Goal: Answer question/provide support: Share knowledge or assist other users

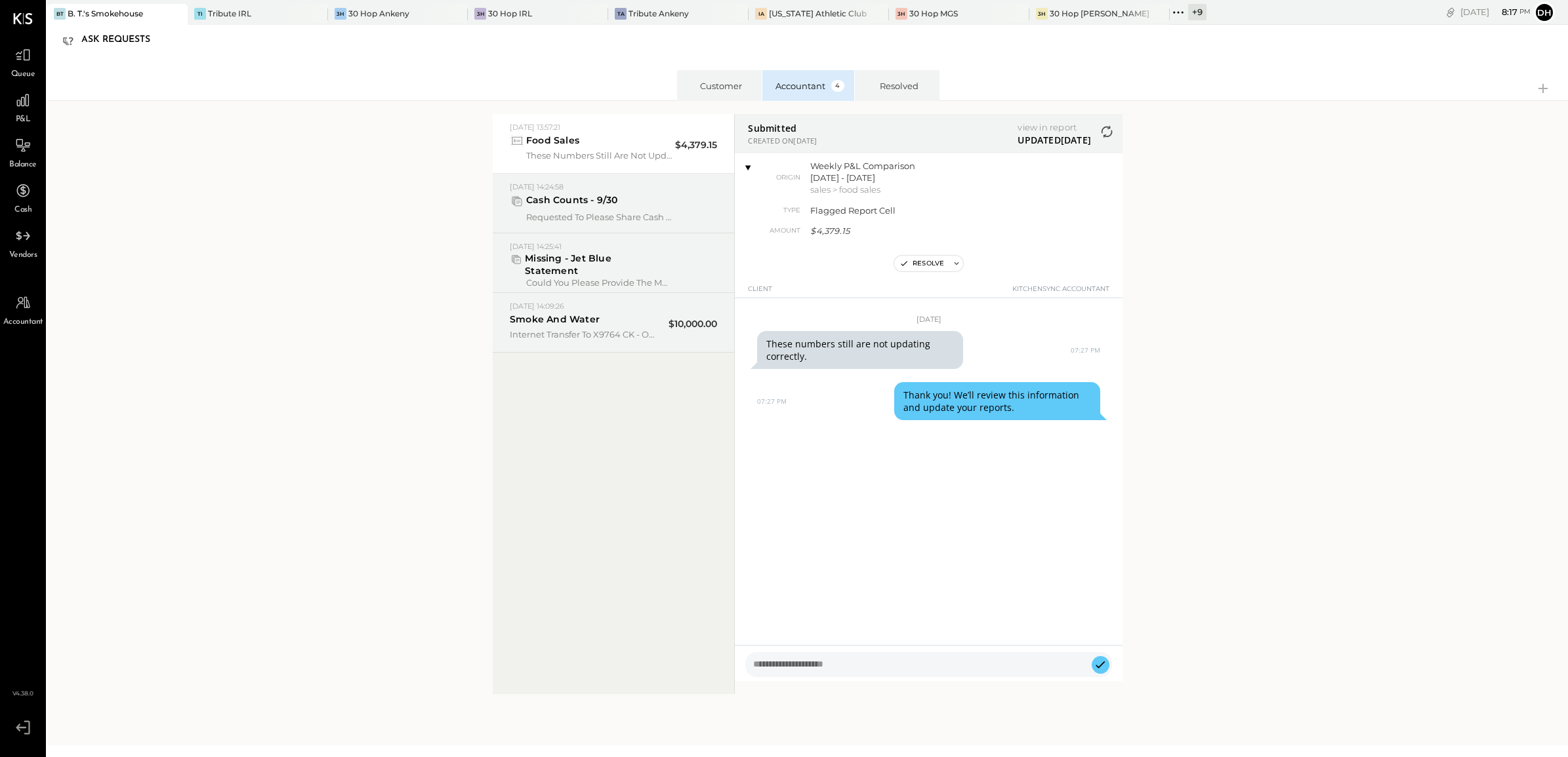
click at [1188, 12] on div "+ 9" at bounding box center [1197, 12] width 18 height 16
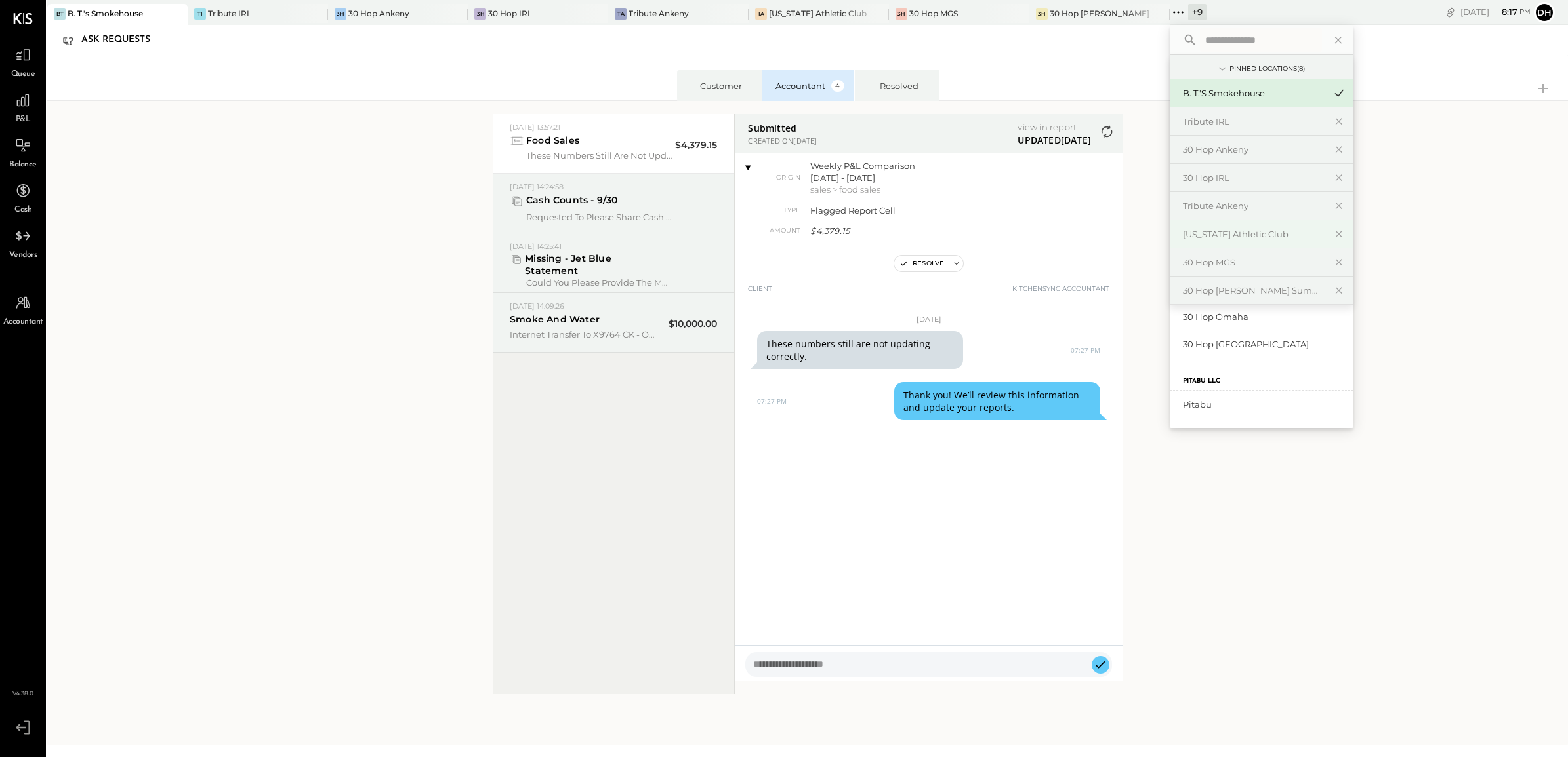
scroll to position [364, 0]
click at [1184, 208] on div "Tribute Ankeny" at bounding box center [1253, 206] width 141 height 12
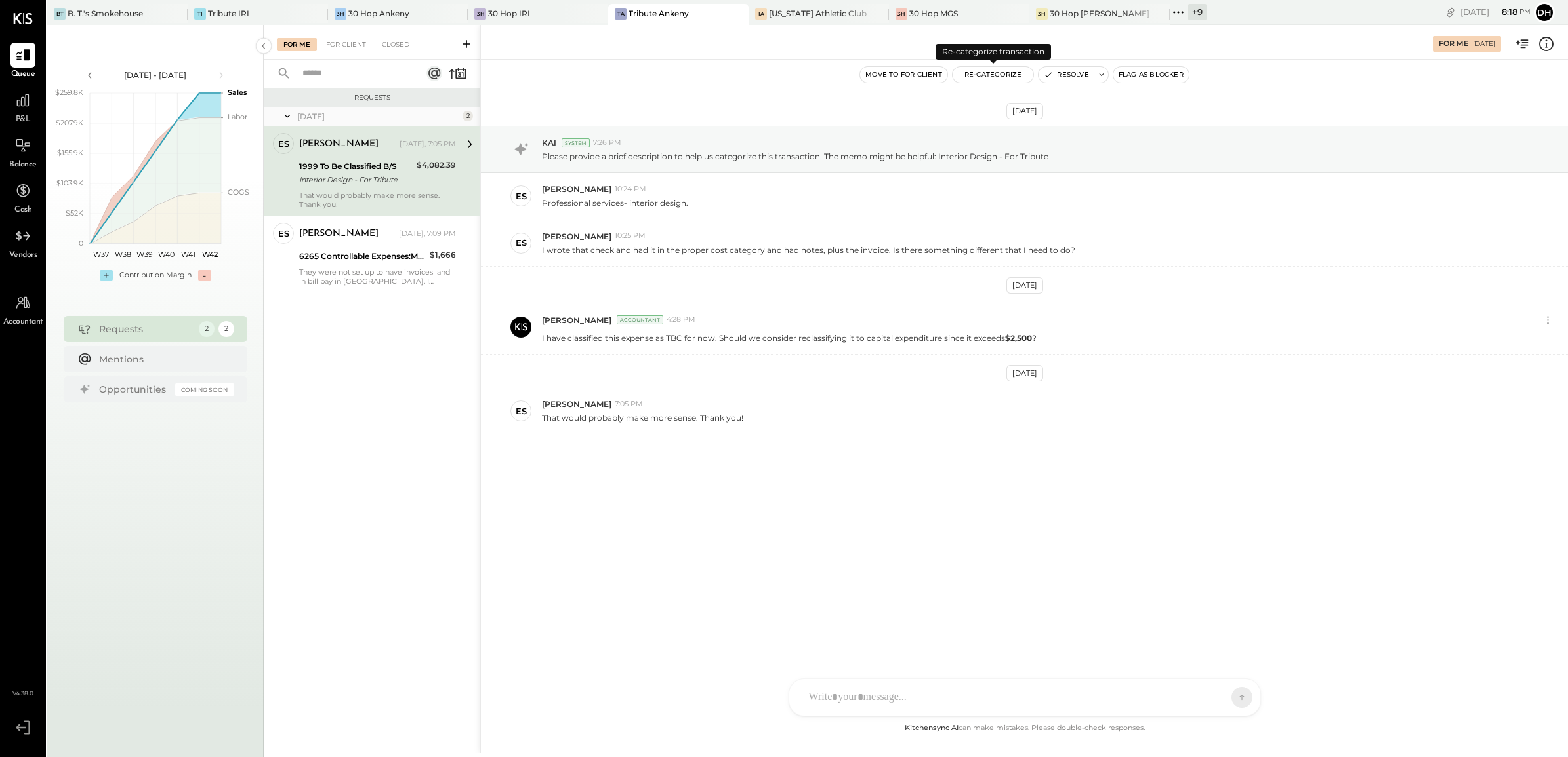
click at [999, 74] on button "Re-Categorize" at bounding box center [993, 75] width 82 height 15
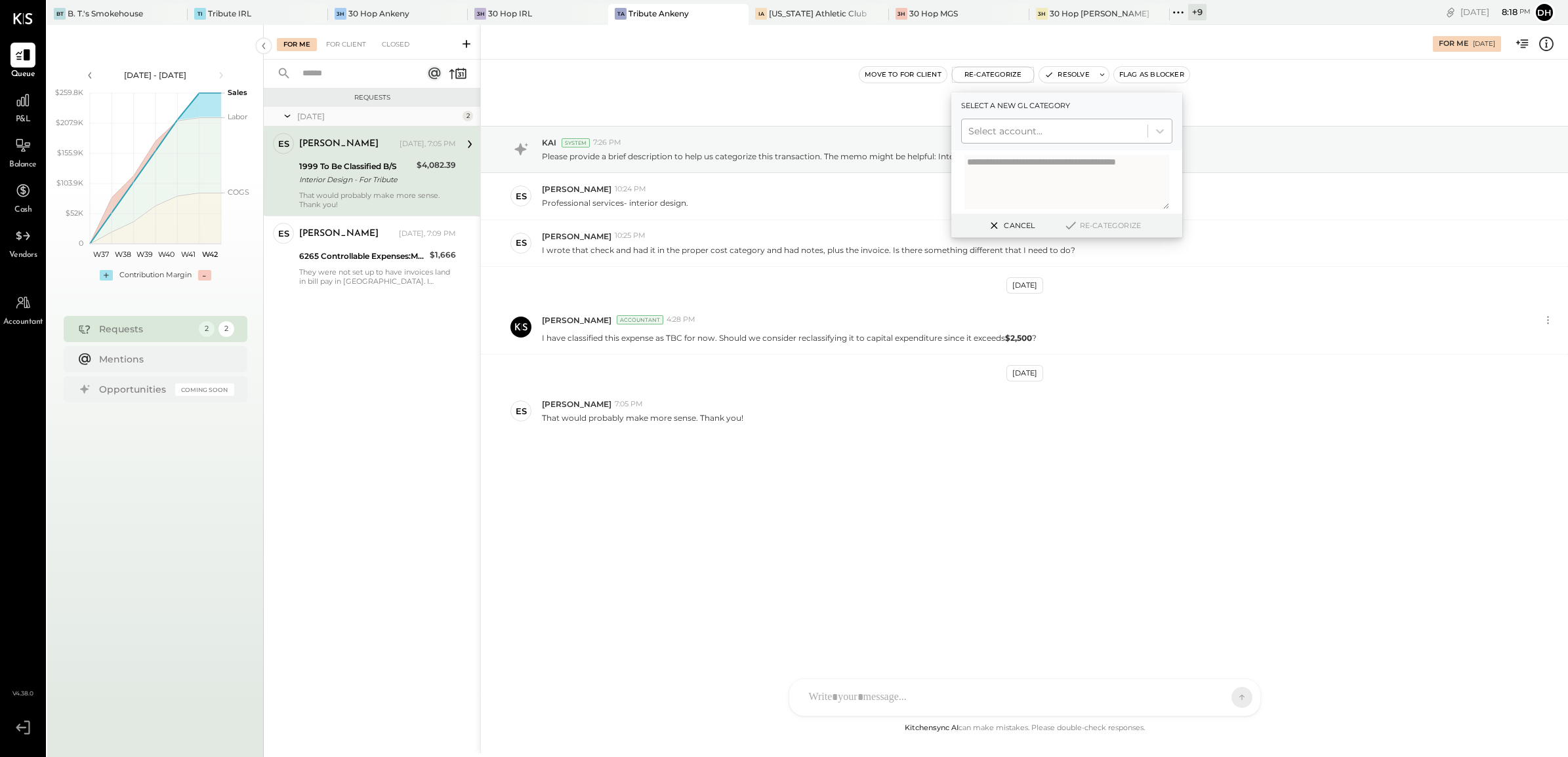
click at [995, 131] on div at bounding box center [1054, 131] width 172 height 15
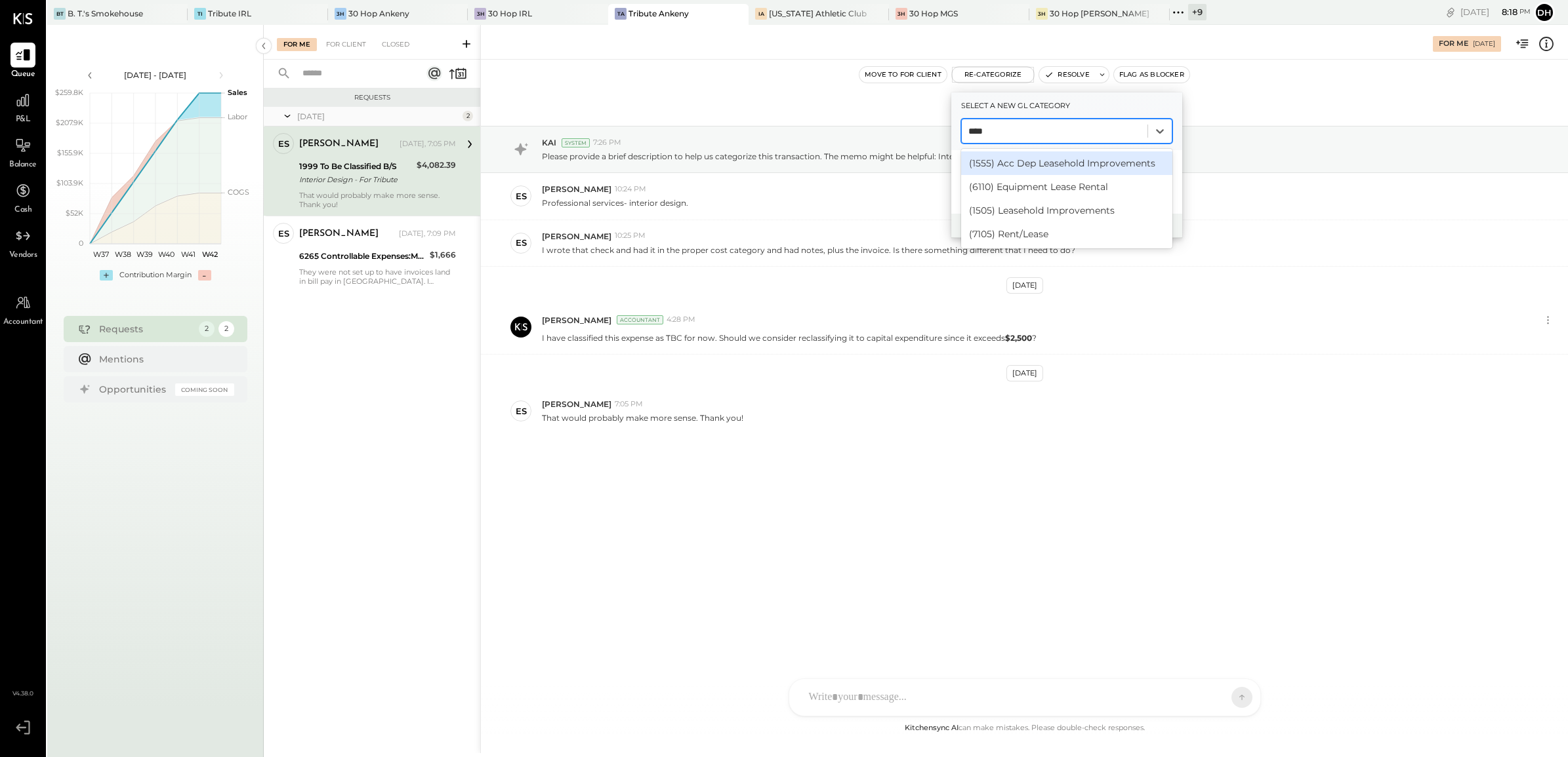
type input "*****"
click at [1038, 208] on div "(1505) Leasehold Improvements" at bounding box center [1067, 210] width 211 height 24
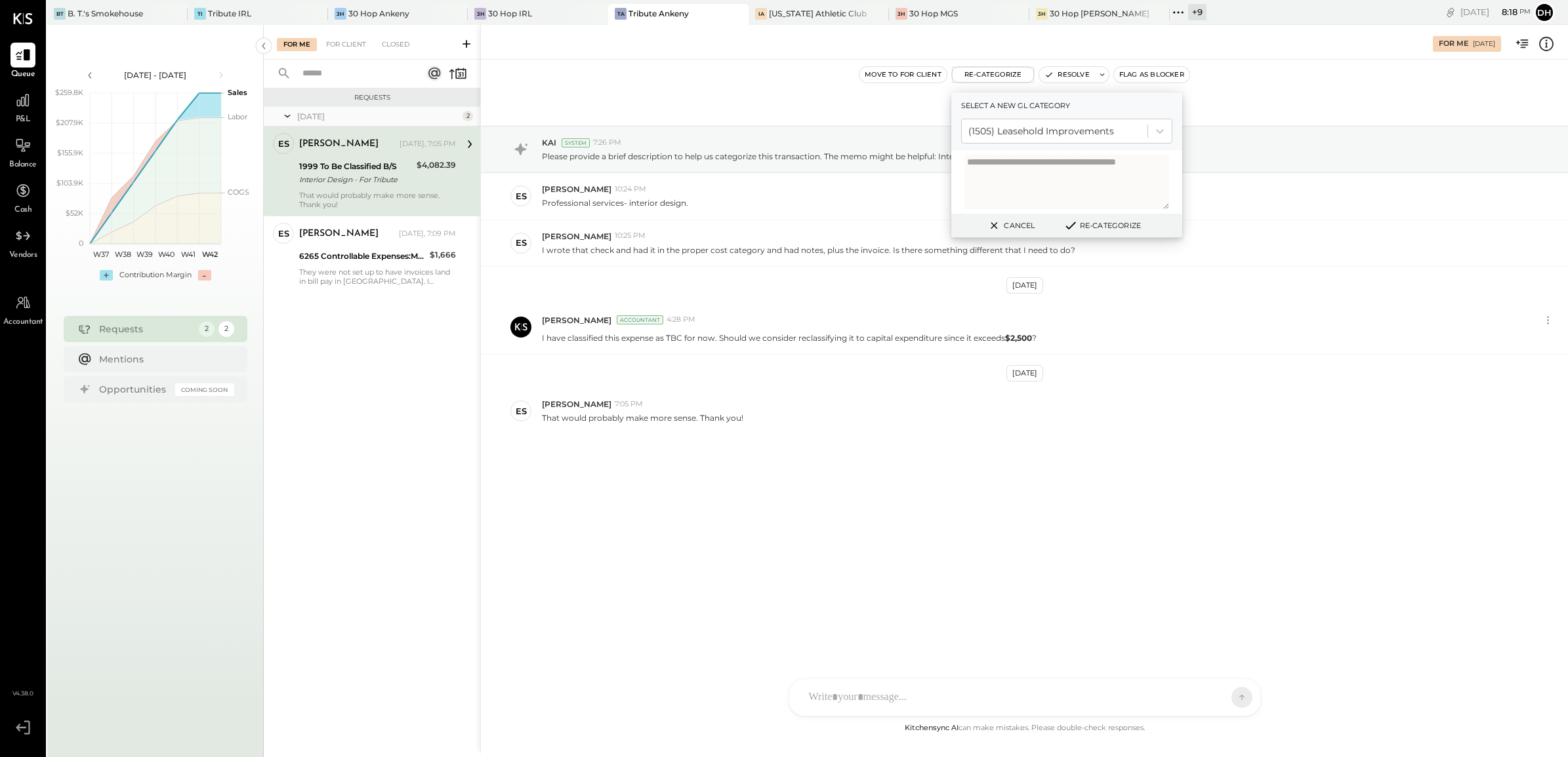
click at [1087, 224] on button "Re-Categorize" at bounding box center [1102, 225] width 87 height 15
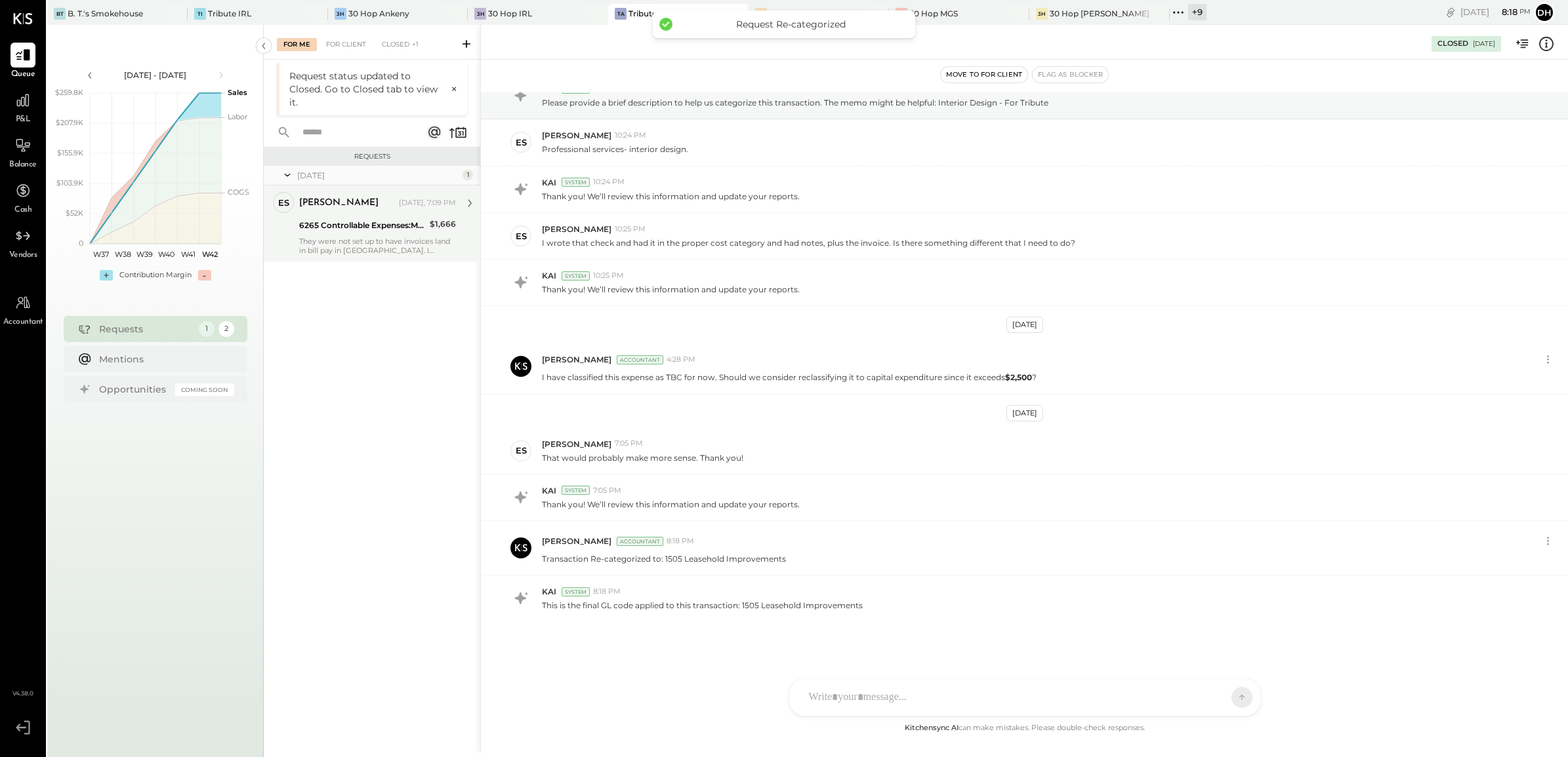
click at [341, 230] on div "6265 Controllable Expenses:Marketing & Advertising:Graphic Design" at bounding box center [362, 225] width 127 height 13
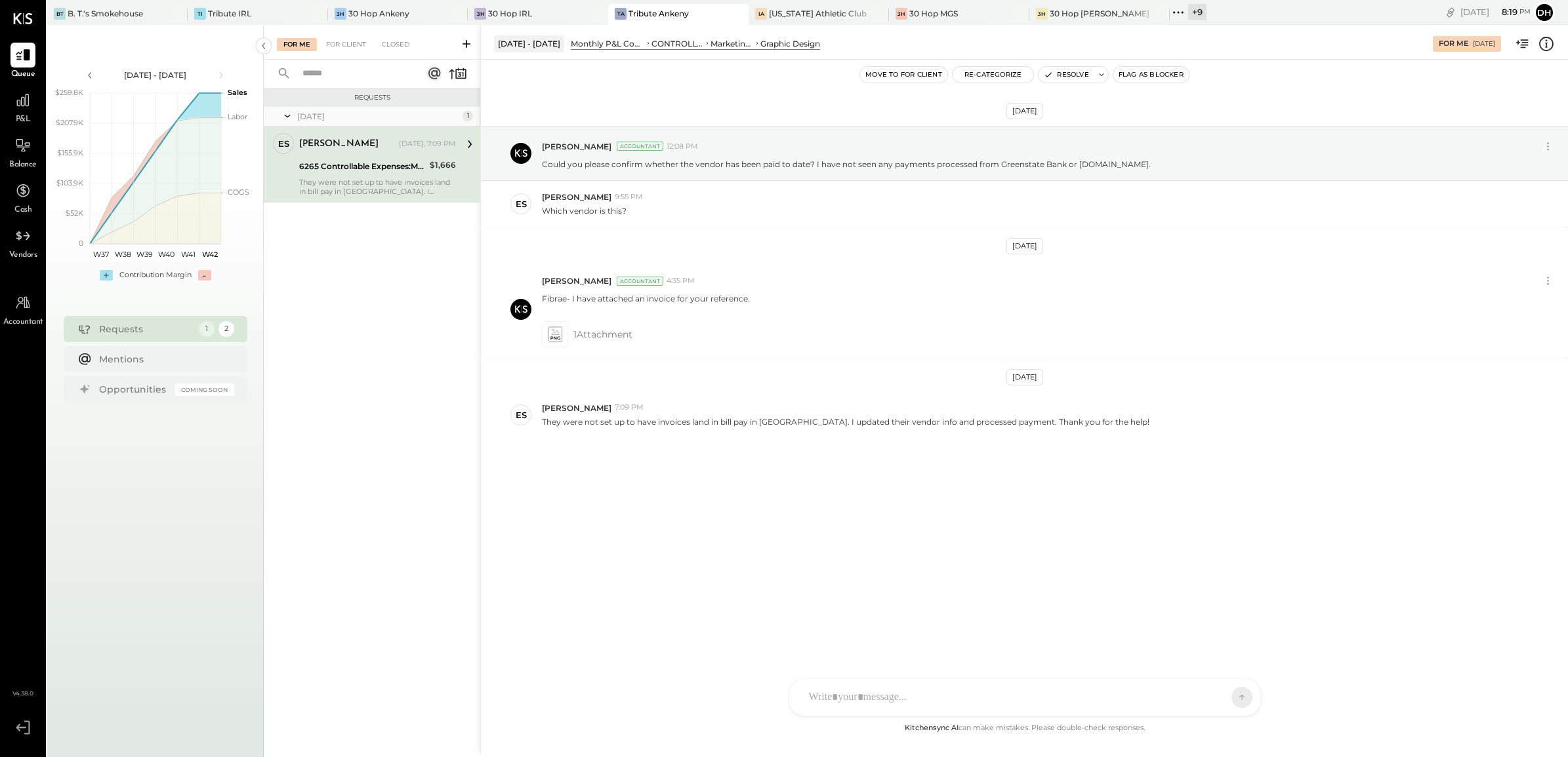
click at [844, 702] on div "AM [PERSON_NAME] DB [PERSON_NAME] SF [PERSON_NAME] ES [PERSON_NAME] TH [PERSON_…" at bounding box center [1024, 697] width 472 height 38
click at [1232, 697] on icon at bounding box center [1230, 696] width 12 height 13
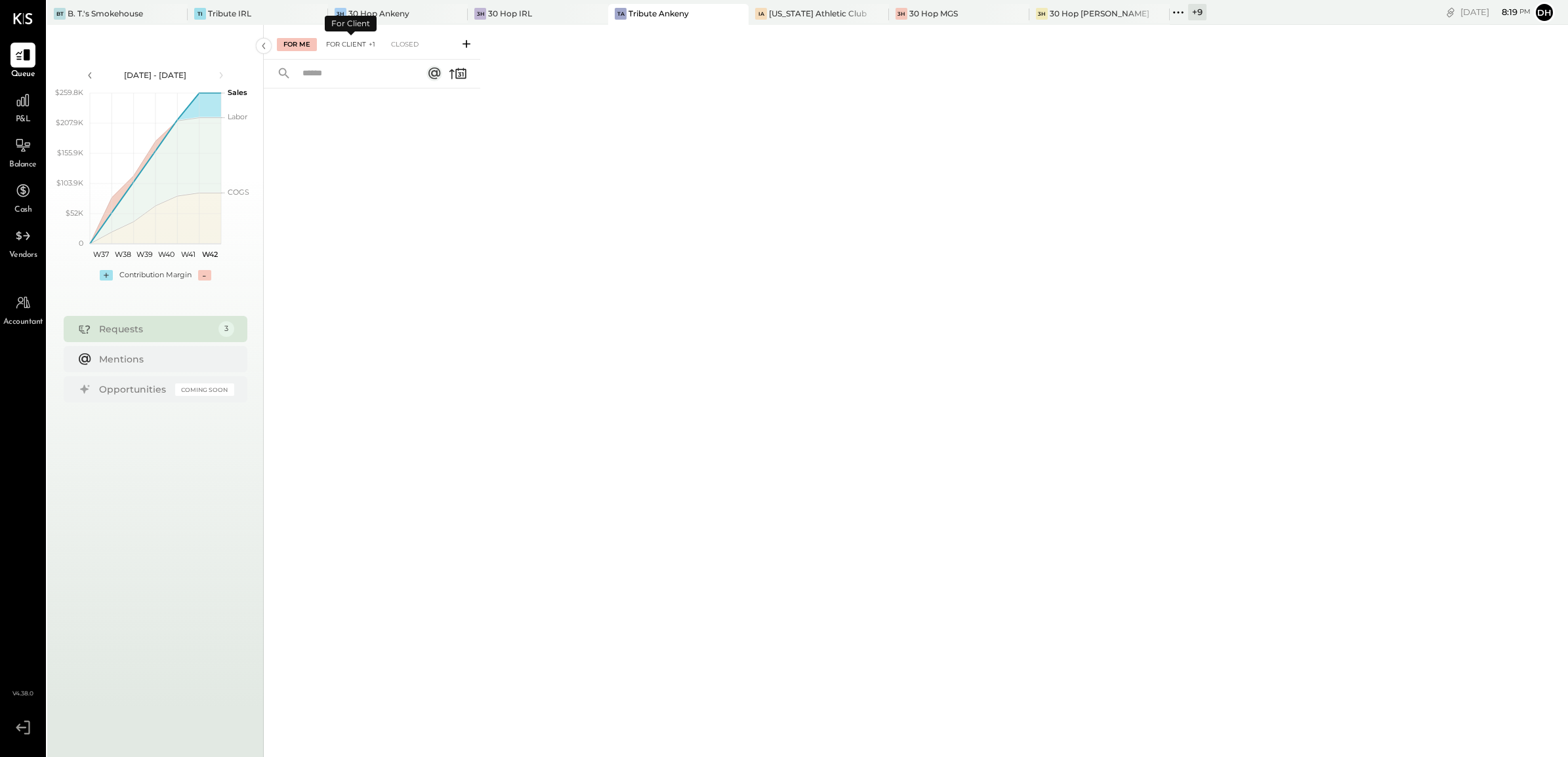
click at [348, 39] on div "For Client +1" at bounding box center [350, 44] width 62 height 13
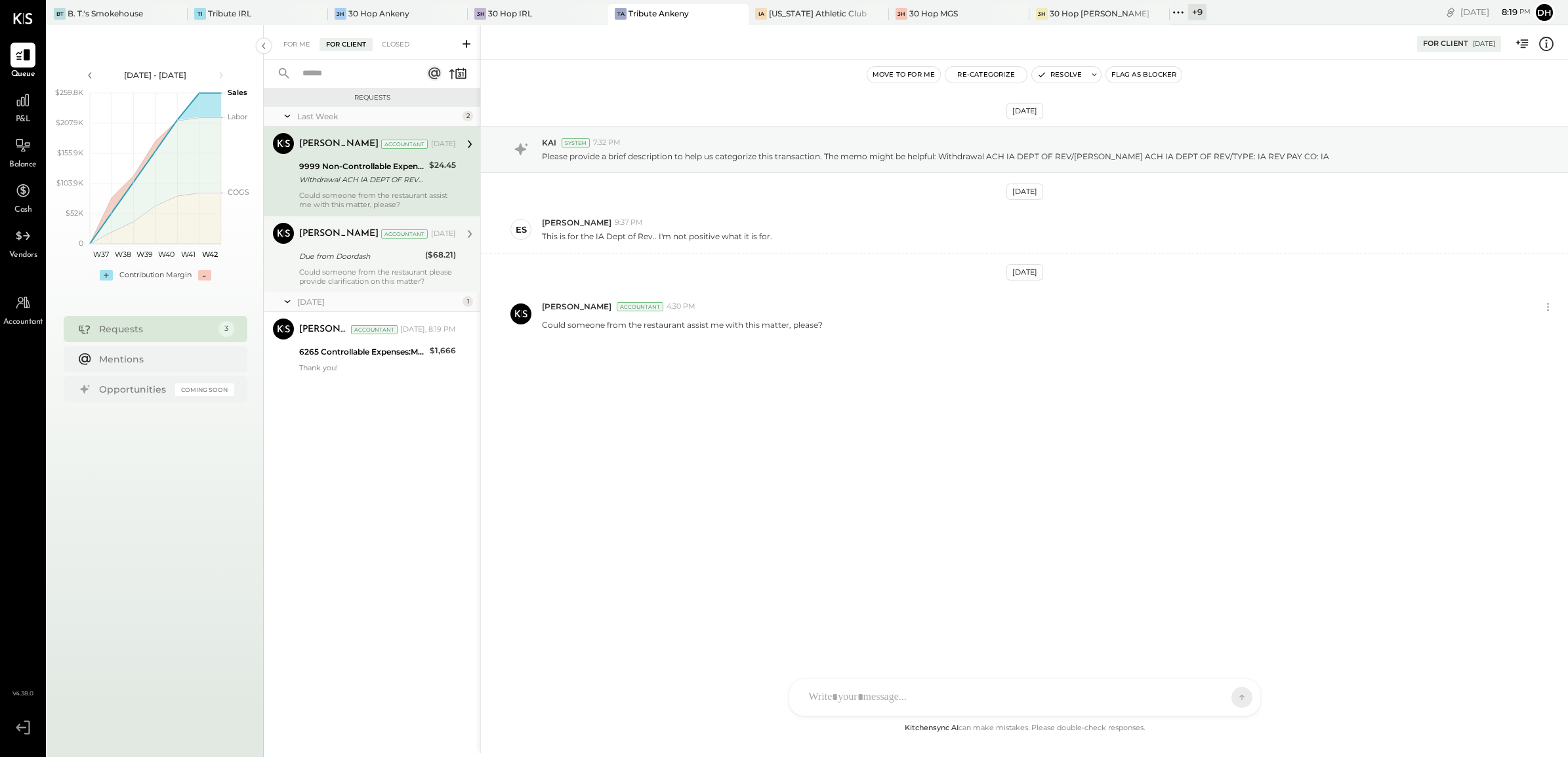
click at [337, 283] on div "Could someone from the restaurant please provide clarification on this matter?" at bounding box center [378, 277] width 157 height 18
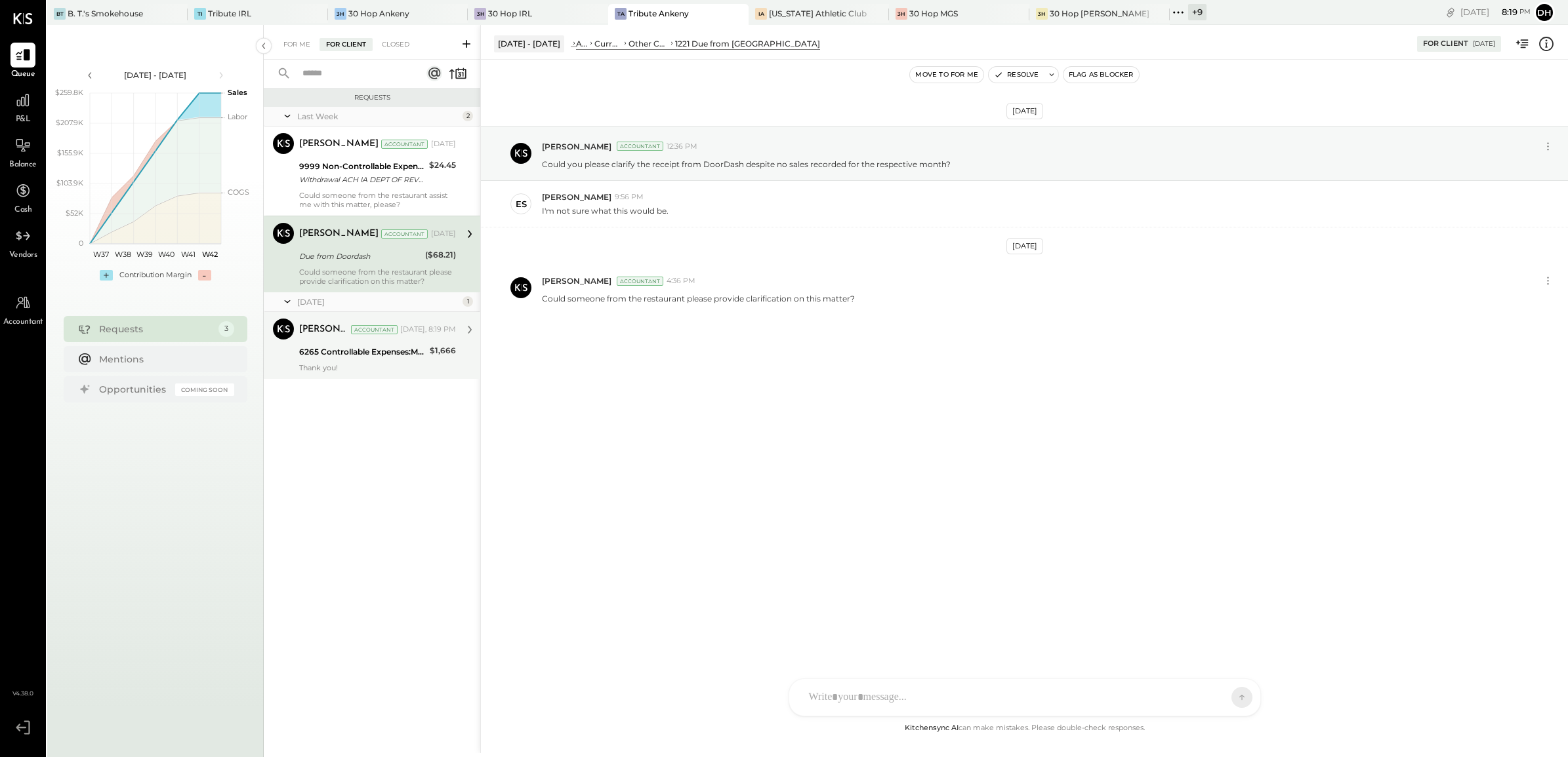
click at [327, 353] on div "6265 Controllable Expenses:Marketing & Advertising:Graphic Design" at bounding box center [362, 351] width 127 height 13
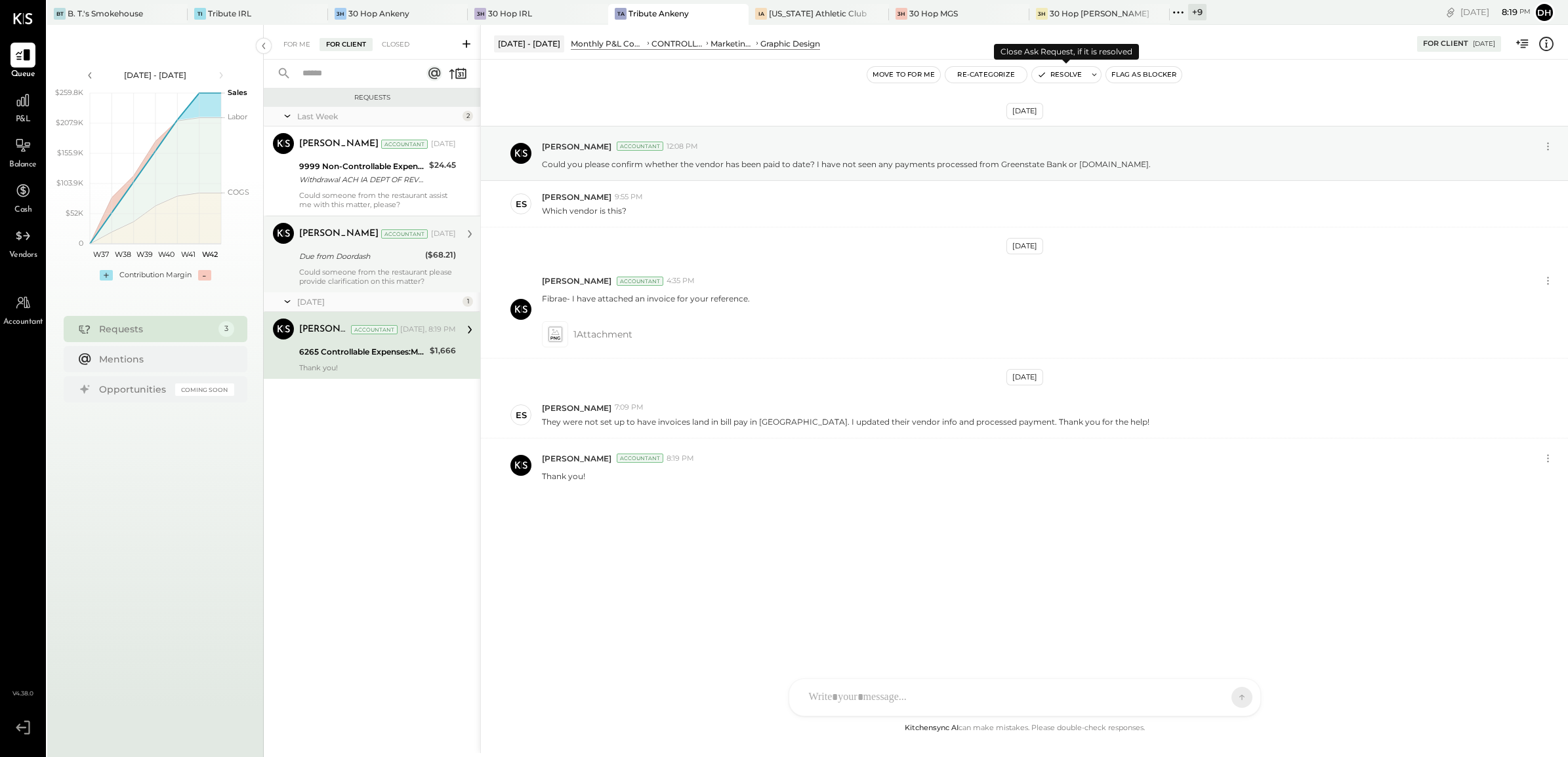
click at [1057, 74] on button "Resolve" at bounding box center [1060, 75] width 55 height 15
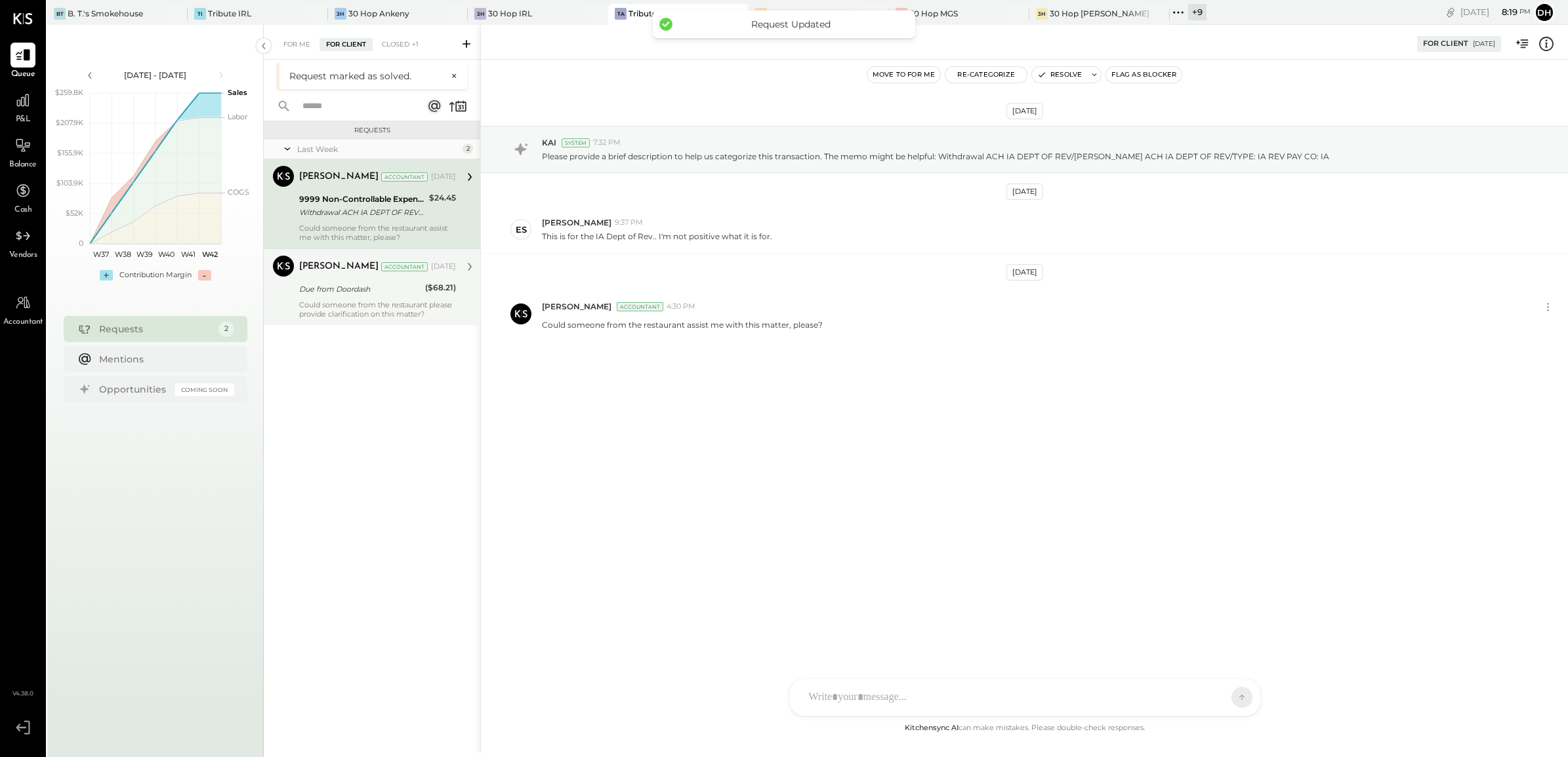
click at [359, 270] on div "[PERSON_NAME]" at bounding box center [338, 267] width 79 height 13
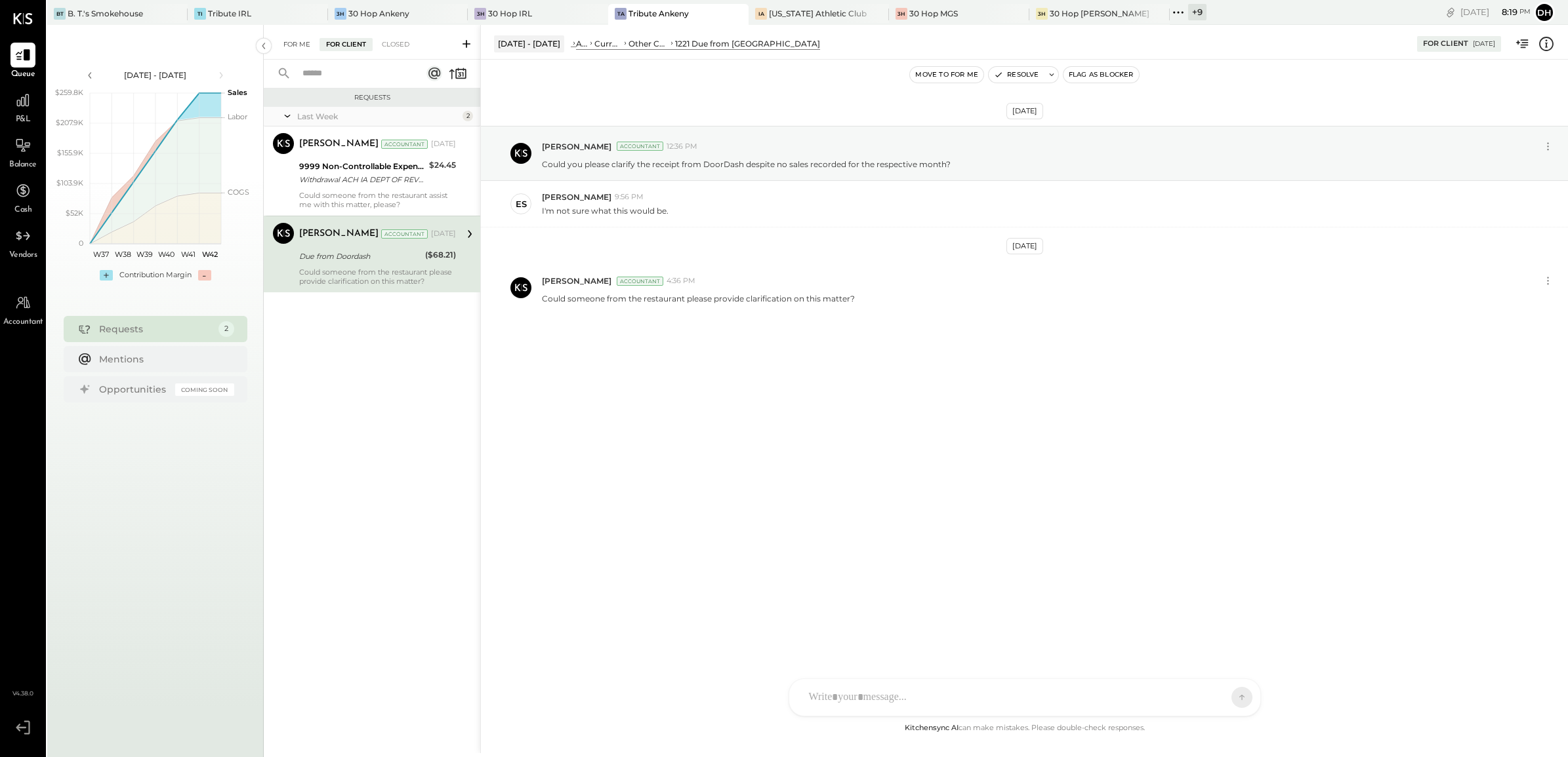
click at [297, 42] on div "For Me" at bounding box center [297, 44] width 40 height 13
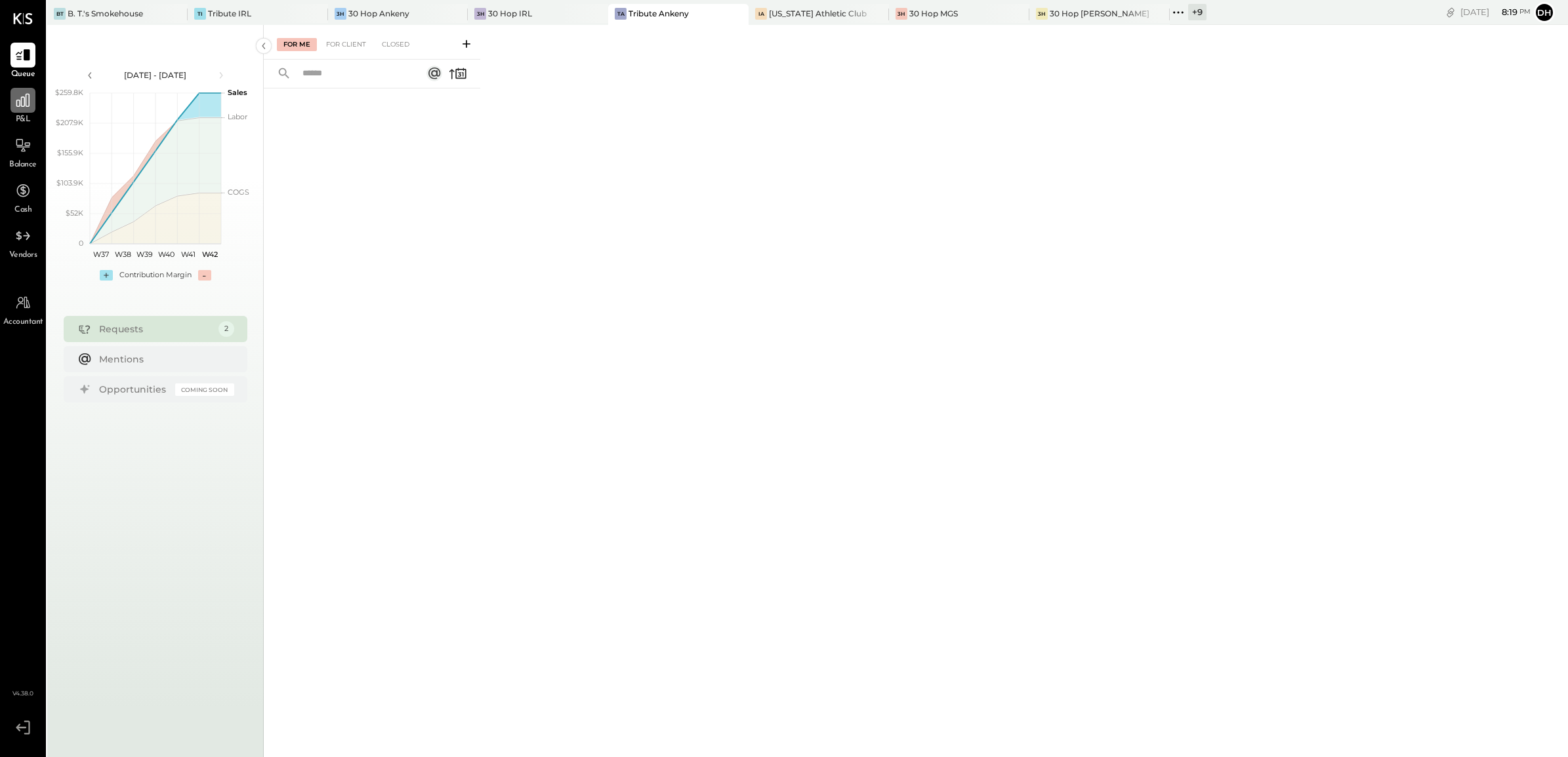
click at [28, 106] on icon at bounding box center [22, 100] width 13 height 13
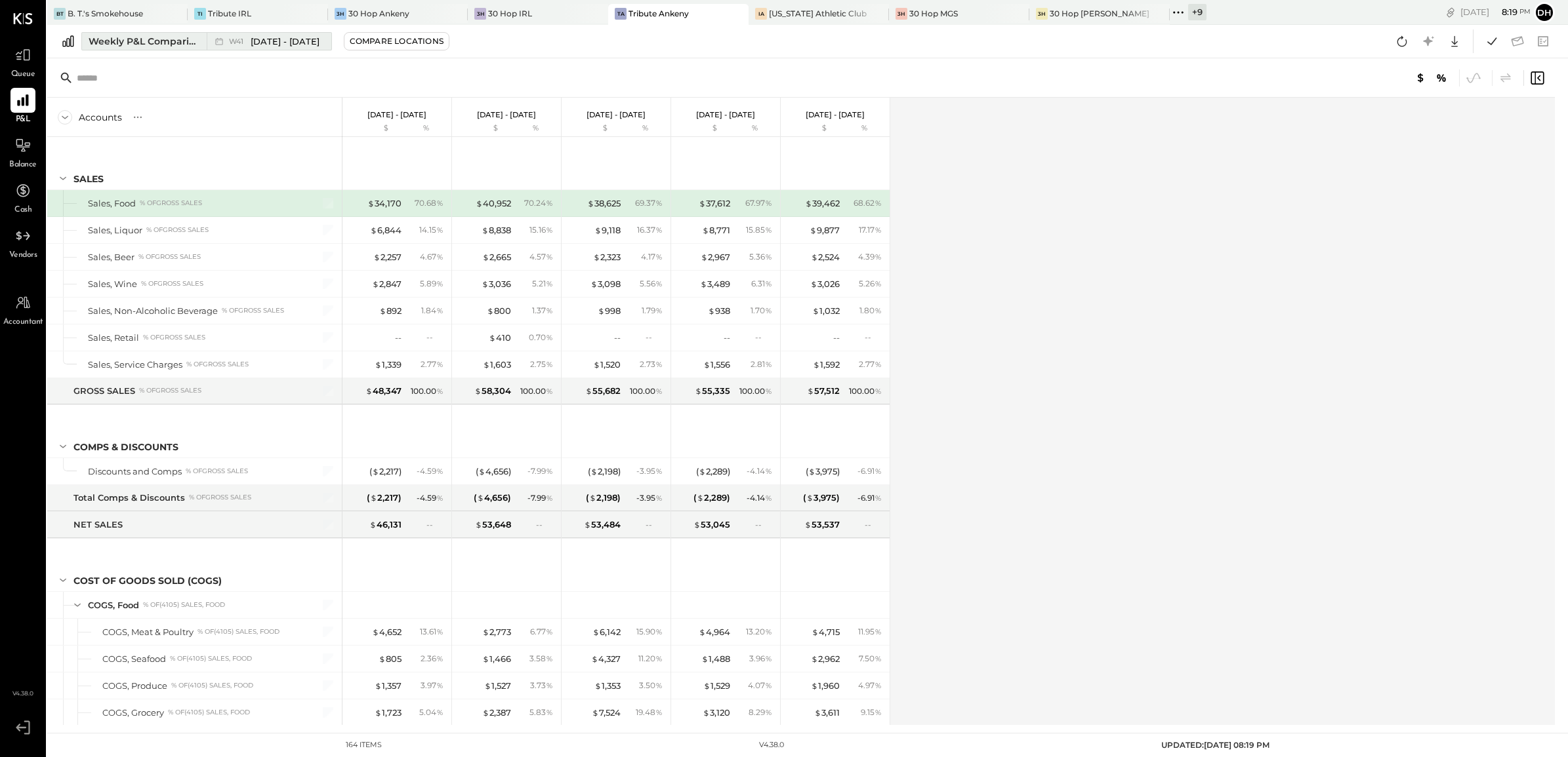
click at [151, 46] on div "Weekly P&L Comparison" at bounding box center [143, 41] width 110 height 13
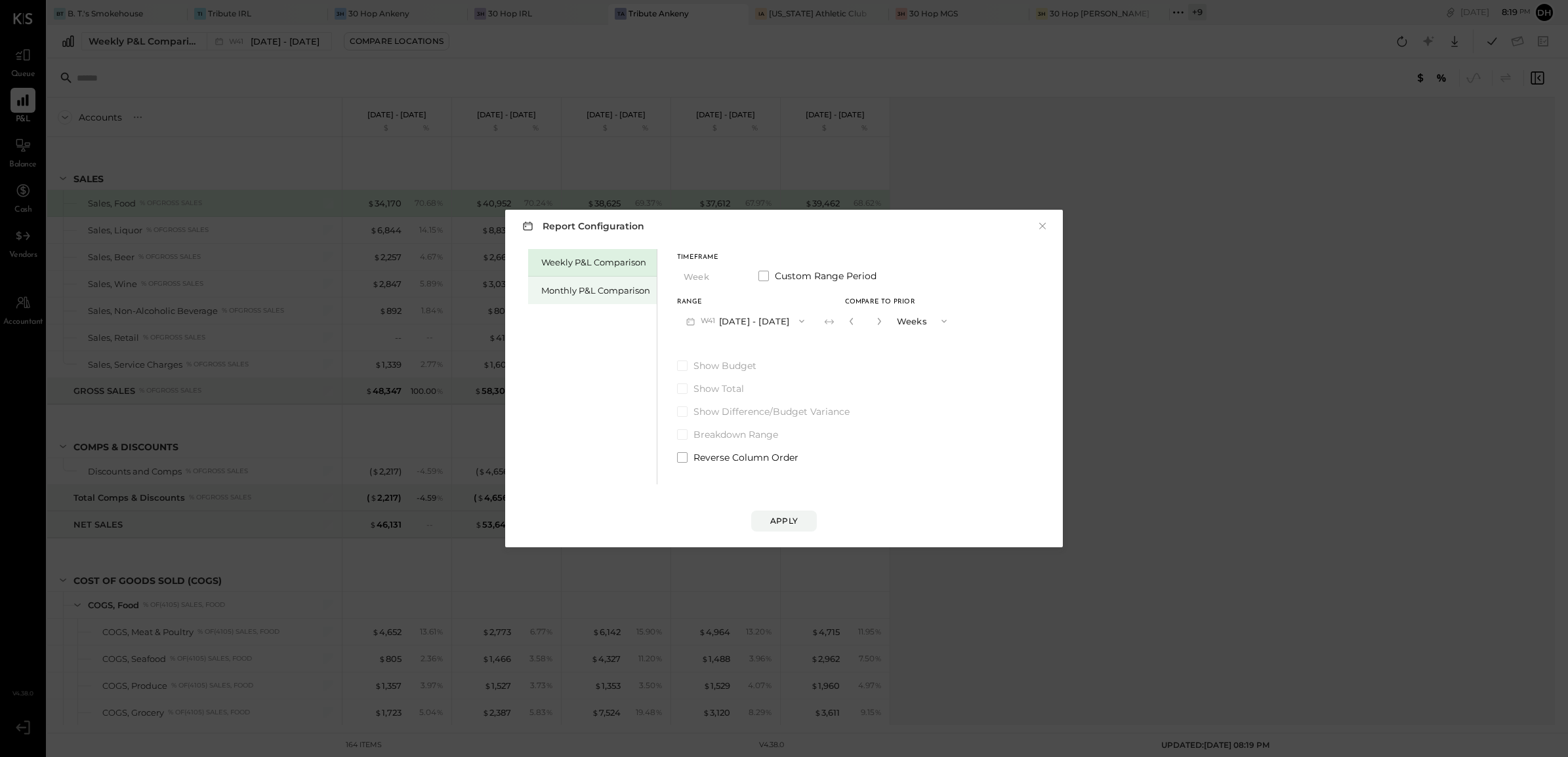
click at [574, 284] on div "Monthly P&L Comparison" at bounding box center [596, 291] width 109 height 12
click at [749, 323] on button "M10 [DATE] - [DATE]" at bounding box center [744, 321] width 136 height 25
click at [730, 343] on div "M09 [DATE] - [DATE]" at bounding box center [752, 350] width 149 height 28
click at [844, 319] on div "Compare" at bounding box center [857, 324] width 42 height 11
click at [781, 319] on button "M09 [DATE] - [DATE]" at bounding box center [746, 321] width 138 height 25
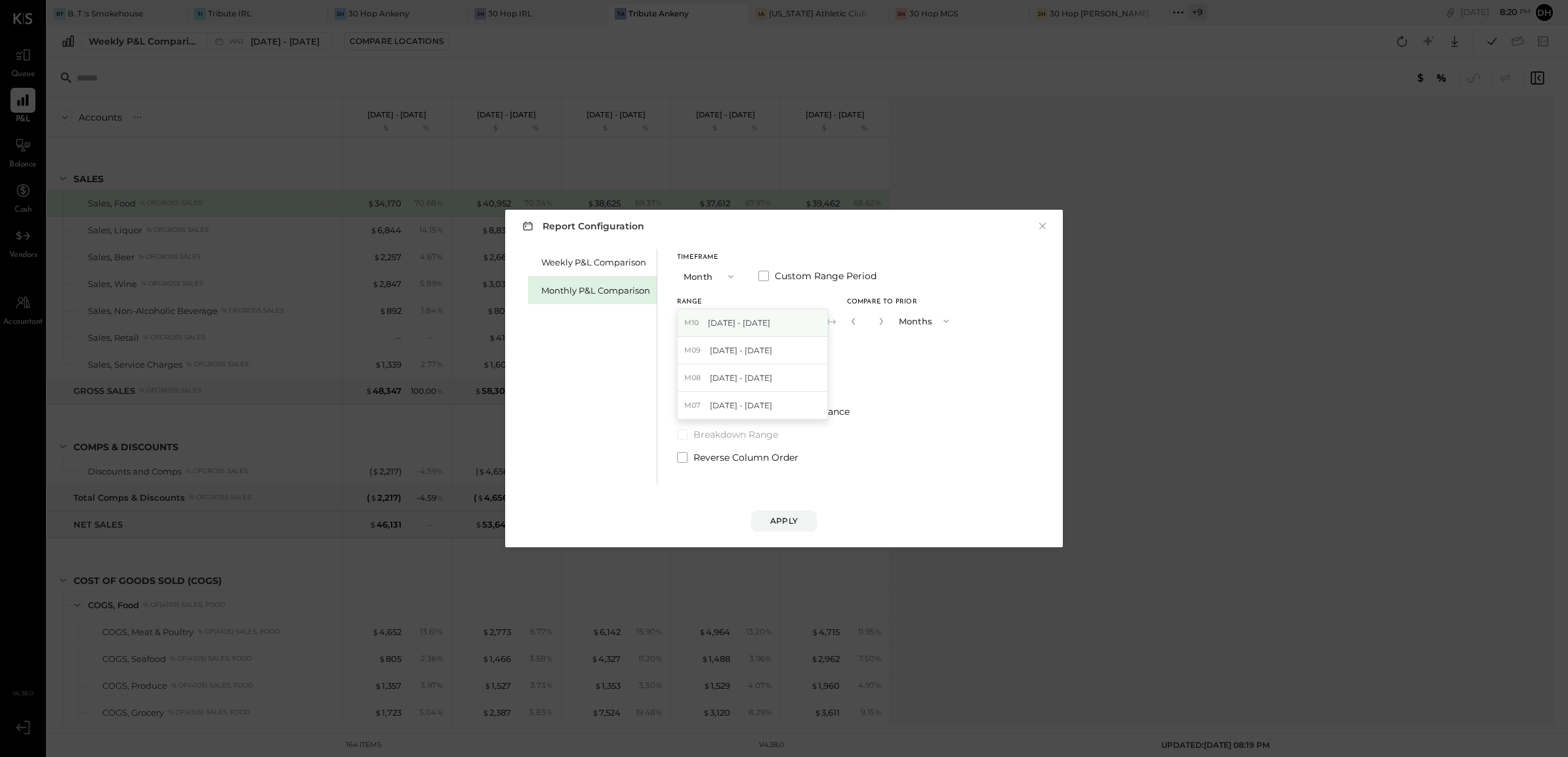
click at [745, 327] on span "[DATE] - [DATE]" at bounding box center [738, 323] width 62 height 11
click at [792, 523] on div "Apply" at bounding box center [784, 520] width 28 height 11
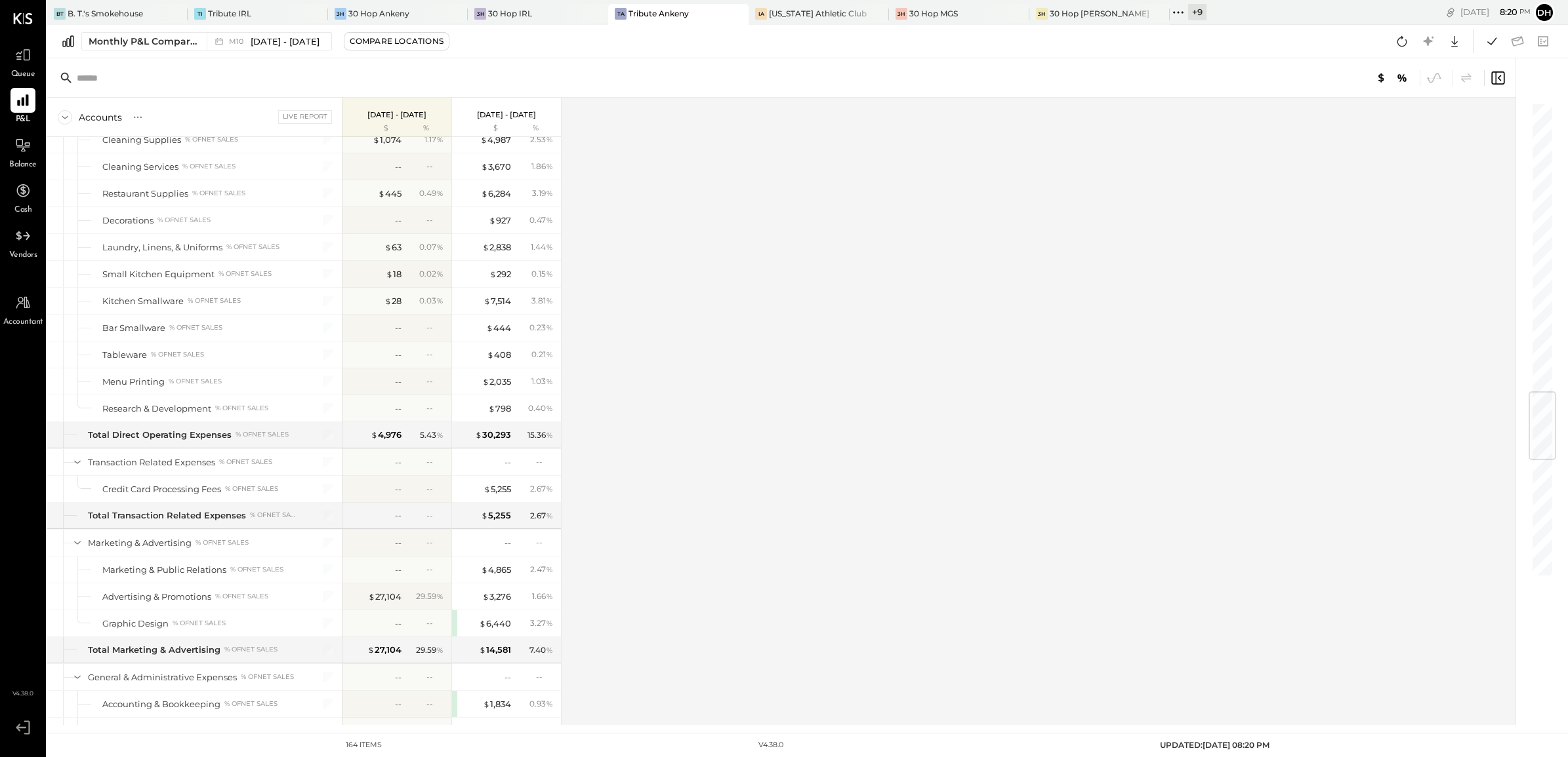
scroll to position [2459, 0]
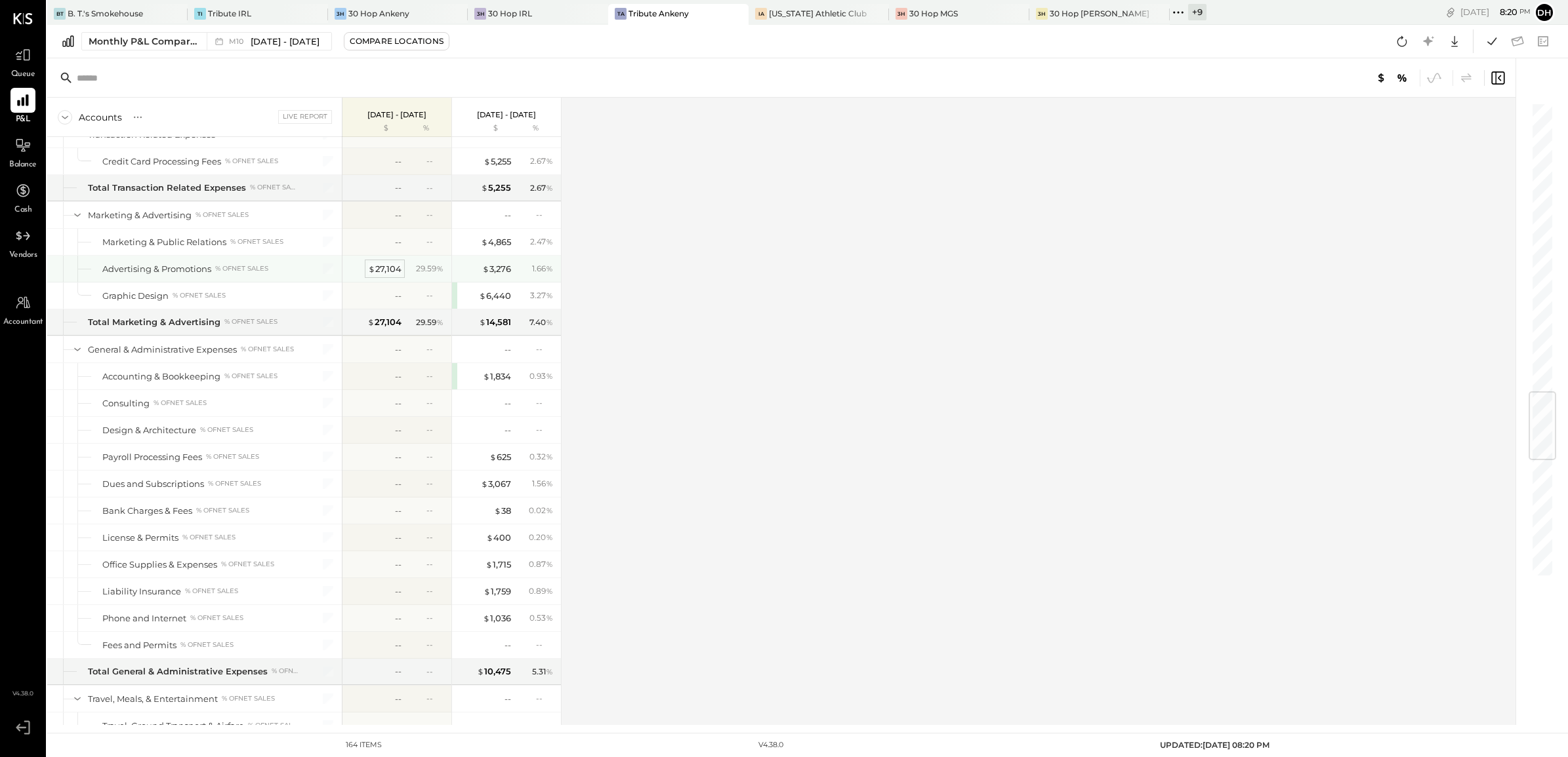
click at [388, 275] on div "$ 27,104" at bounding box center [384, 269] width 33 height 12
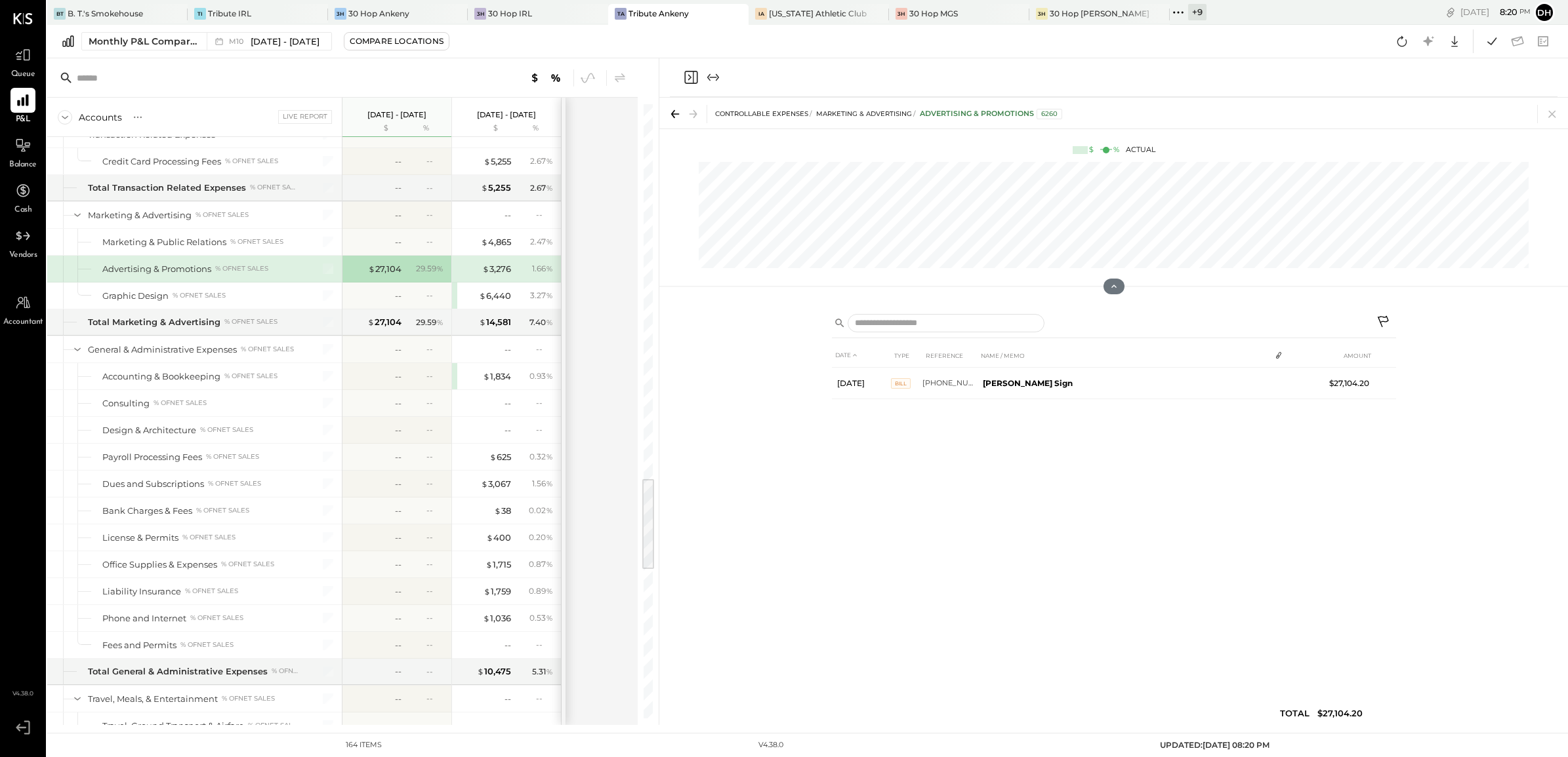
click at [1384, 323] on icon at bounding box center [1383, 323] width 15 height 15
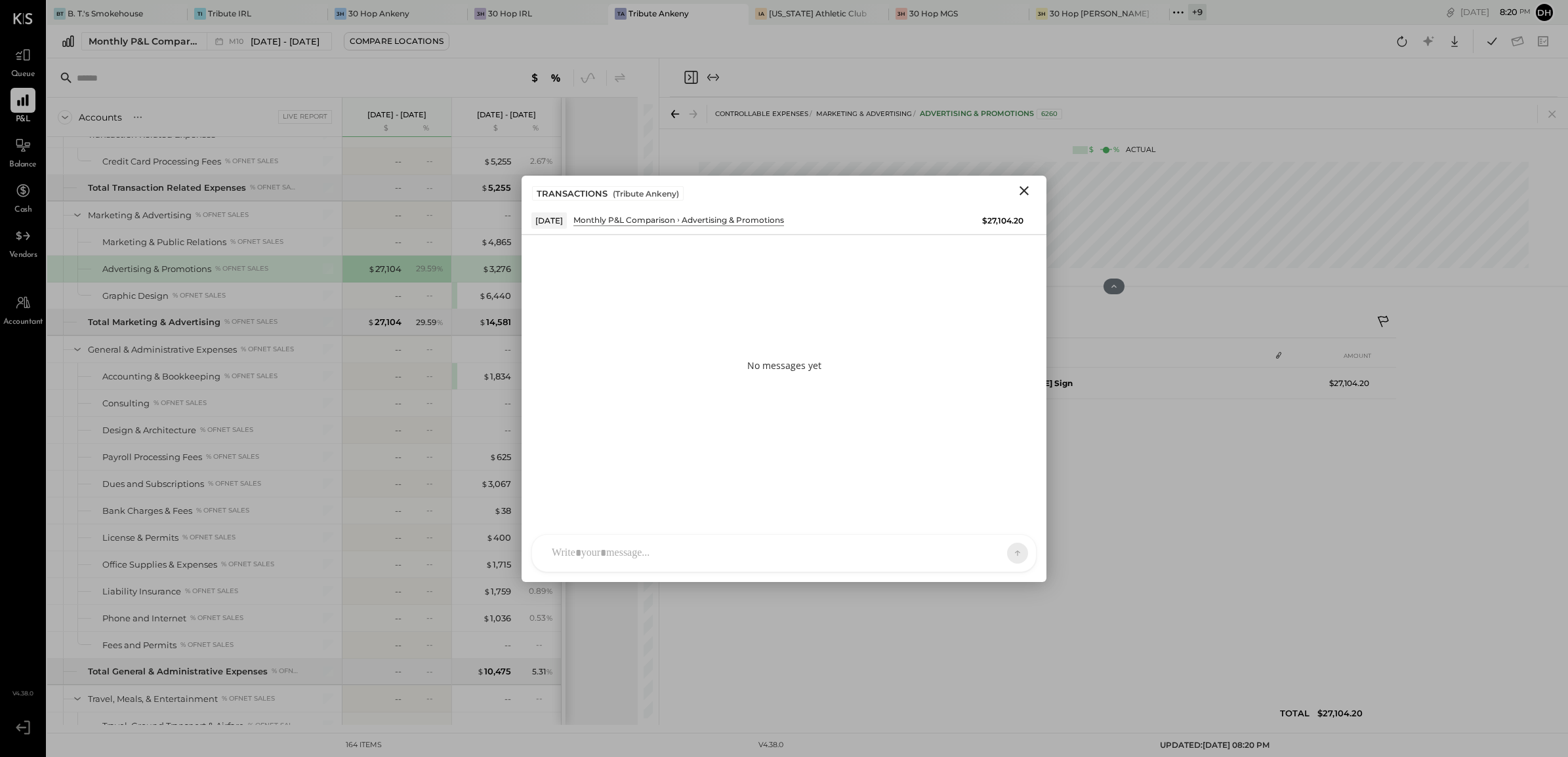
click at [653, 542] on div at bounding box center [784, 553] width 504 height 37
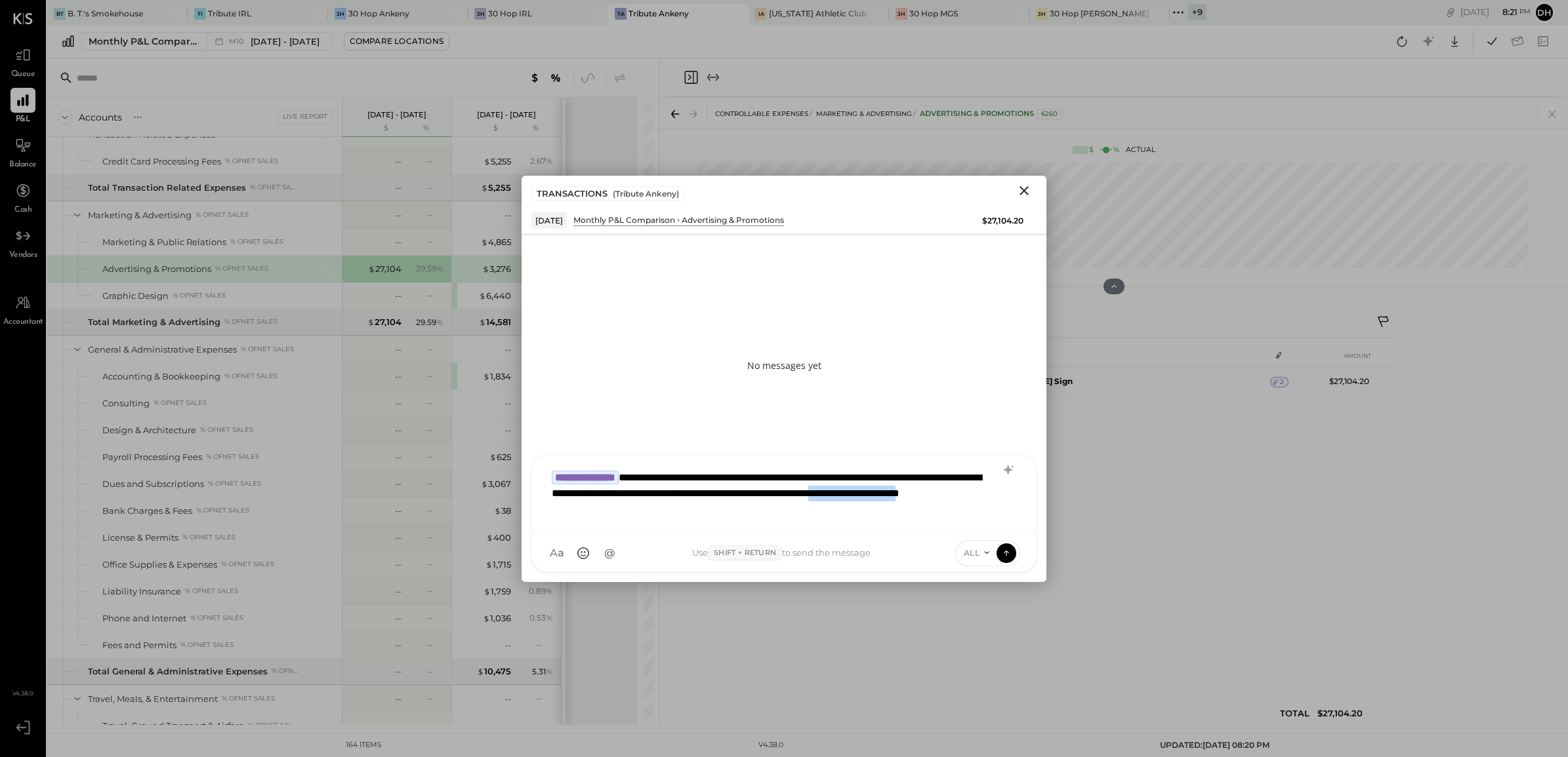
drag, startPoint x: 634, startPoint y: 509, endPoint x: 755, endPoint y: 515, distance: 121.1
click at [755, 515] on div "**********" at bounding box center [784, 493] width 478 height 60
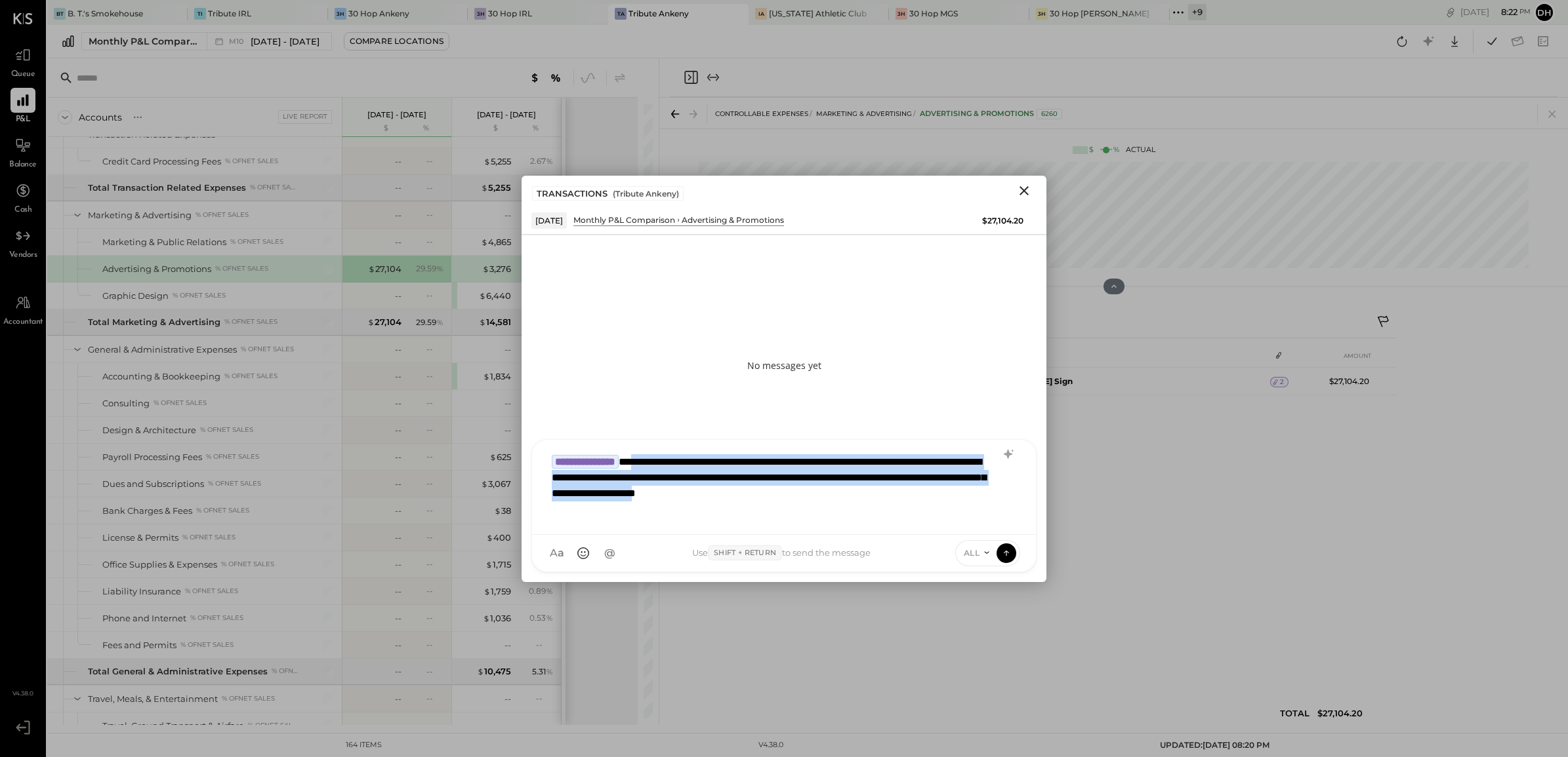
click at [669, 459] on div "**********" at bounding box center [784, 486] width 478 height 76
click at [664, 463] on div "**********" at bounding box center [784, 486] width 478 height 76
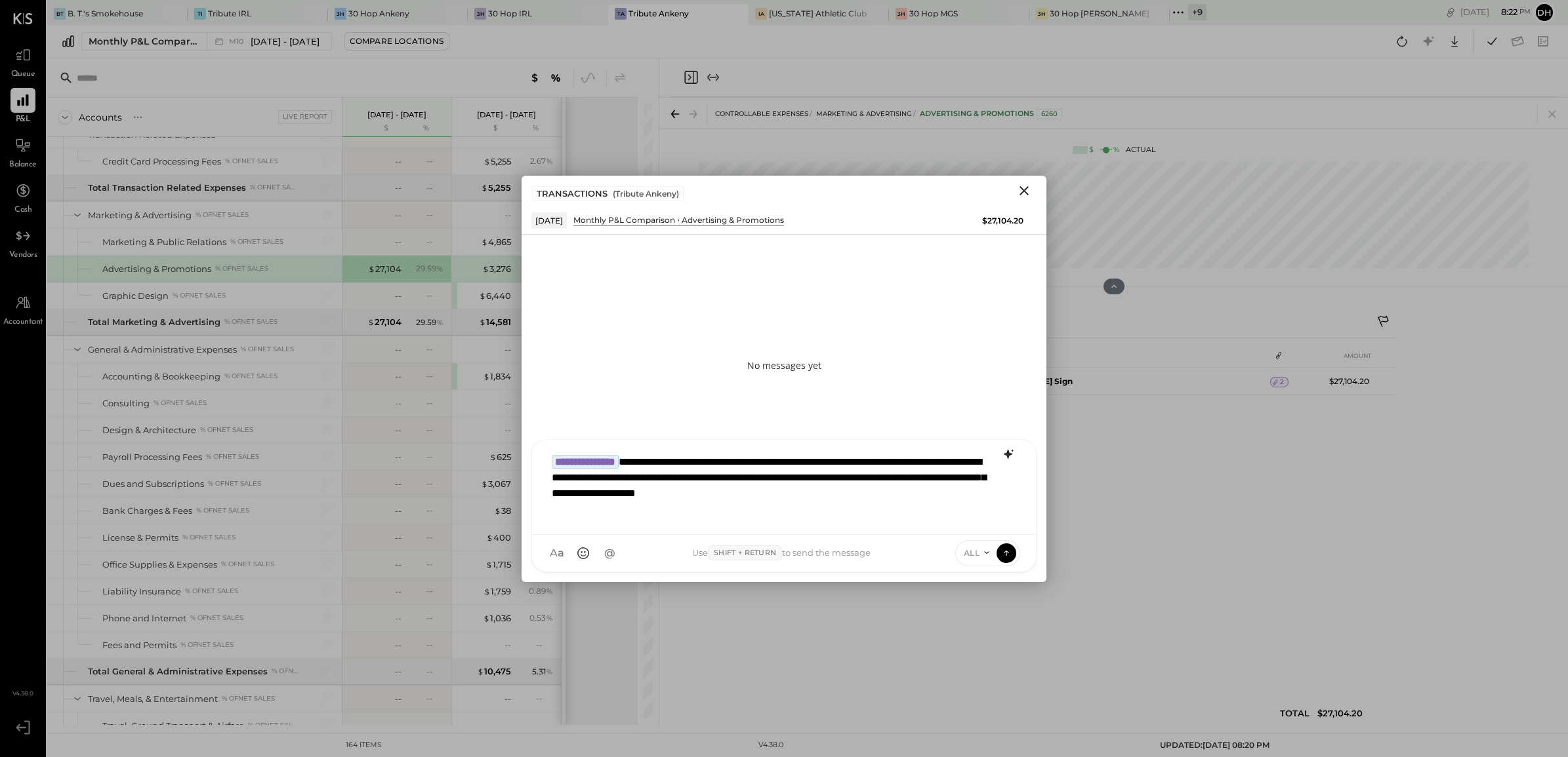
click at [1008, 450] on icon at bounding box center [1007, 453] width 8 height 9
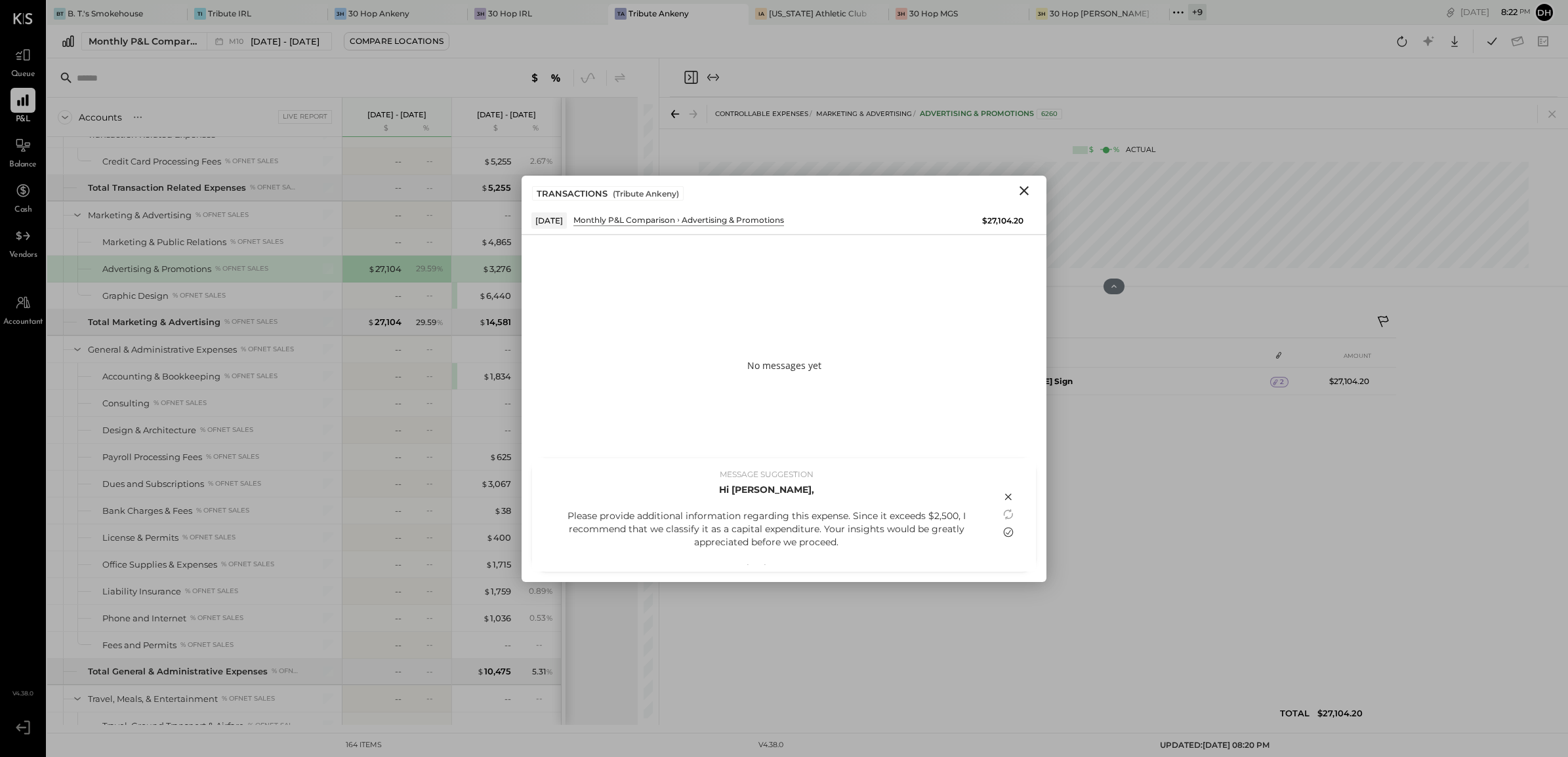
click at [1011, 525] on icon at bounding box center [1008, 532] width 15 height 15
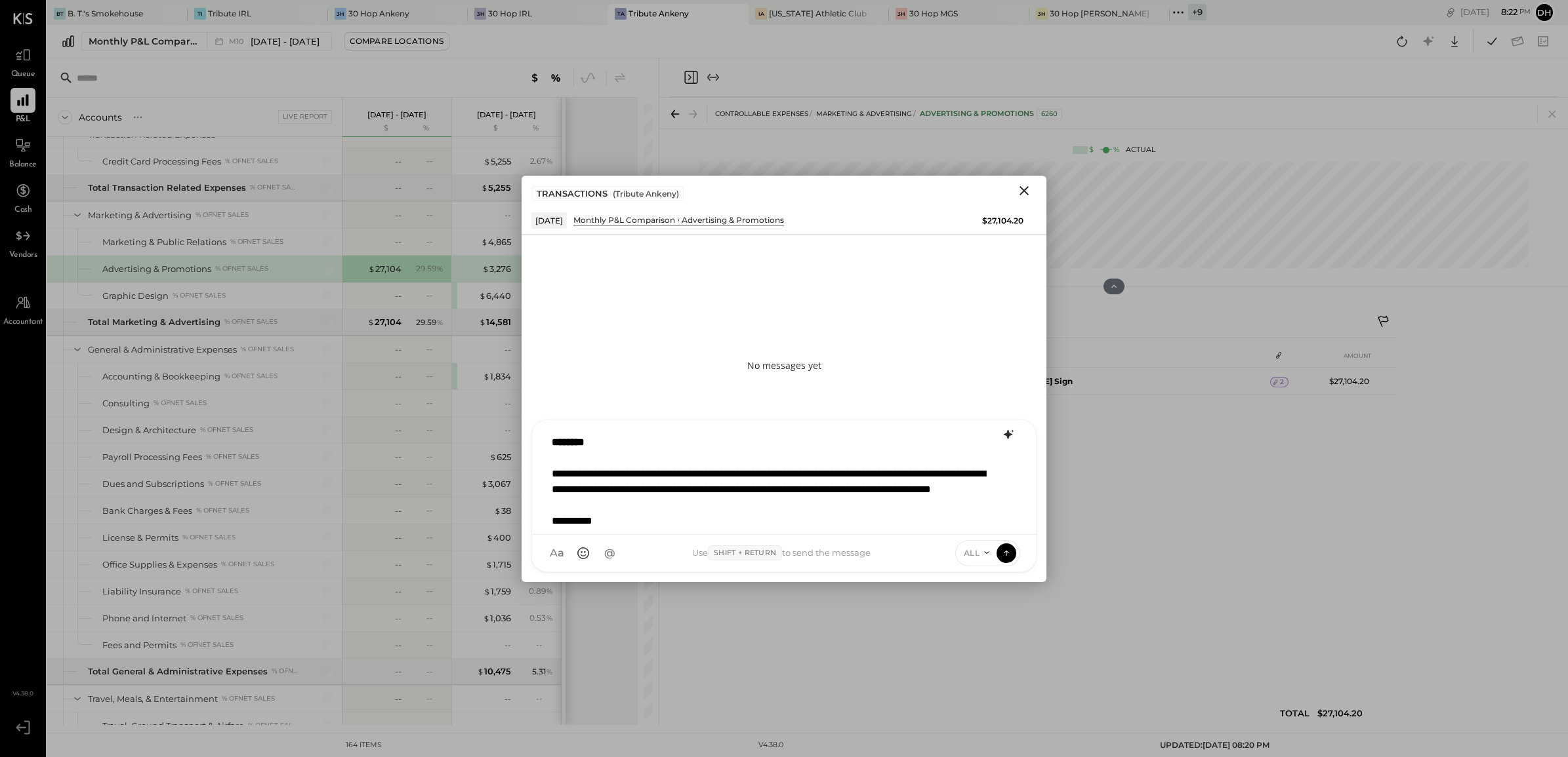
scroll to position [2, 0]
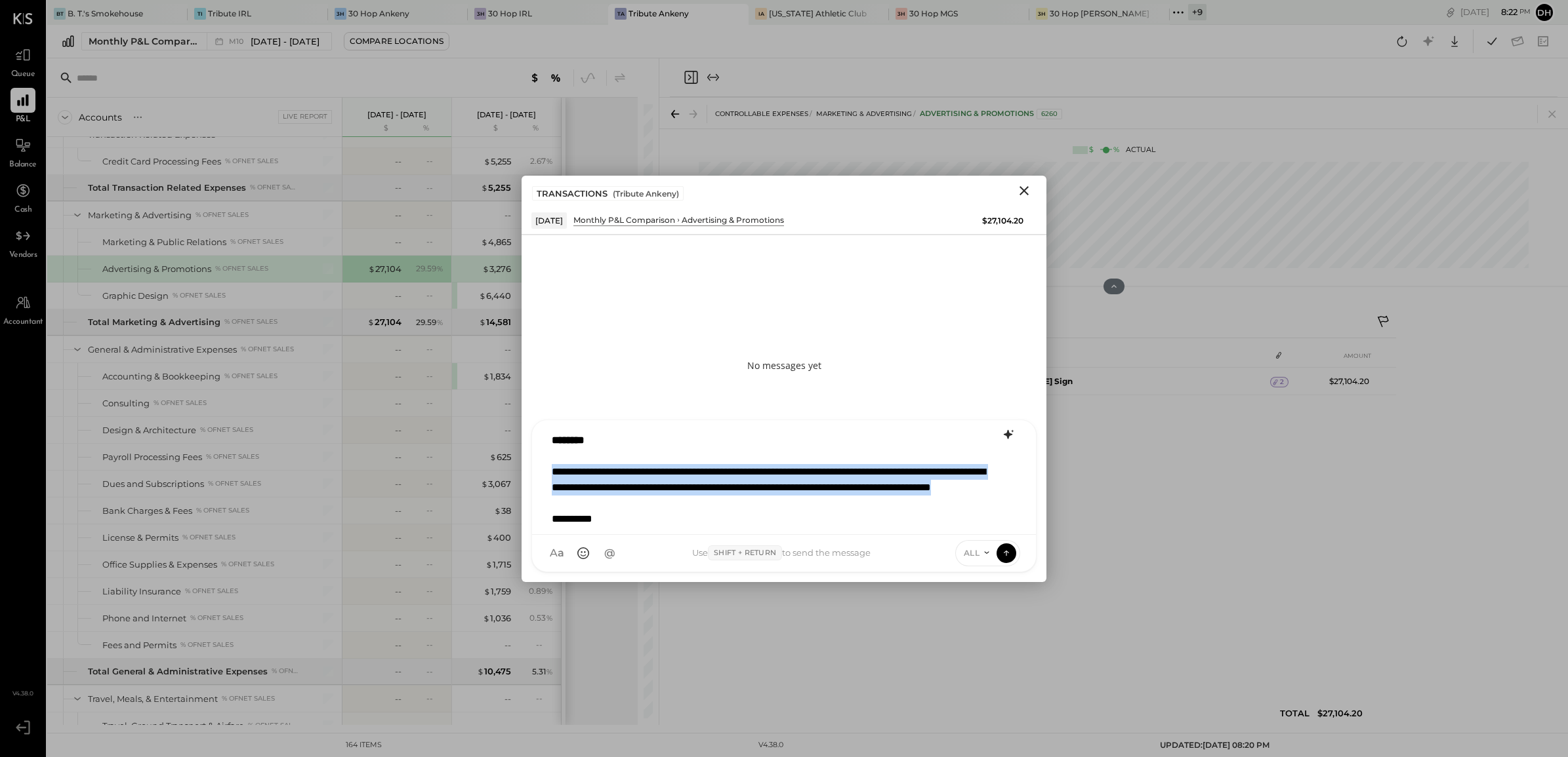
drag, startPoint x: 822, startPoint y: 508, endPoint x: 544, endPoint y: 470, distance: 280.6
click at [544, 470] on div "**********" at bounding box center [784, 477] width 504 height 115
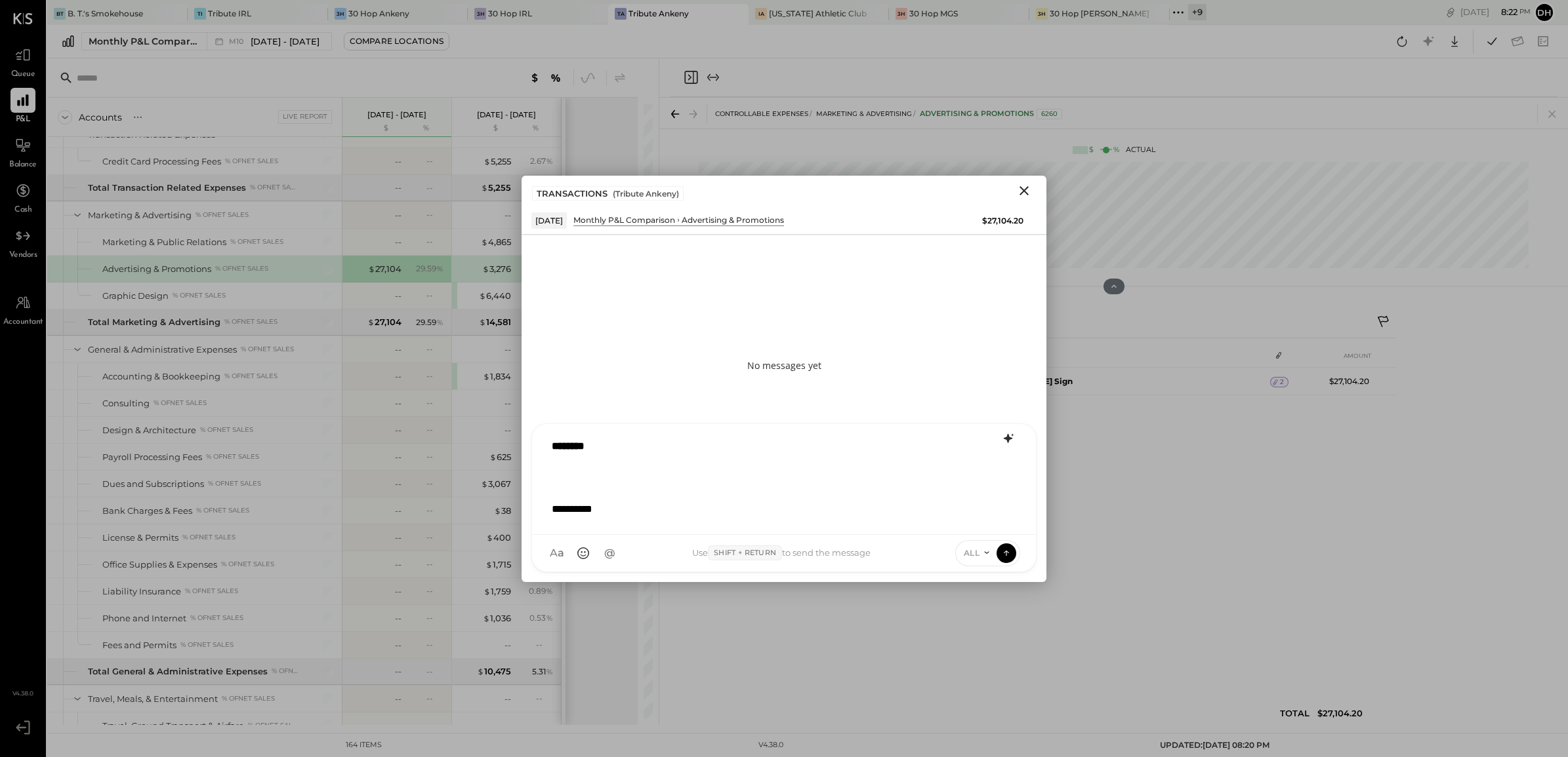
scroll to position [0, 0]
drag, startPoint x: 634, startPoint y: 515, endPoint x: 502, endPoint y: 426, distance: 159.2
click at [502, 426] on div "Accounts S % GL Live Report [DATE] - [DATE] $ % [DATE] - [DATE] $ % SALES Sales…" at bounding box center [807, 391] width 1520 height 666
type input "****"
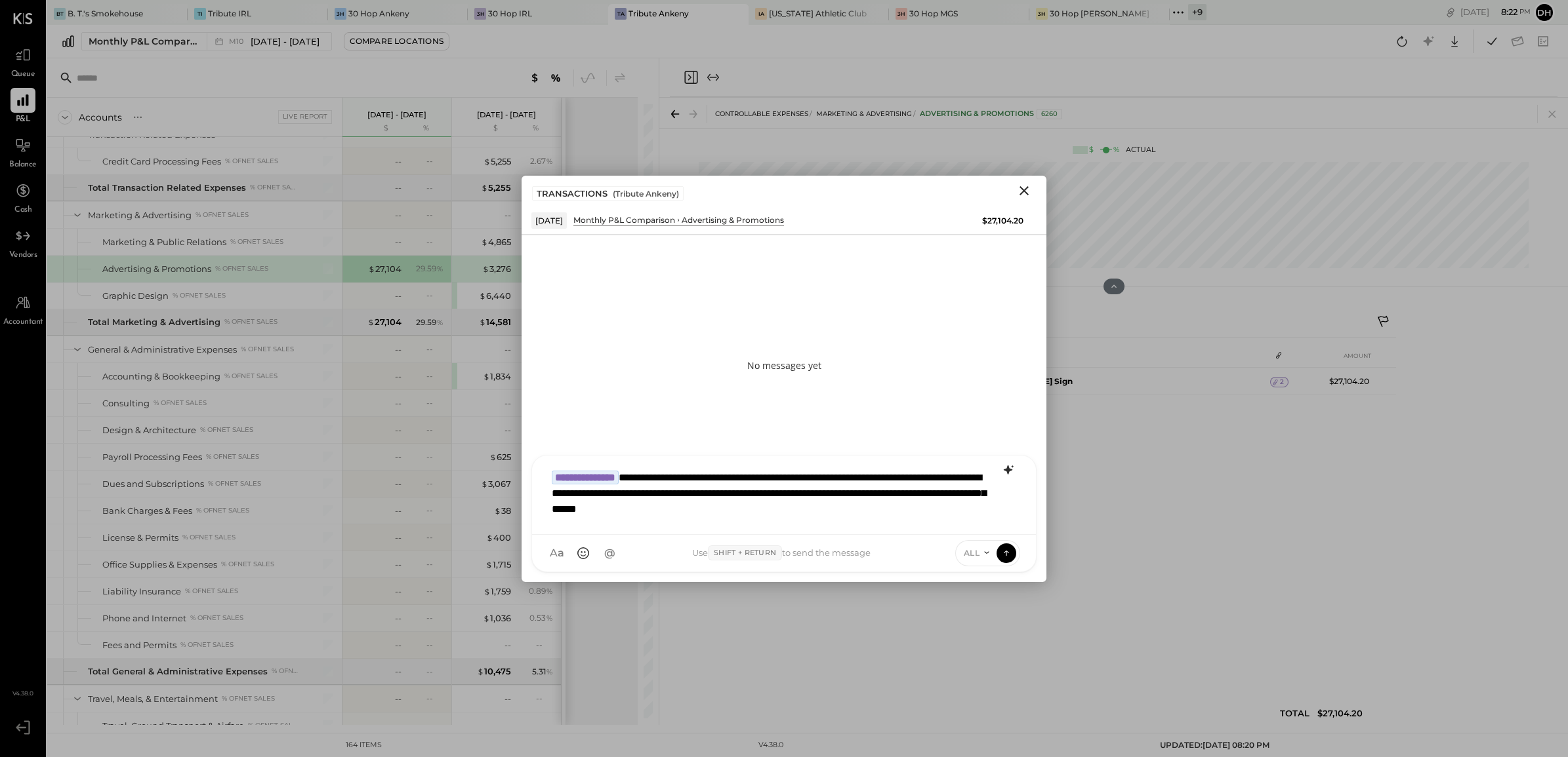
click at [664, 476] on div "**********" at bounding box center [784, 493] width 478 height 60
click at [614, 490] on div "**********" at bounding box center [784, 493] width 478 height 60
click at [1006, 553] on icon at bounding box center [1006, 553] width 1 height 5
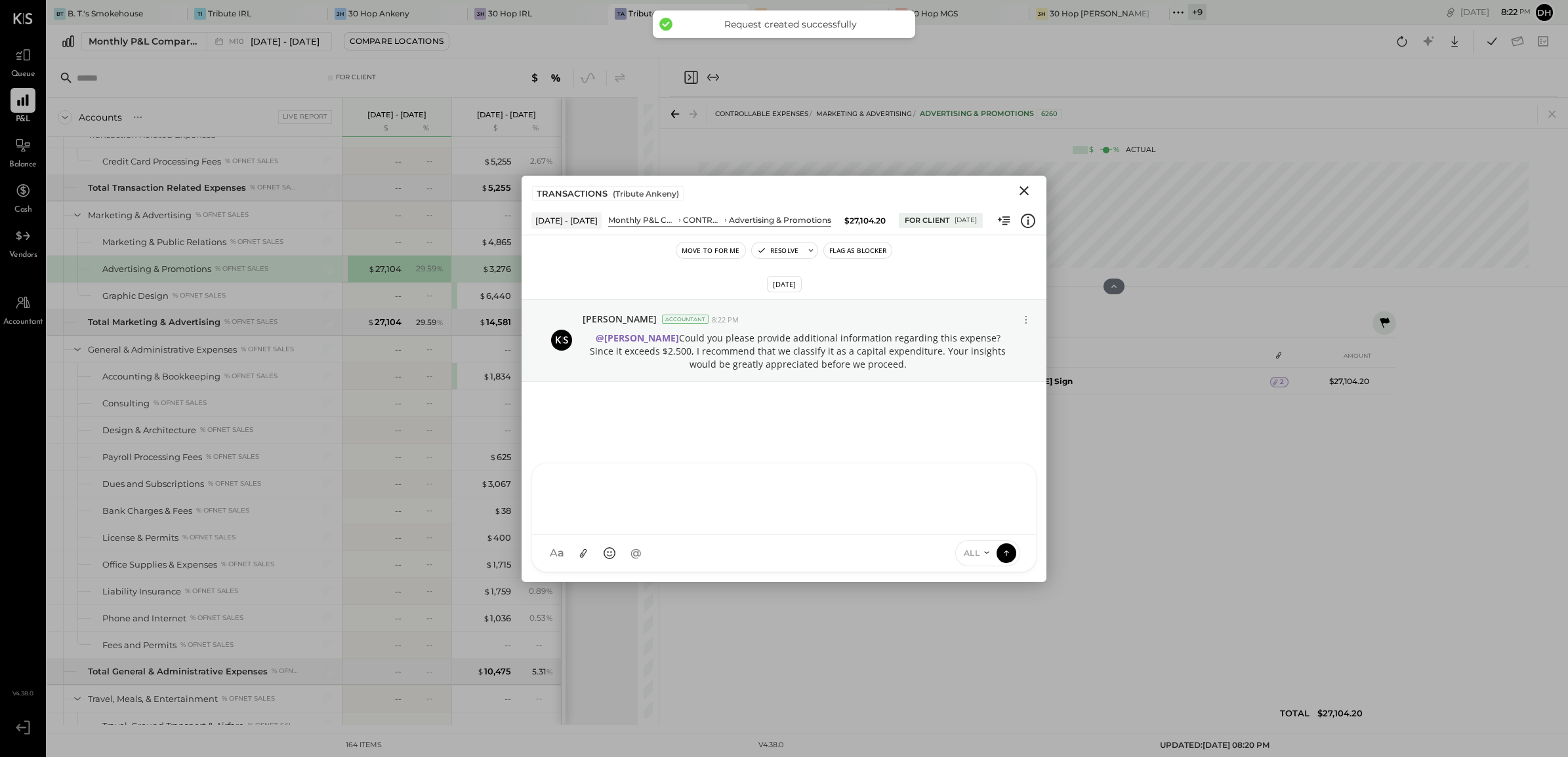
click at [1019, 188] on icon "Close" at bounding box center [1024, 191] width 15 height 15
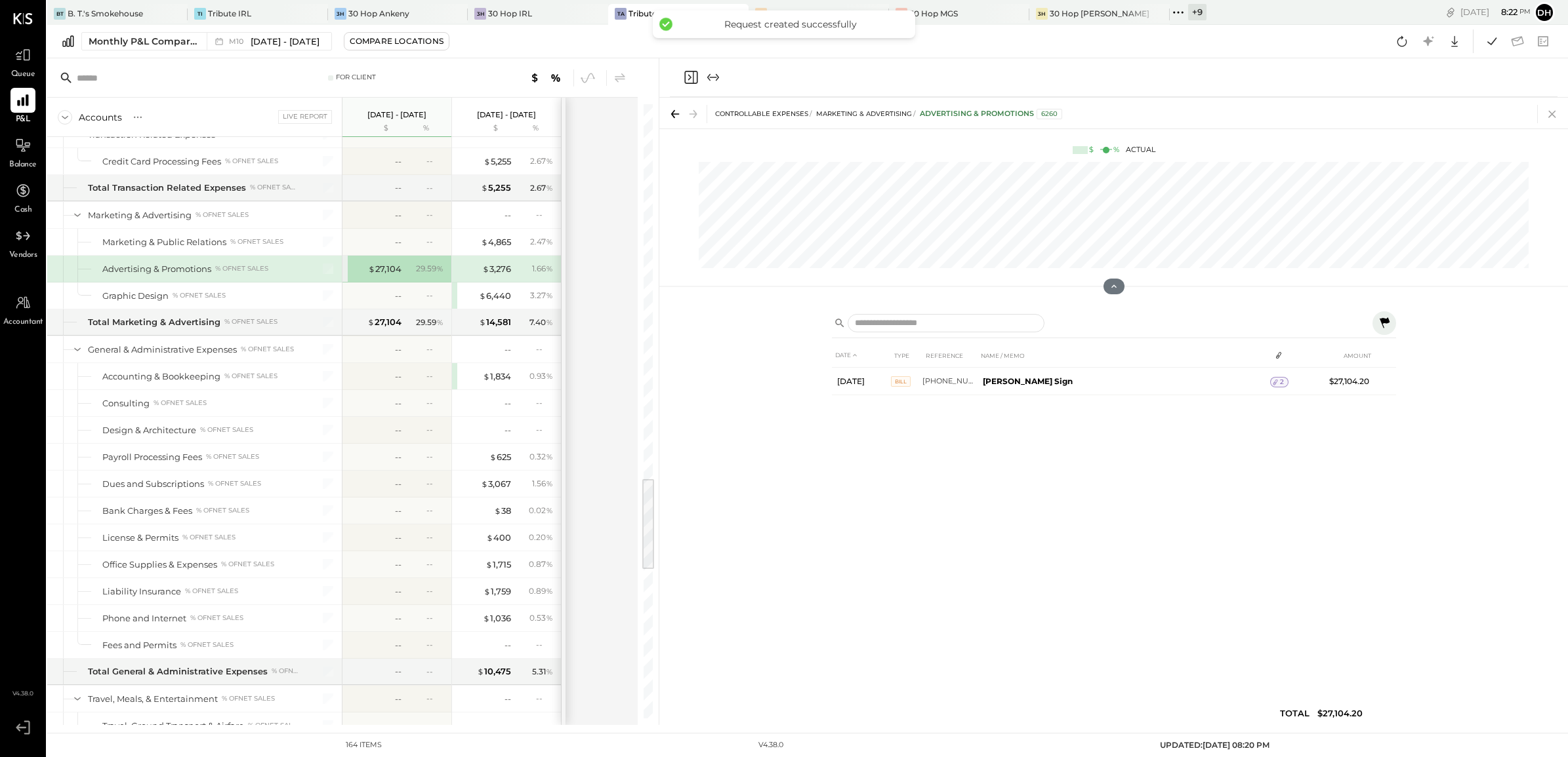
click at [1550, 110] on icon at bounding box center [1552, 114] width 18 height 18
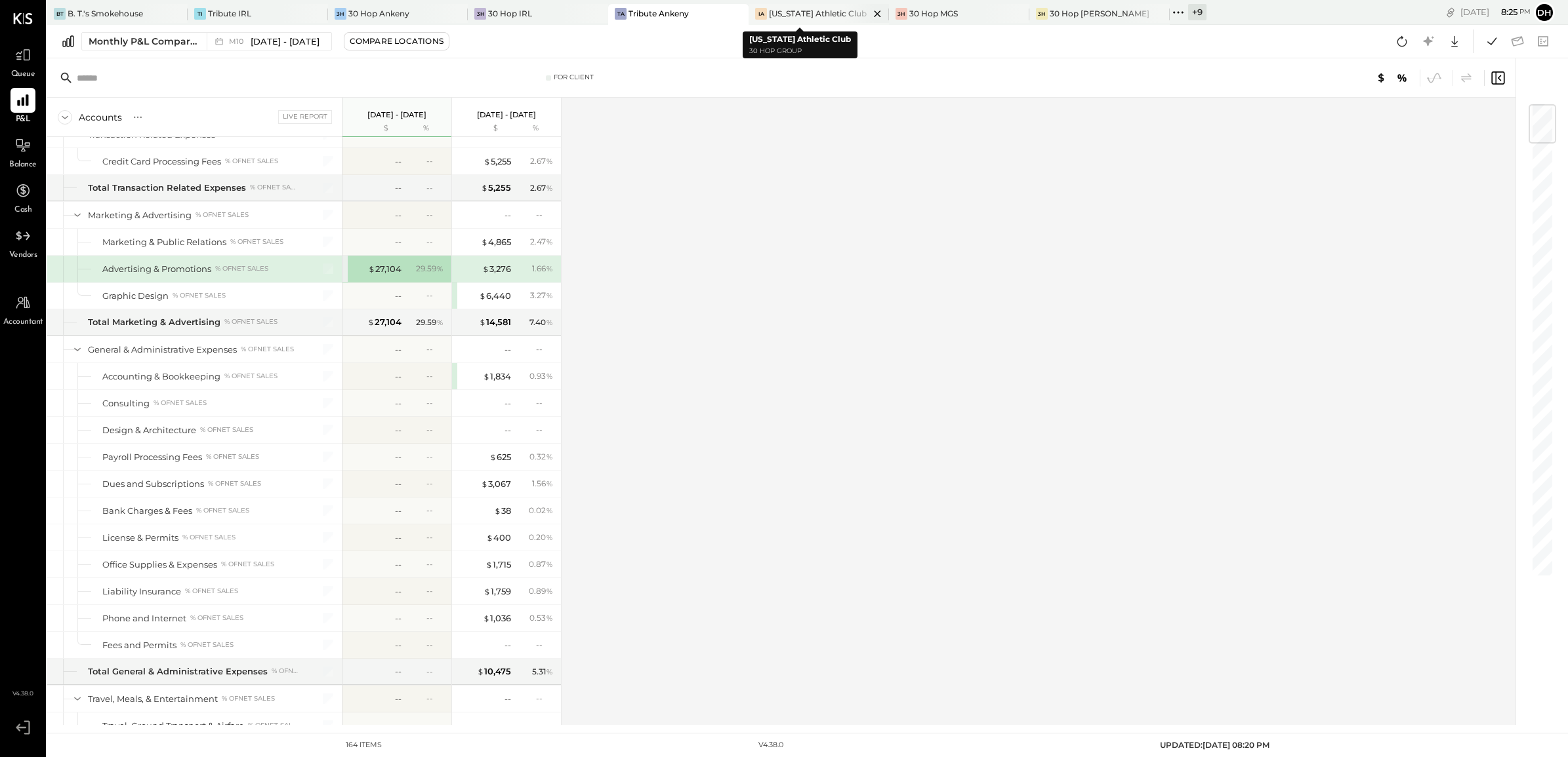
click at [769, 17] on div "[US_STATE] Athletic Club" at bounding box center [817, 13] width 98 height 11
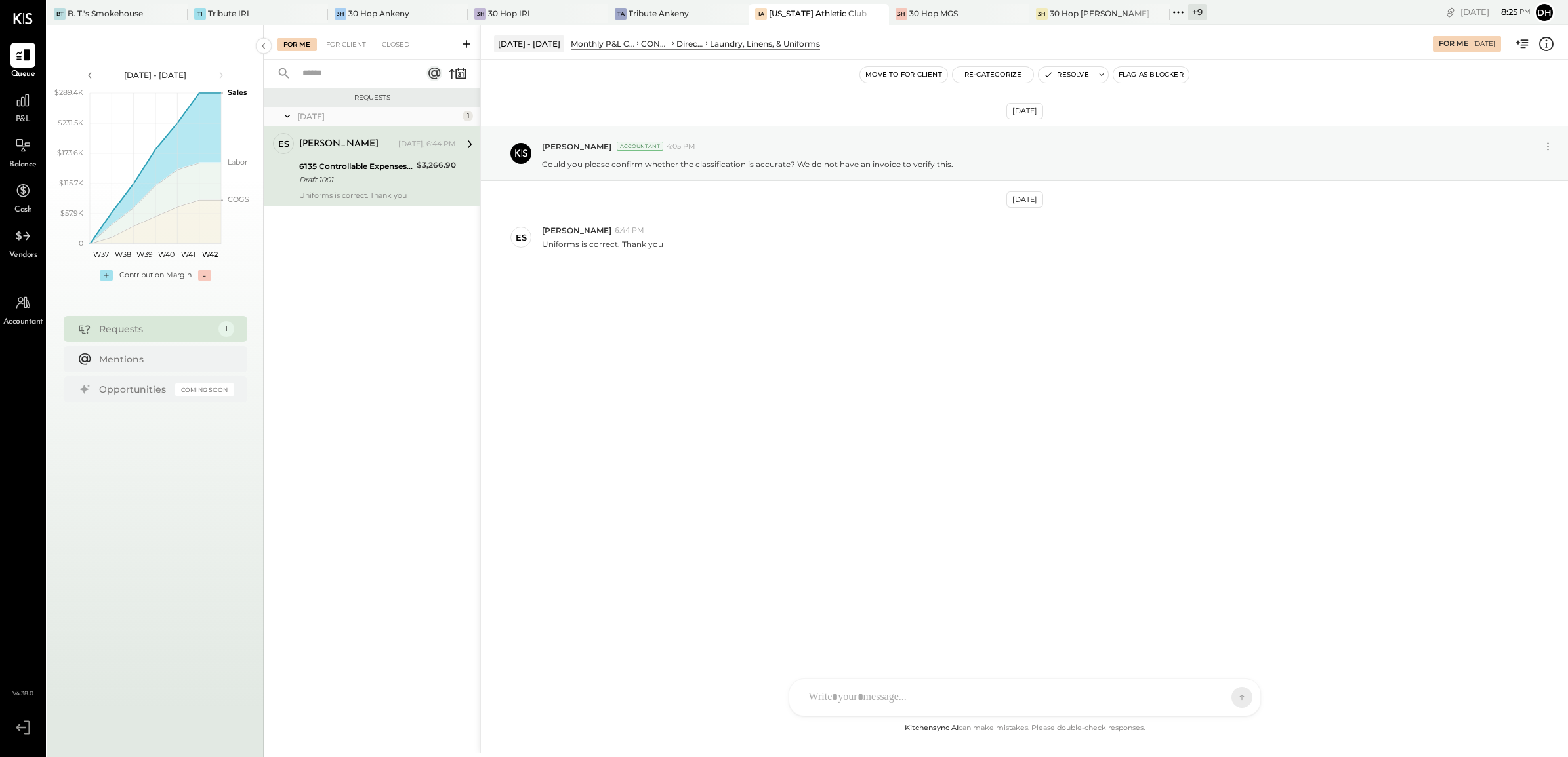
click at [618, 314] on div "[DATE] [PERSON_NAME] Accountant 4:05 PM Could you please confirm whether the cl…" at bounding box center [1024, 225] width 1087 height 266
click at [844, 699] on div "AM [PERSON_NAME] [PERSON_NAME] NK [PERSON_NAME] DB [PERSON_NAME] ES [PERSON_NAM…" at bounding box center [1024, 697] width 472 height 38
click at [1231, 698] on icon at bounding box center [1230, 696] width 12 height 13
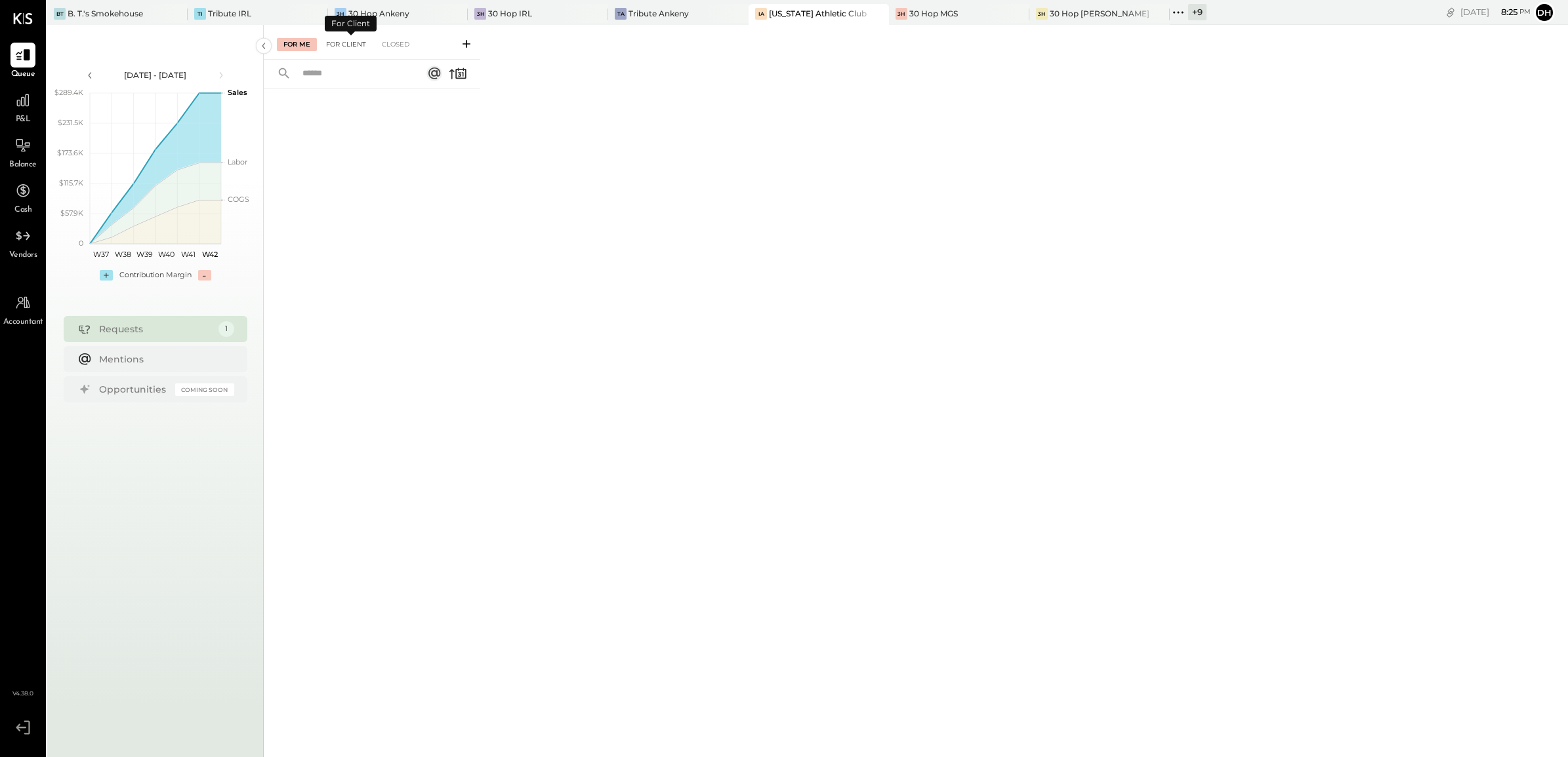
click at [345, 44] on div "For Client" at bounding box center [345, 44] width 53 height 13
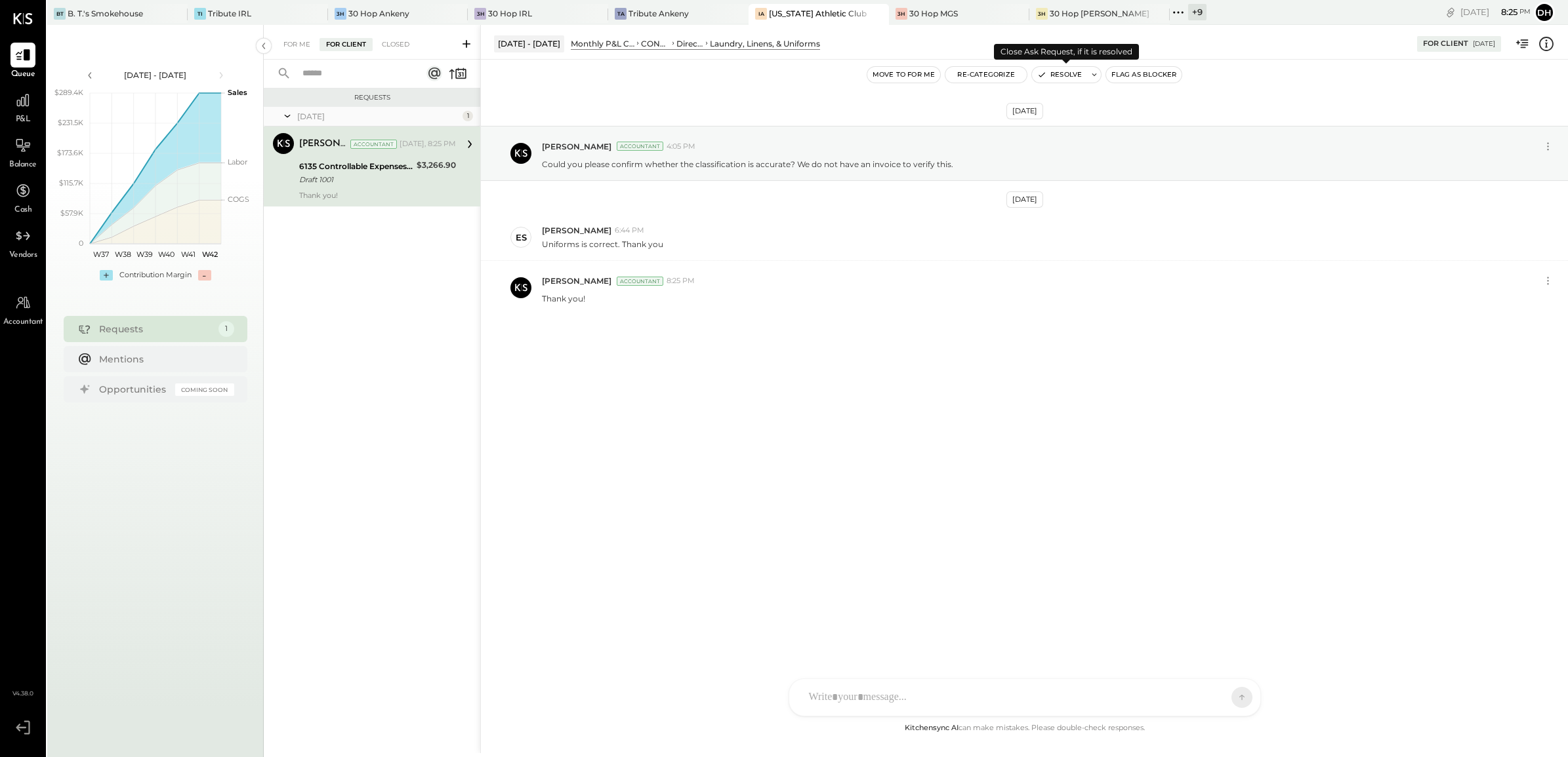
click at [1068, 73] on button "Resolve" at bounding box center [1060, 75] width 55 height 15
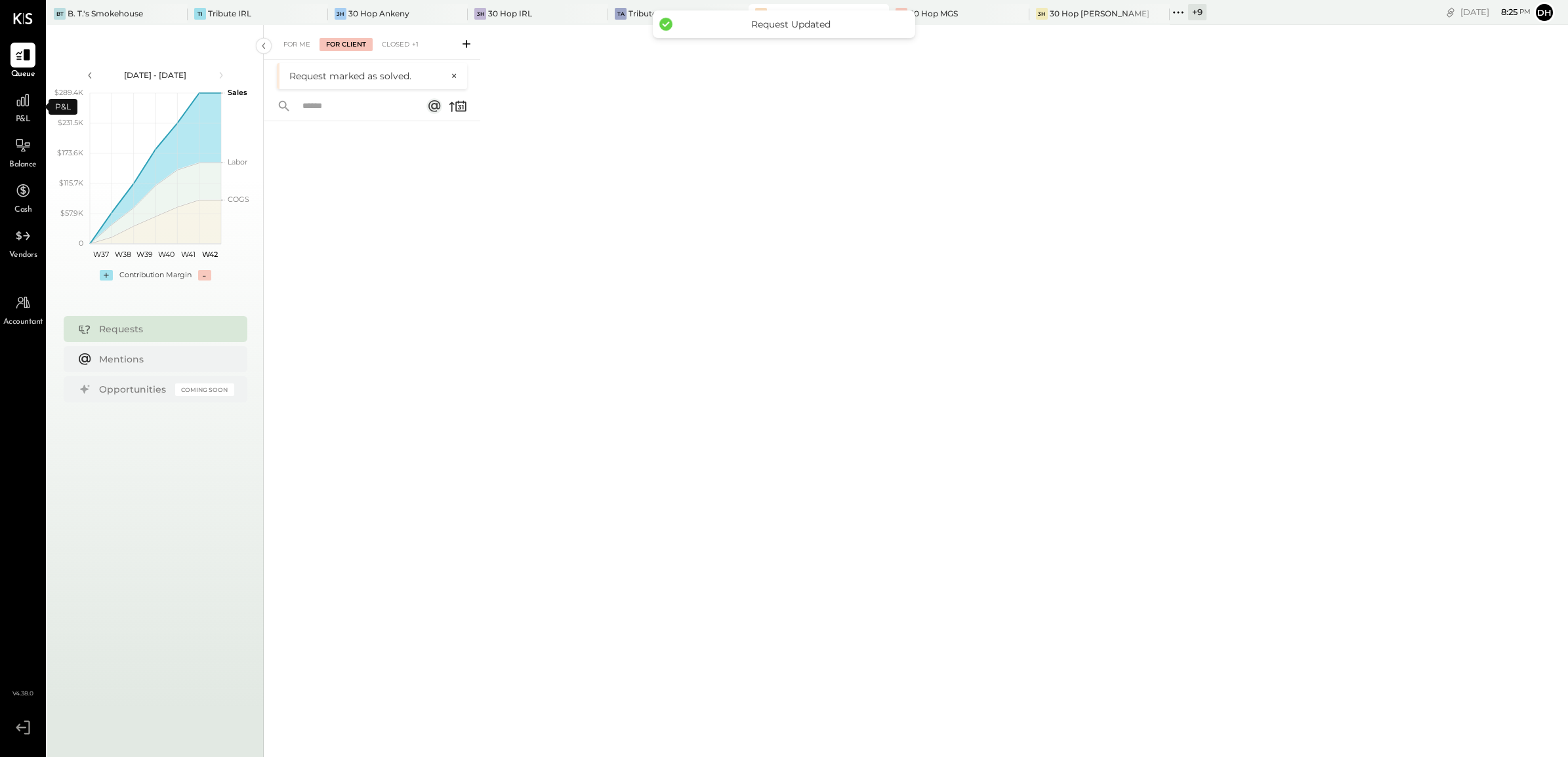
click at [18, 115] on span "P&L" at bounding box center [23, 119] width 15 height 12
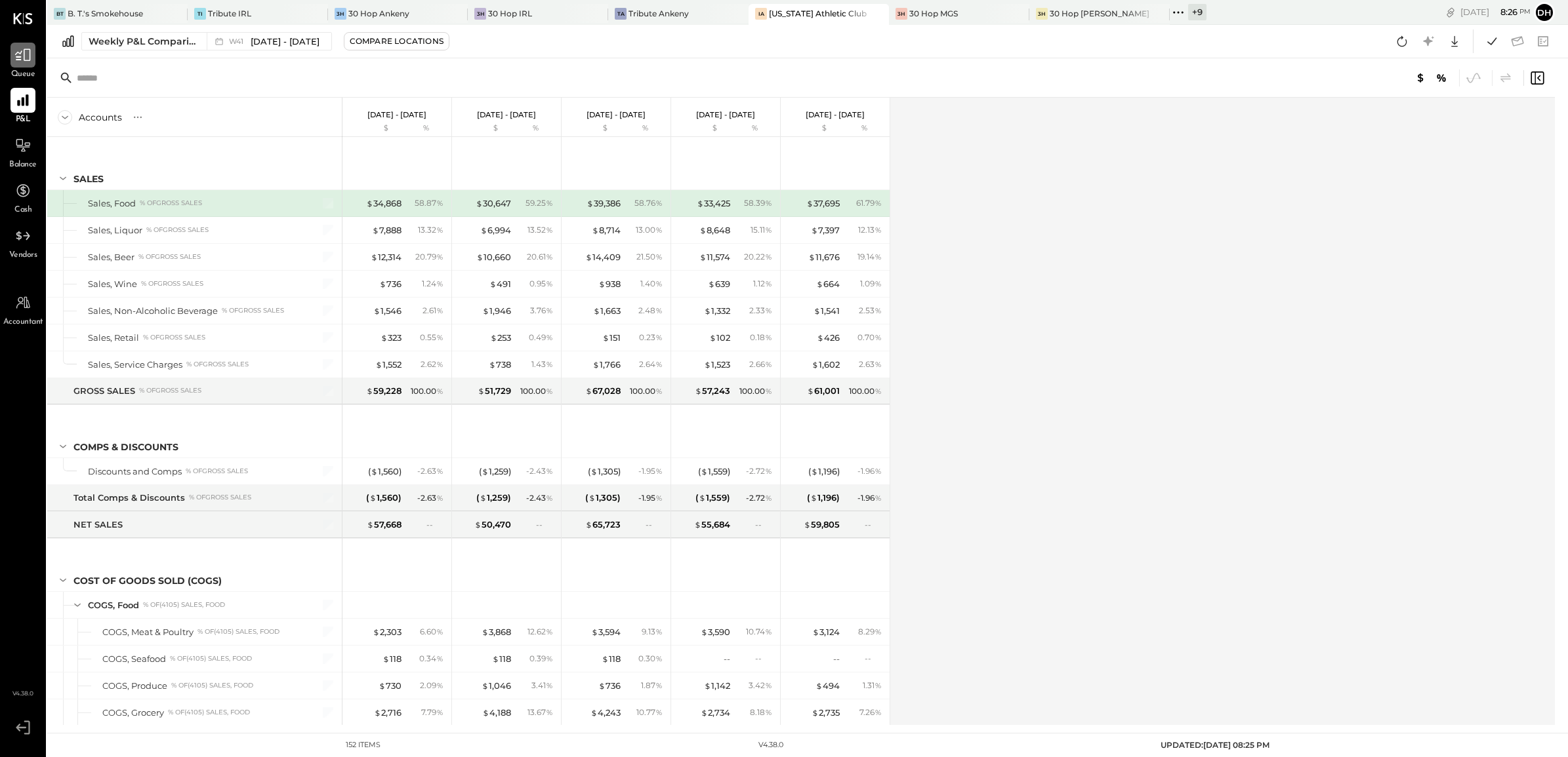
click at [25, 63] on icon at bounding box center [23, 55] width 17 height 17
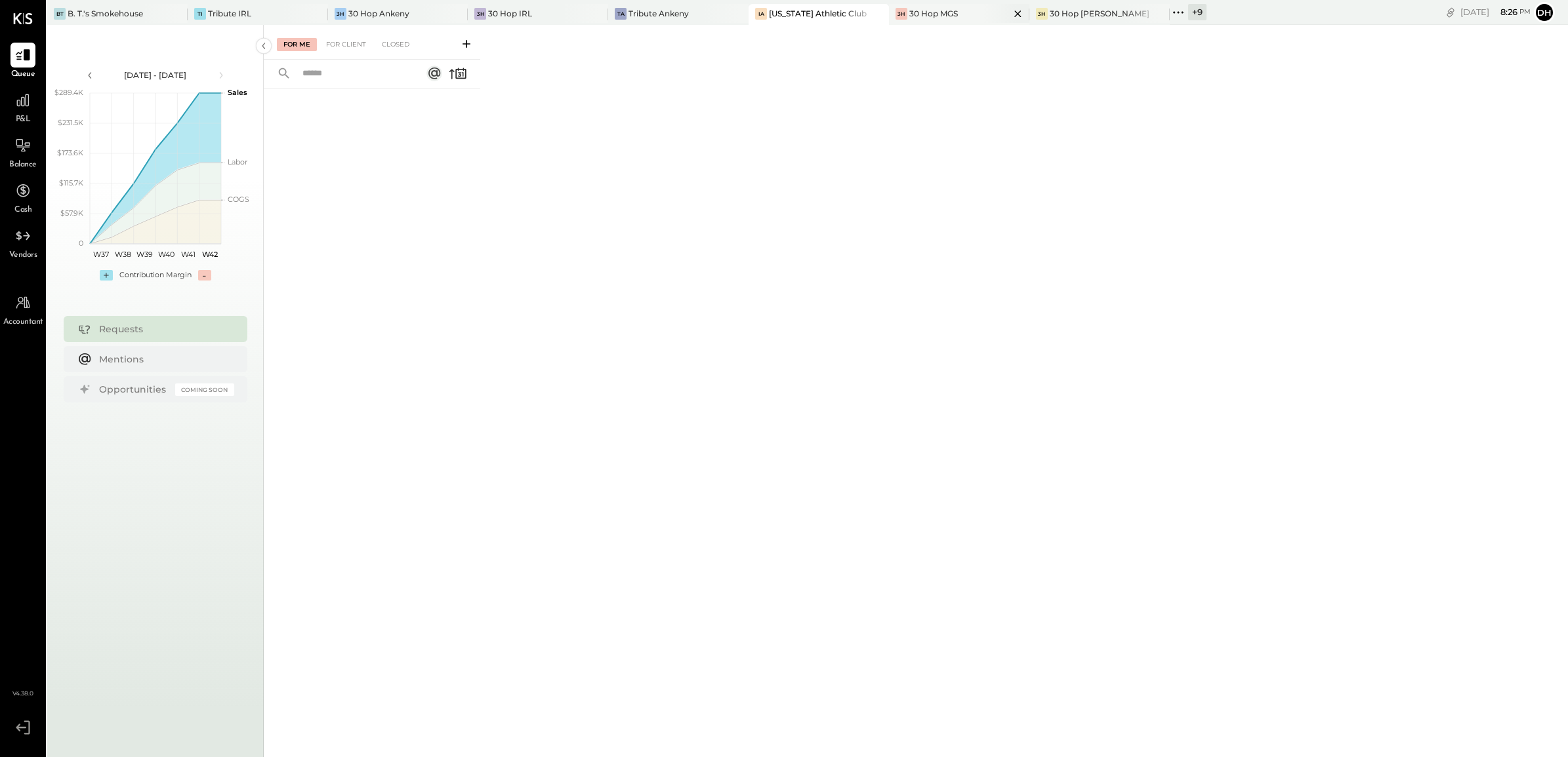
click at [909, 17] on div "30 Hop MGS" at bounding box center [933, 13] width 48 height 11
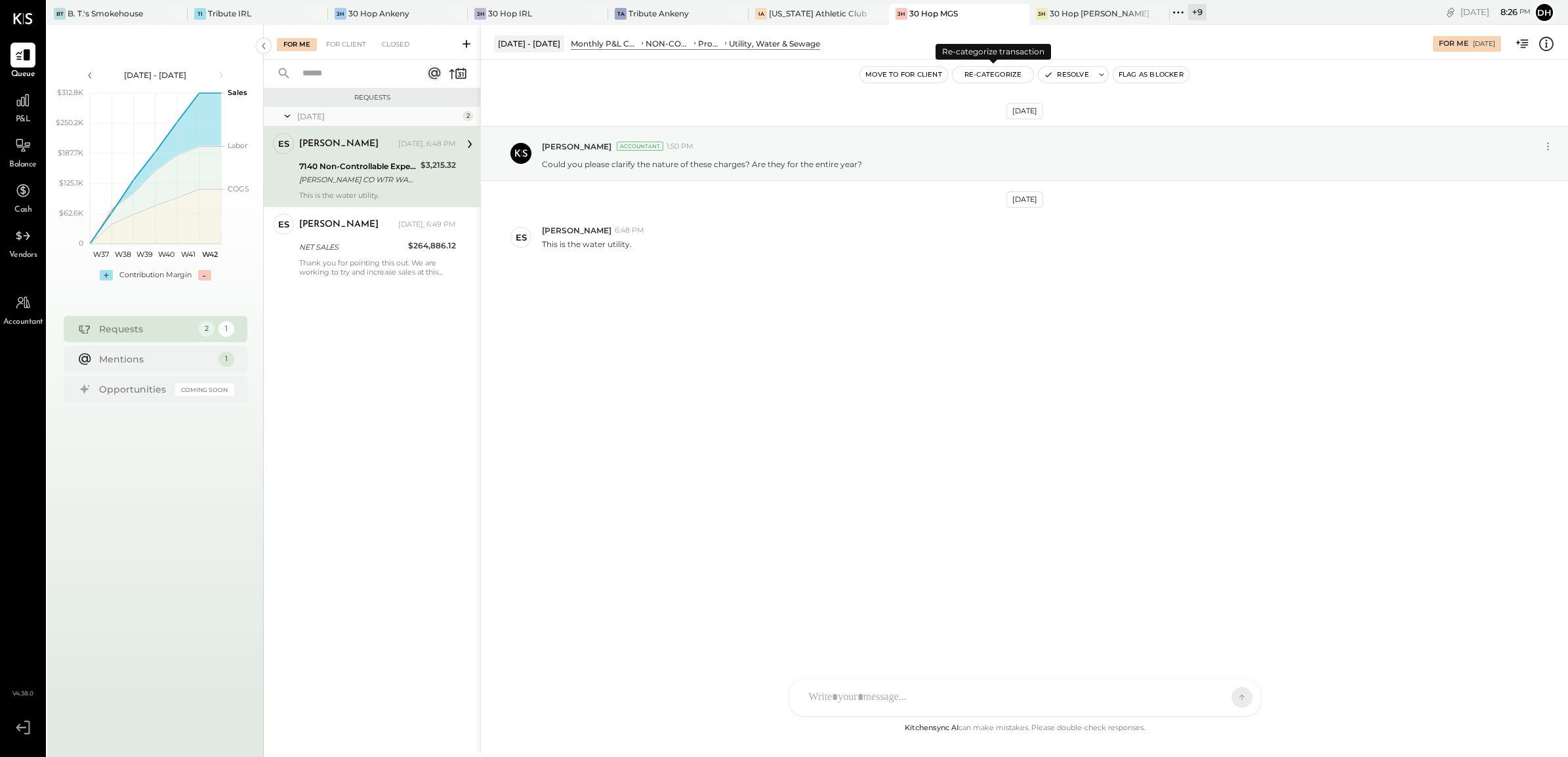
click at [992, 70] on button "Re-Categorize" at bounding box center [993, 75] width 82 height 15
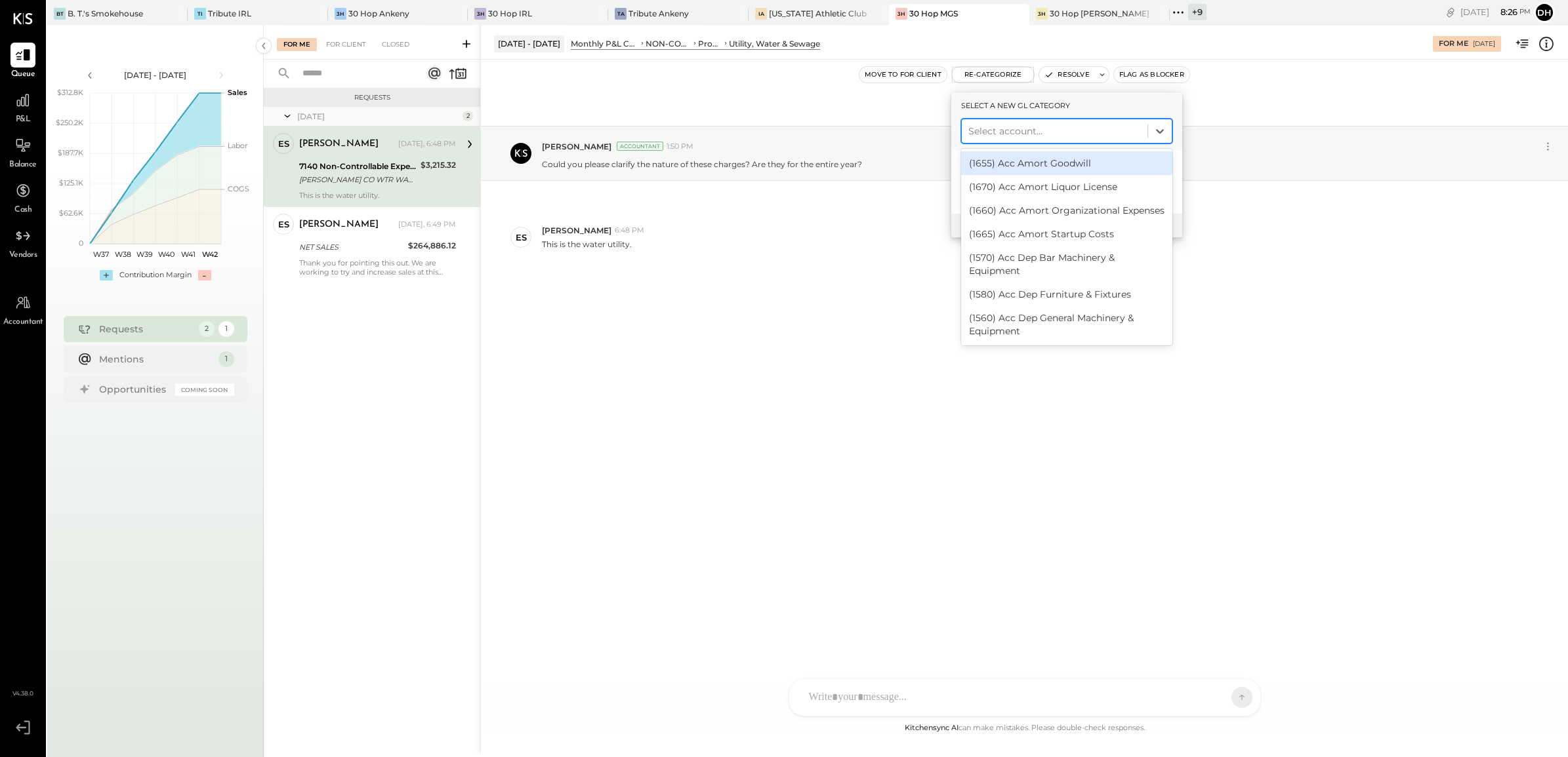
click at [983, 125] on div at bounding box center [1054, 131] width 172 height 15
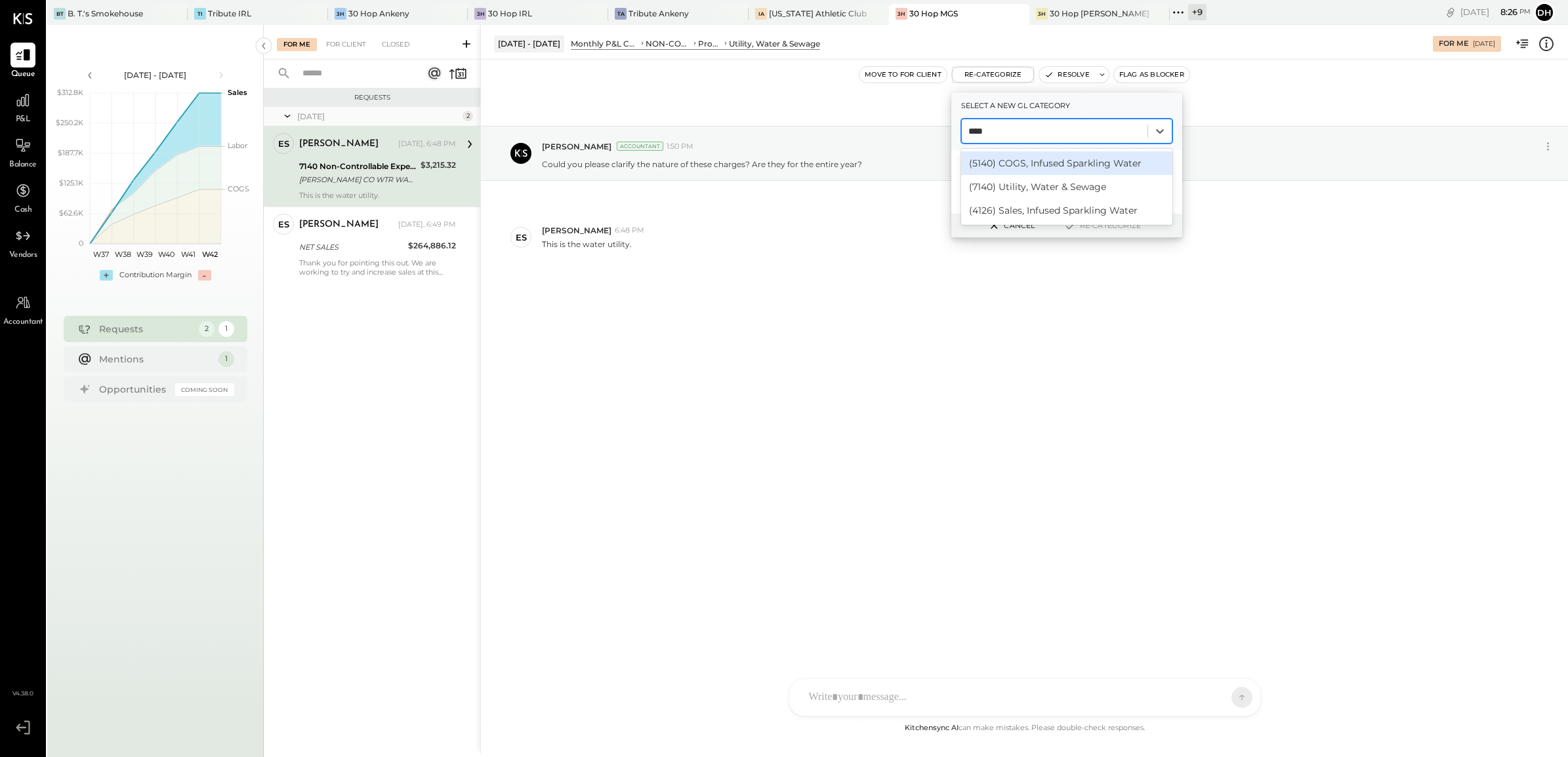
type input "*****"
click at [1031, 182] on div "(7140) Utility, Water & Sewage" at bounding box center [1067, 187] width 211 height 24
click at [1092, 227] on button "Re-Categorize" at bounding box center [1102, 225] width 87 height 15
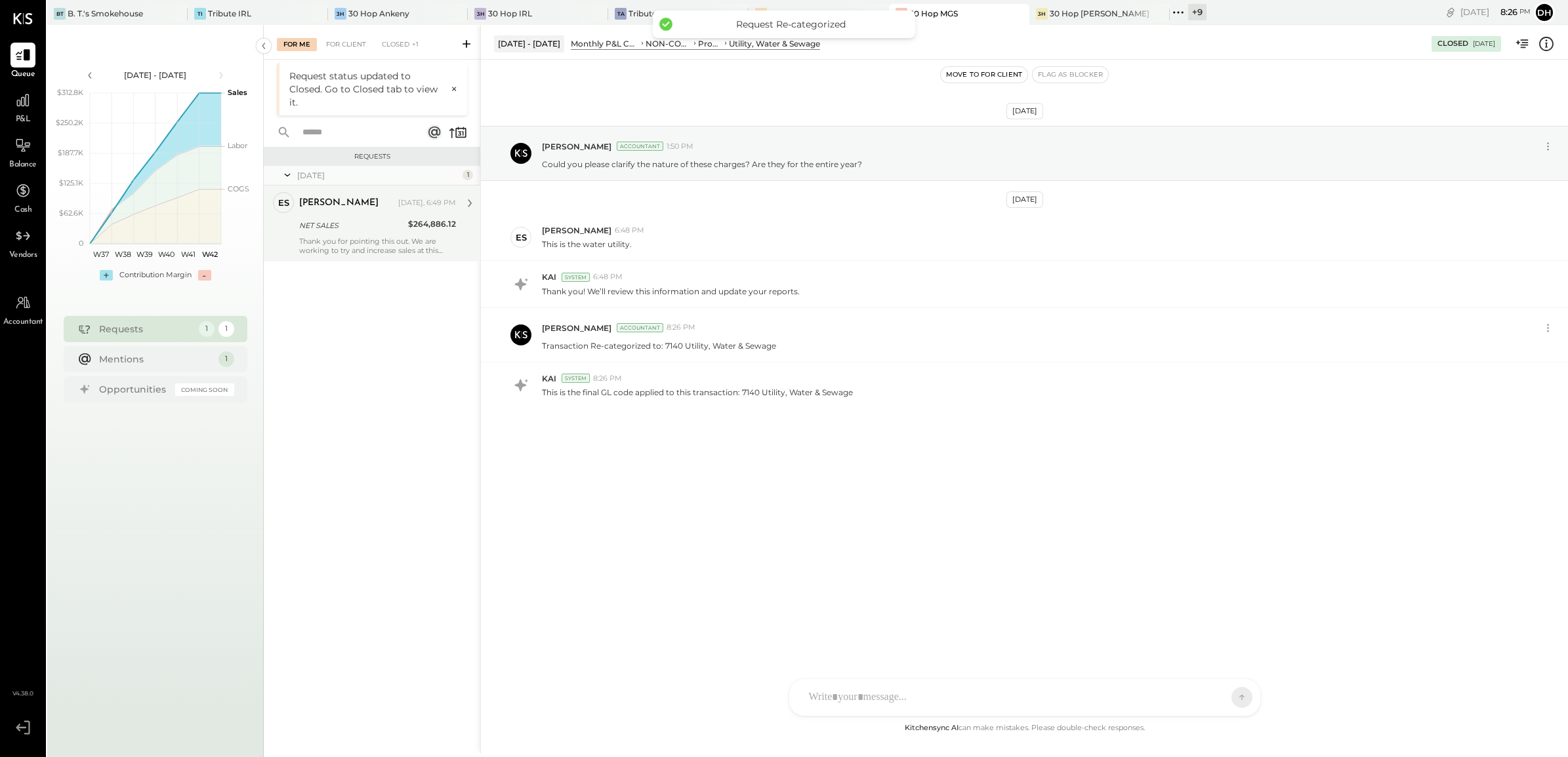
click at [352, 221] on div "NET SALES" at bounding box center [351, 225] width 105 height 13
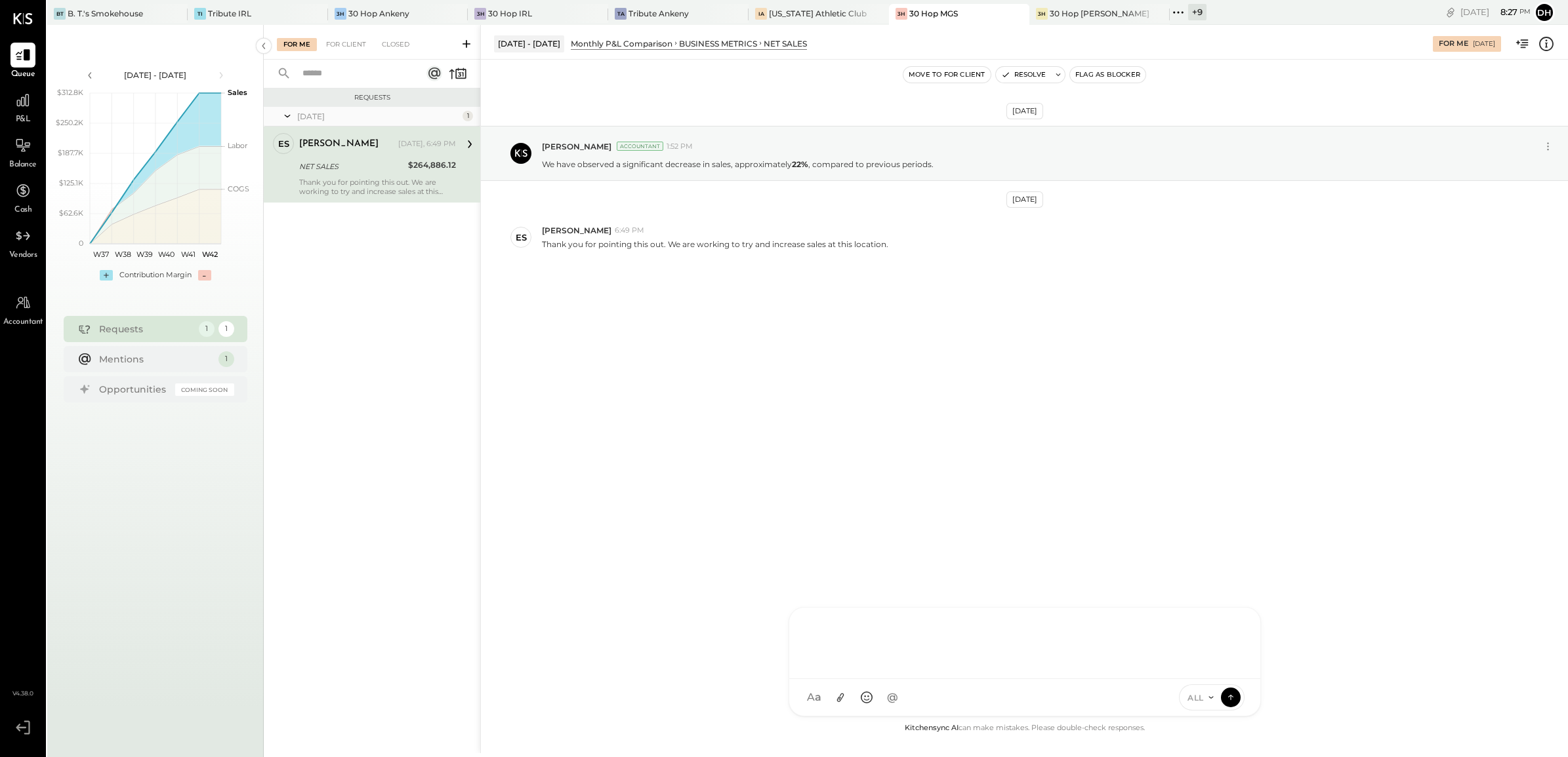
click at [867, 686] on div "AM [PERSON_NAME] [PERSON_NAME] DB [PERSON_NAME] ES [PERSON_NAME] BF [PERSON_NAM…" at bounding box center [1024, 662] width 472 height 109
click at [1229, 697] on icon at bounding box center [1230, 696] width 12 height 13
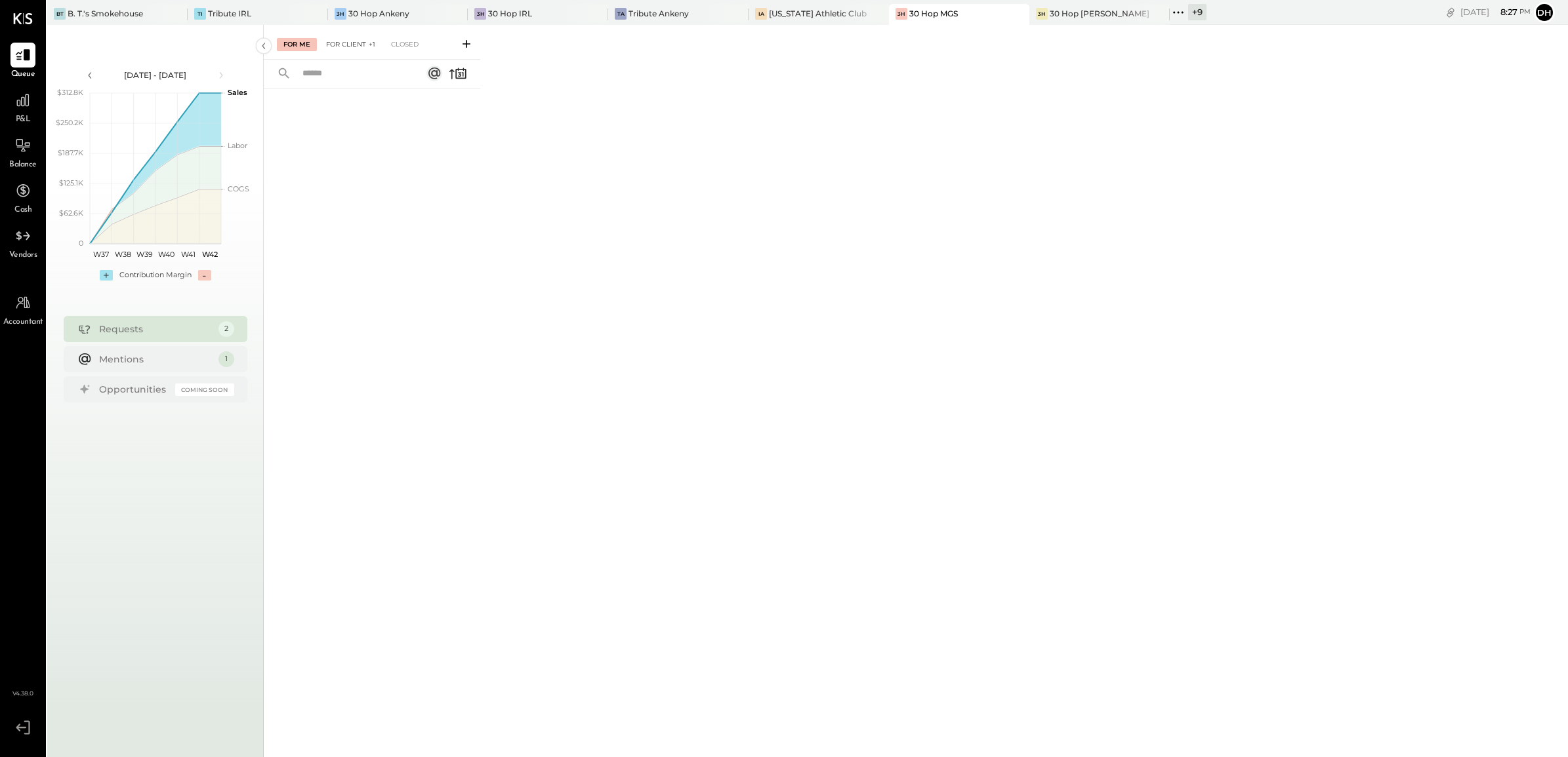
click at [351, 47] on div "For Client +1" at bounding box center [350, 44] width 62 height 13
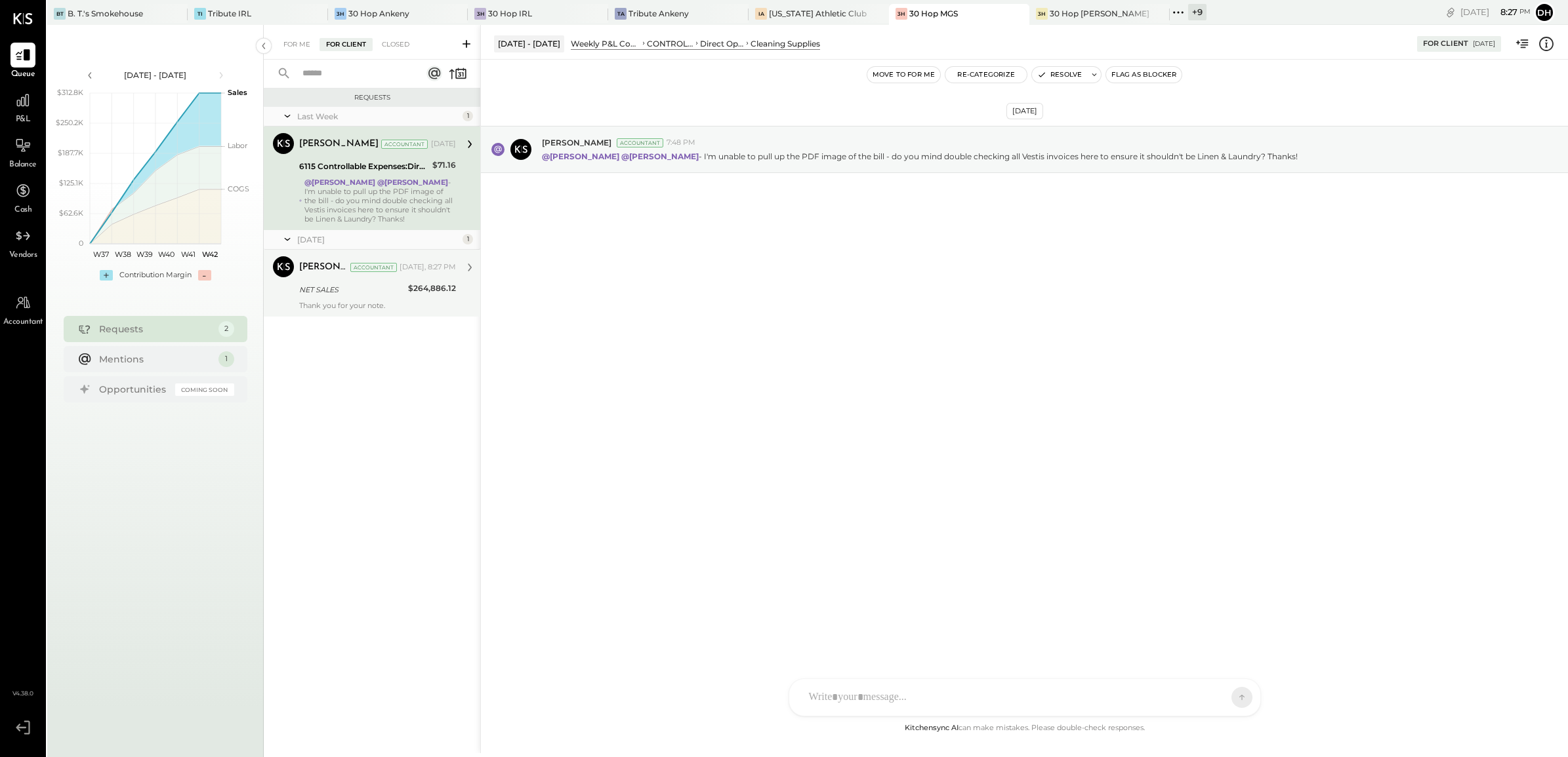
click at [375, 296] on div "NET SALES" at bounding box center [351, 289] width 105 height 13
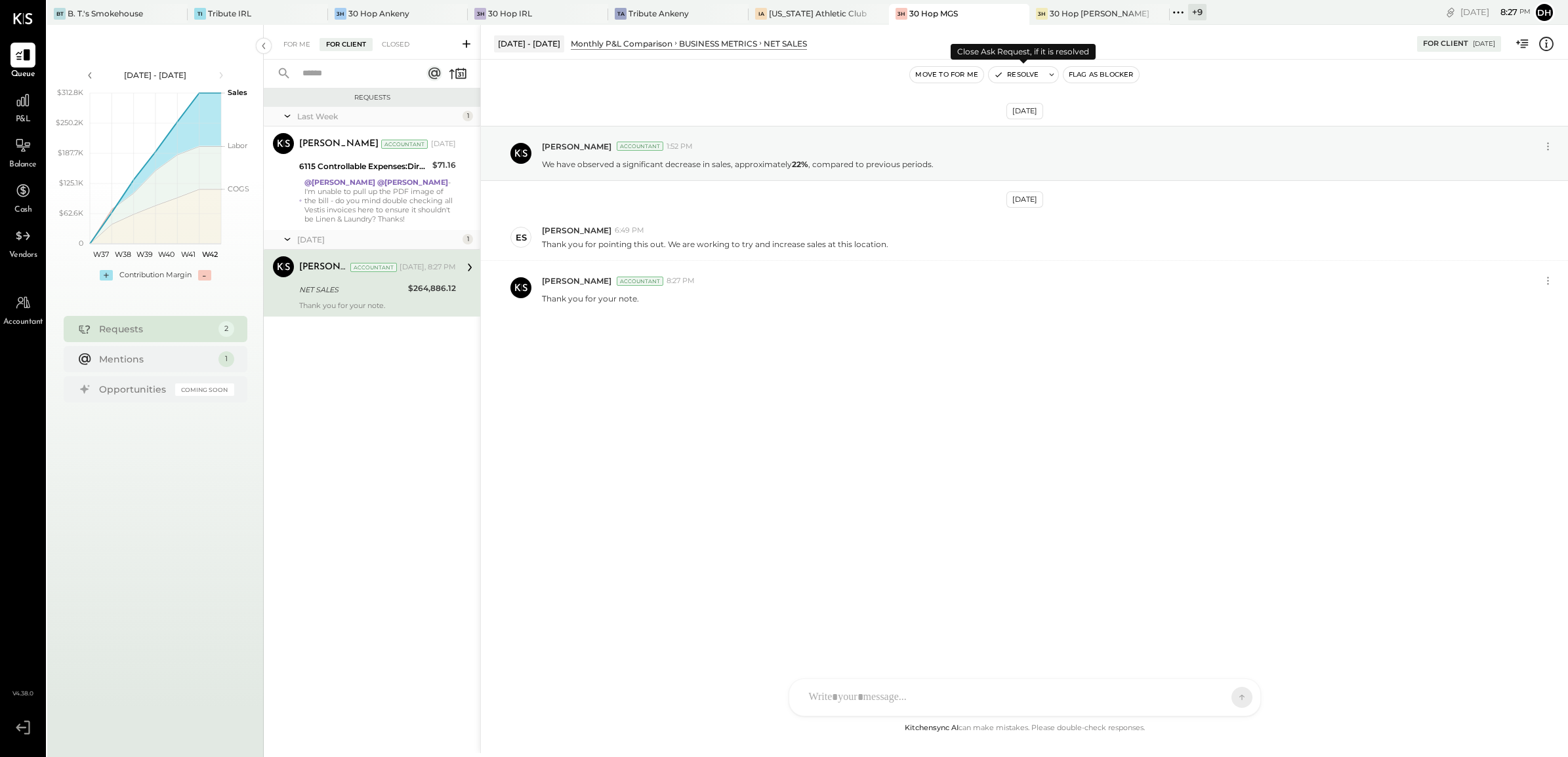
click at [1020, 76] on button "Resolve" at bounding box center [1016, 75] width 55 height 15
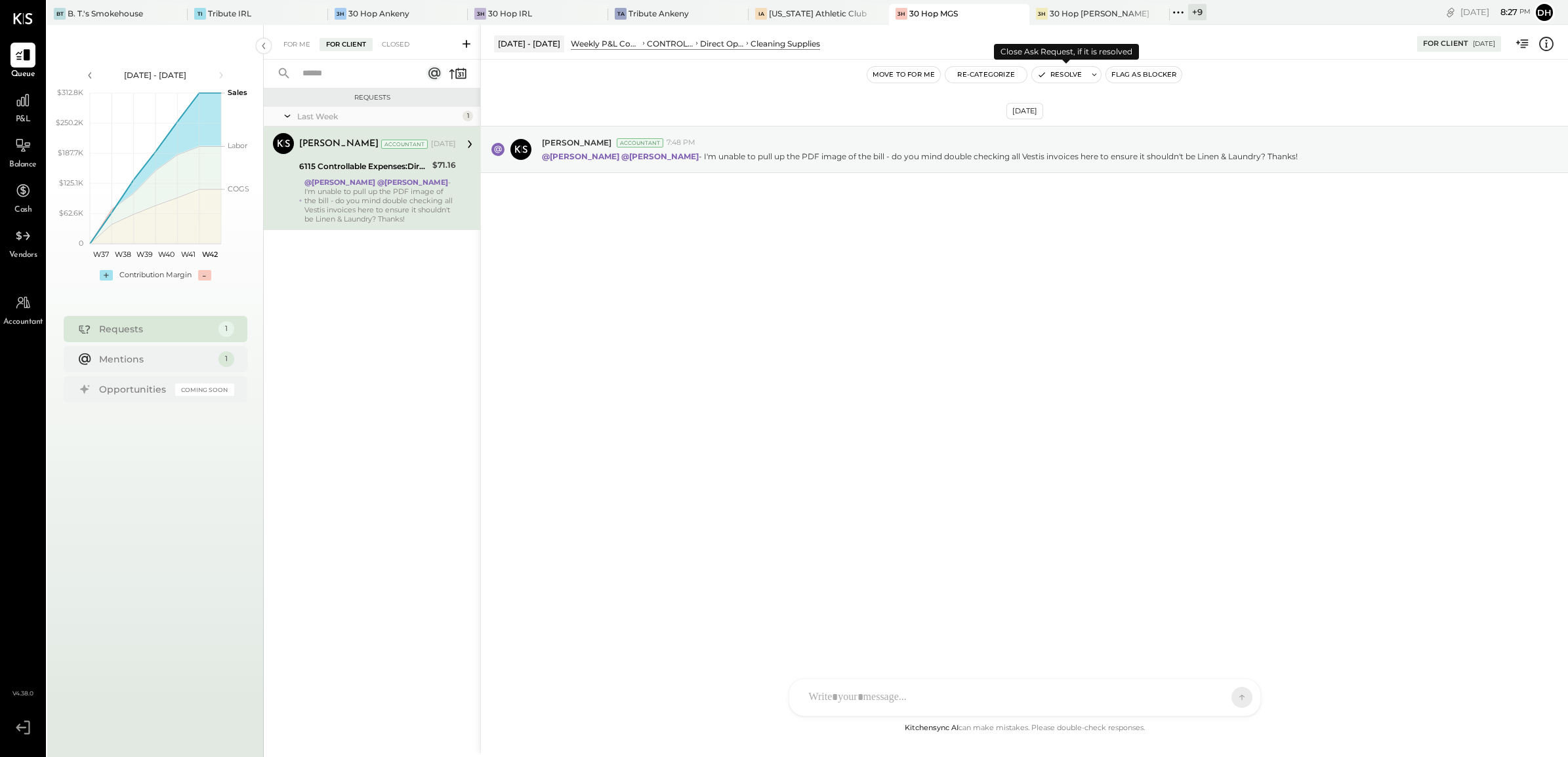
click at [1055, 71] on button "Resolve" at bounding box center [1060, 75] width 55 height 15
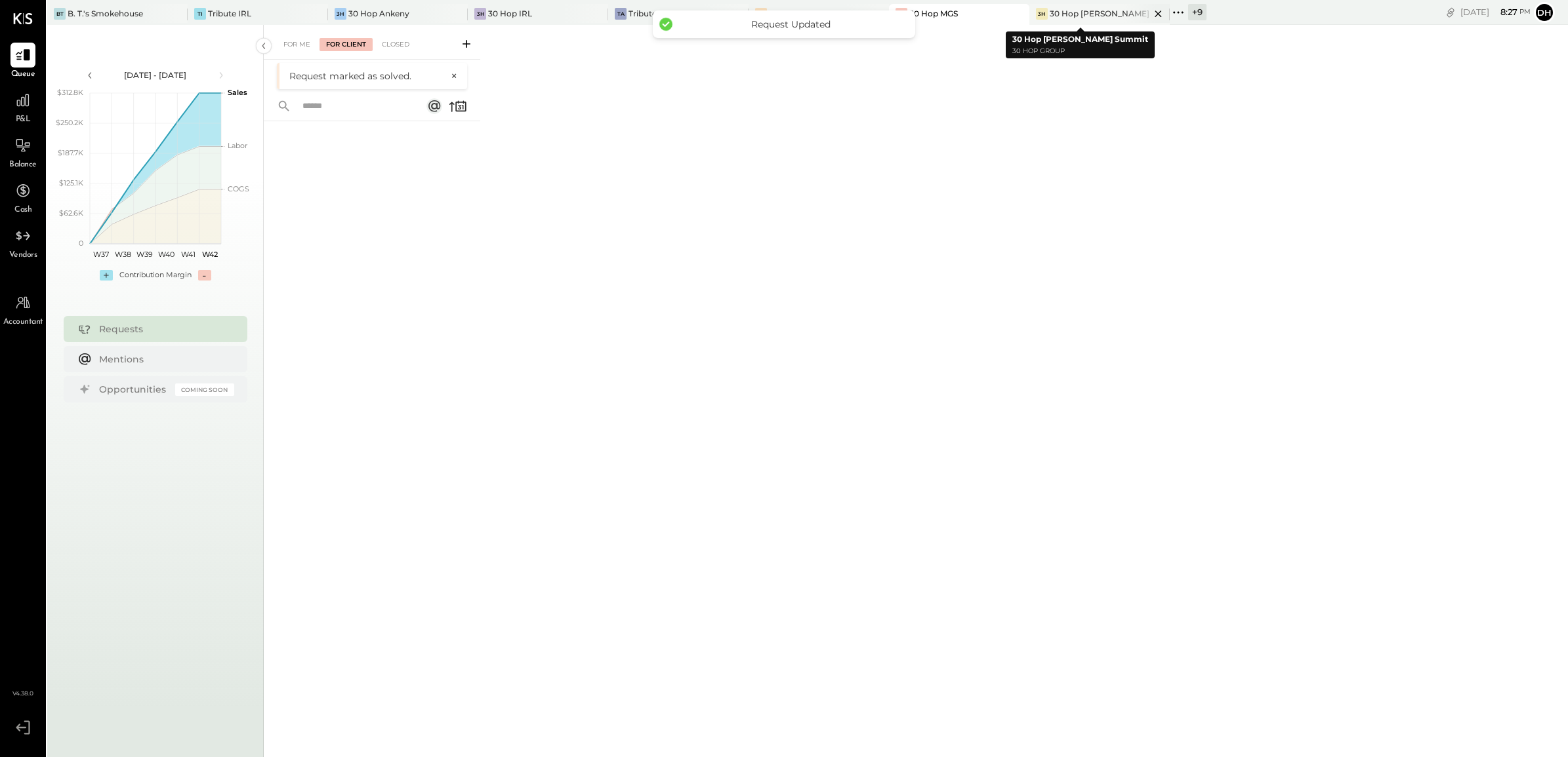
click at [1050, 16] on div "30 Hop [PERSON_NAME] Summit" at bounding box center [1100, 13] width 100 height 11
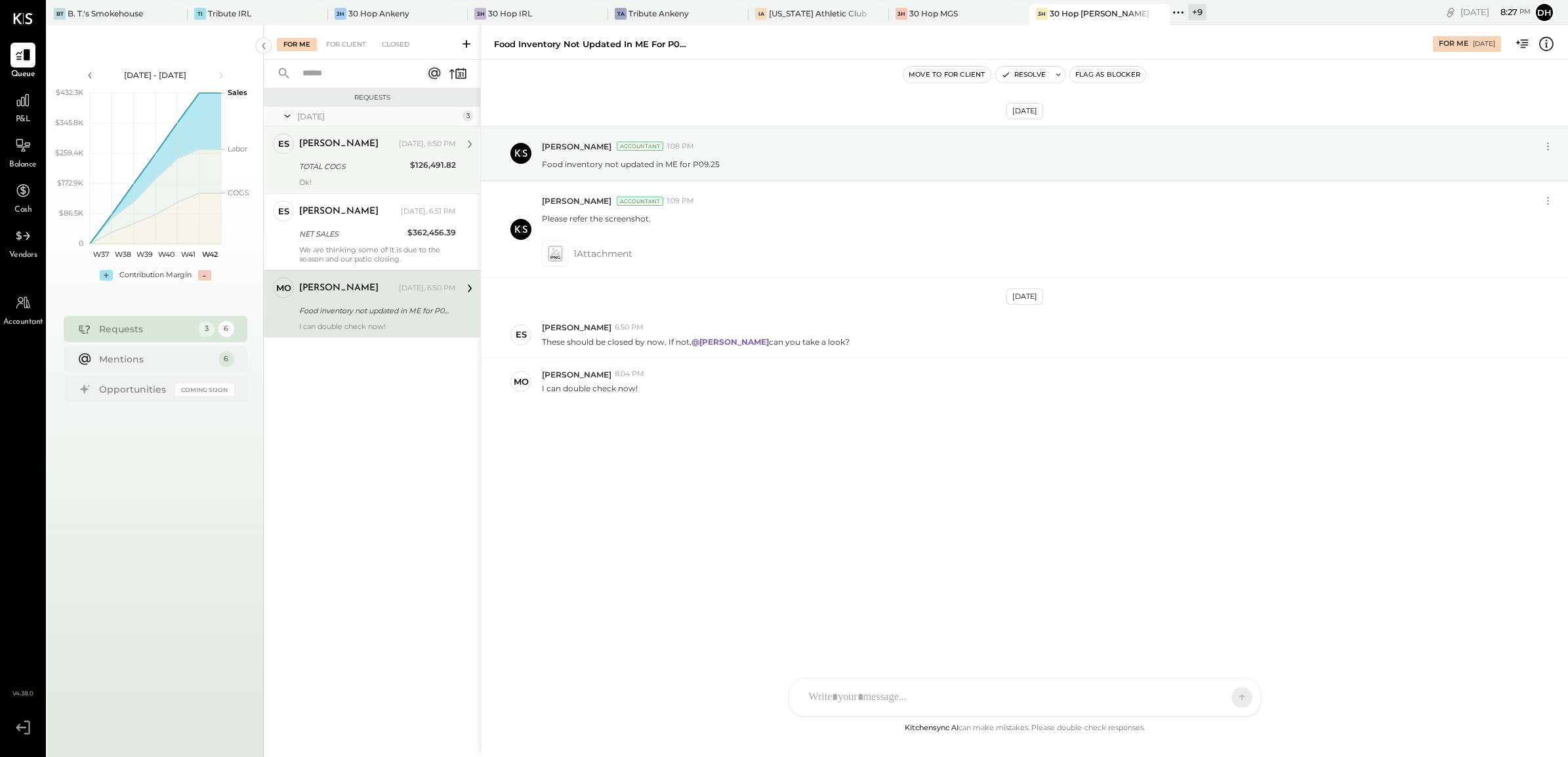
click at [341, 164] on div "TOTAL COGS" at bounding box center [352, 166] width 107 height 13
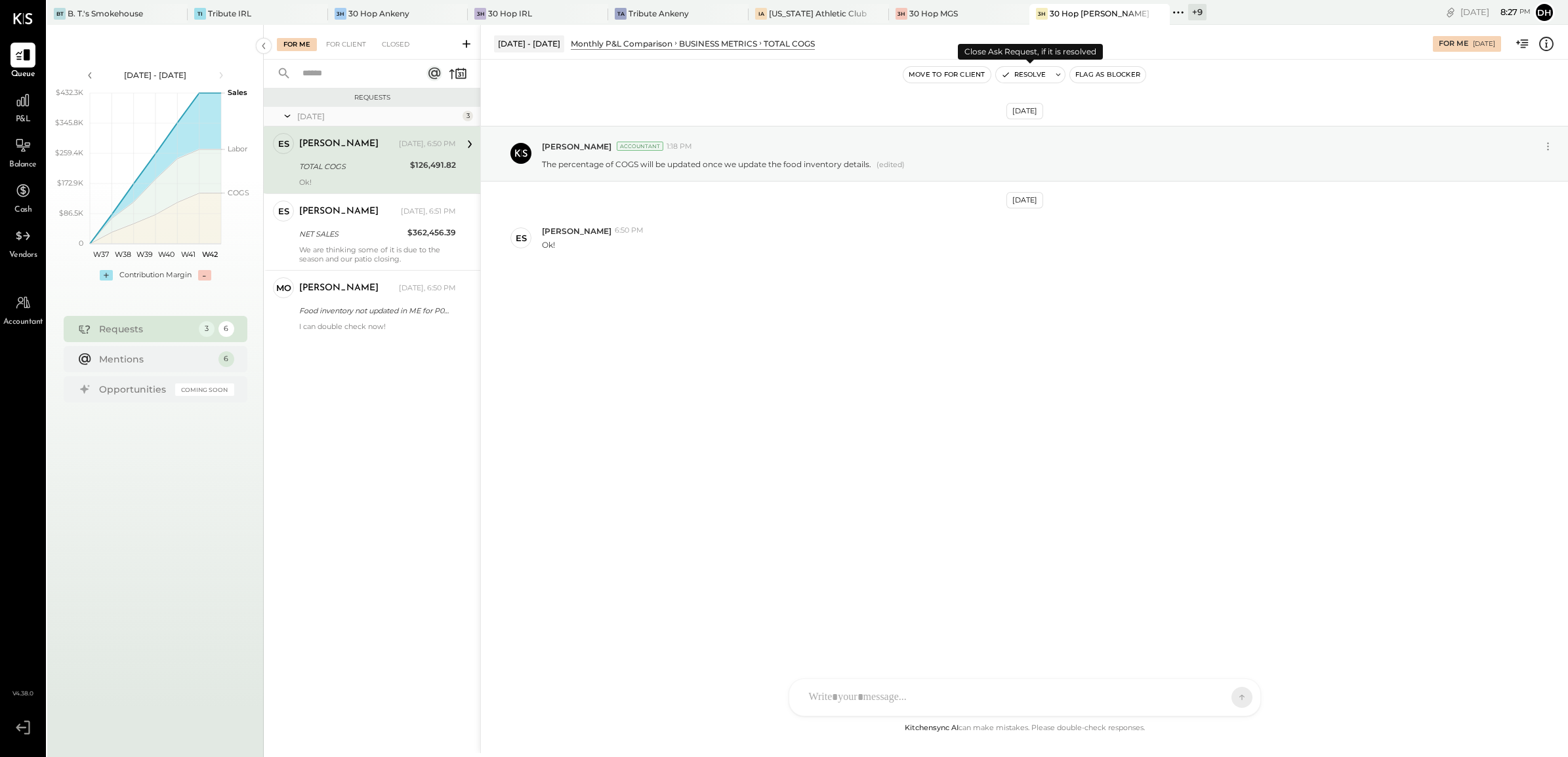
click at [1014, 76] on button "Resolve" at bounding box center [1024, 75] width 55 height 15
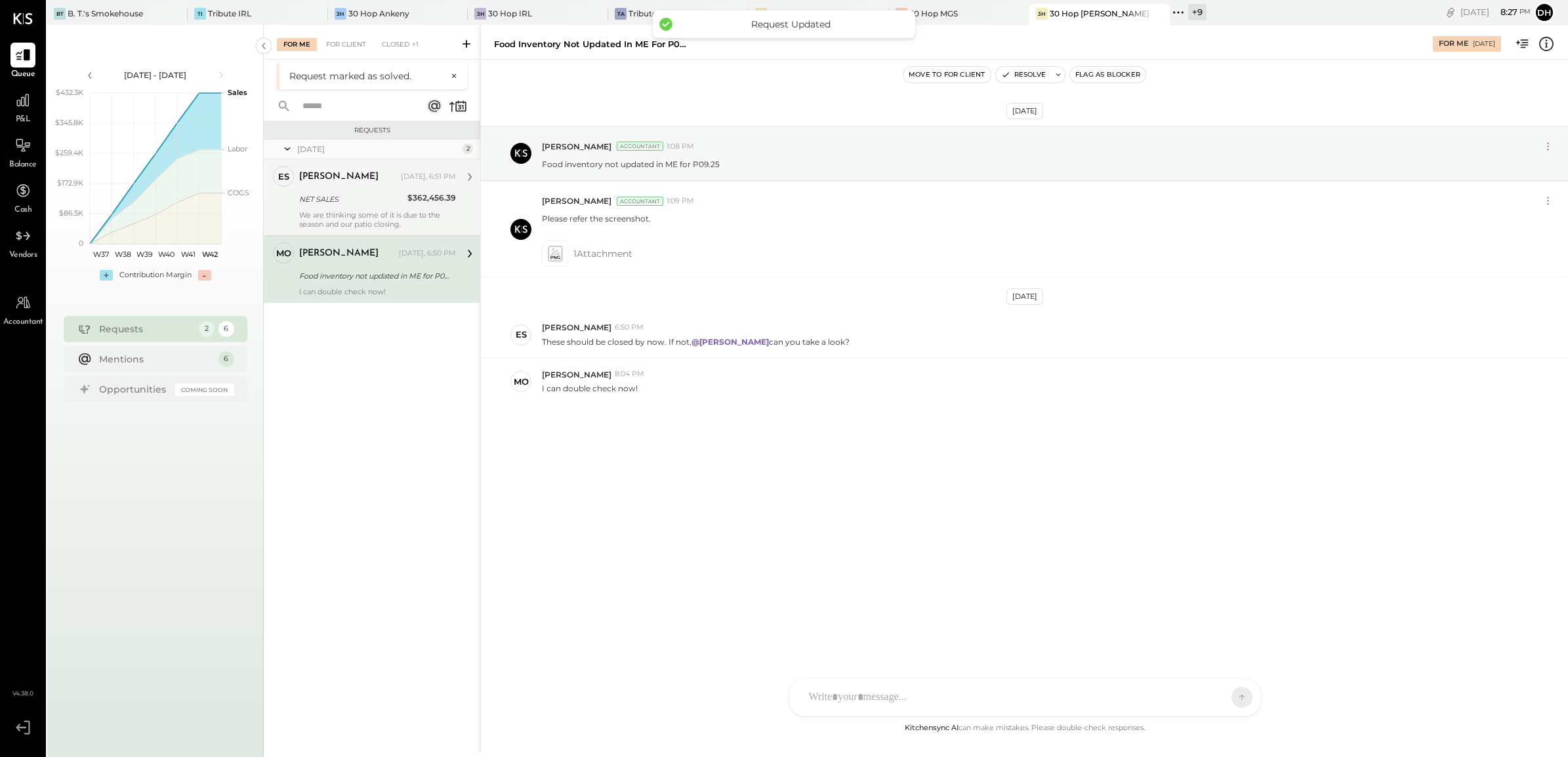
click at [361, 194] on div "NET SALES" at bounding box center [351, 199] width 105 height 13
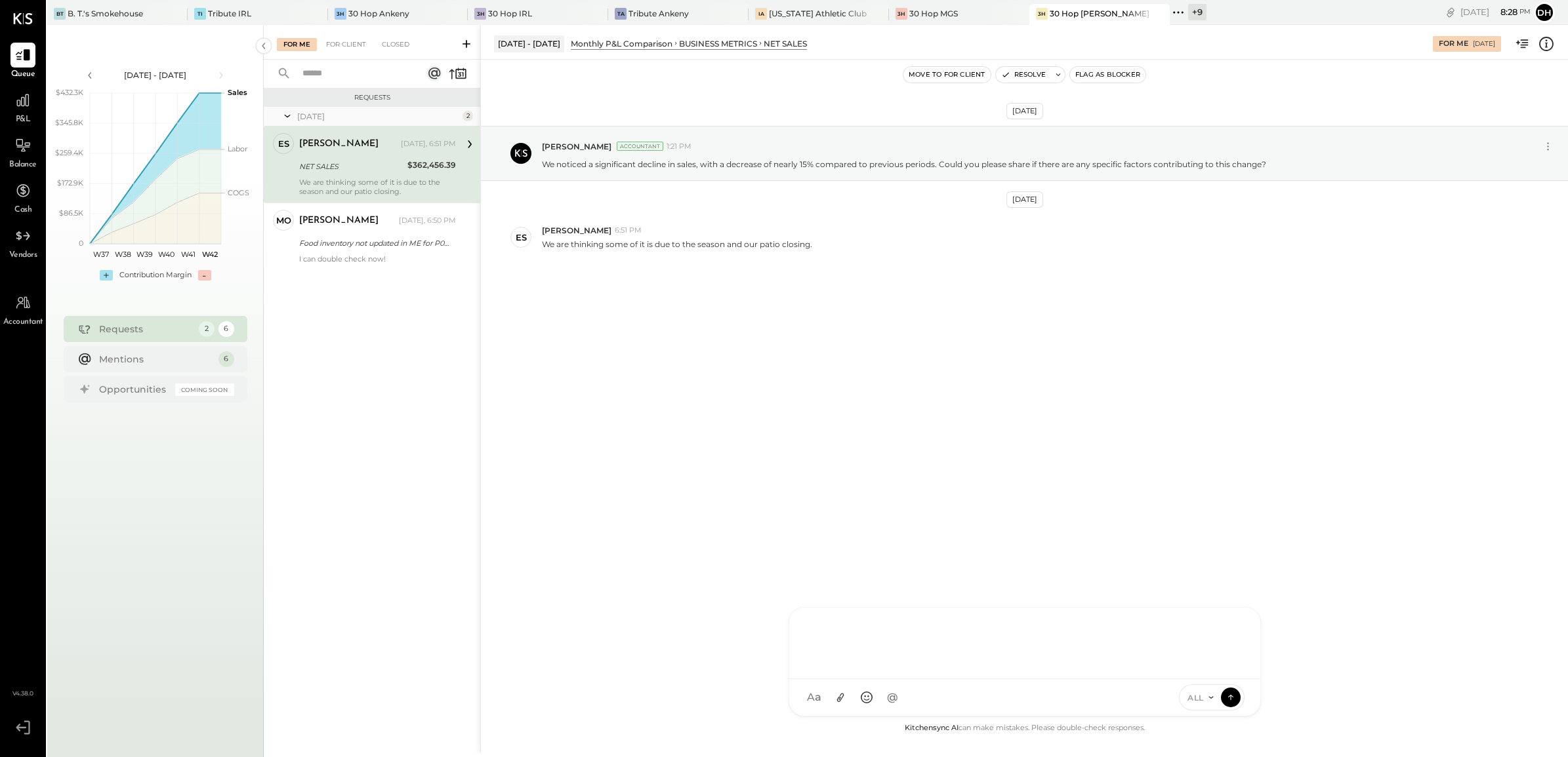
click at [857, 692] on div "AM [PERSON_NAME] [PERSON_NAME] DB [PERSON_NAME] C [PERSON_NAME] ES [PERSON_NAME…" at bounding box center [1024, 662] width 472 height 109
click at [1230, 698] on icon at bounding box center [1230, 697] width 1 height 5
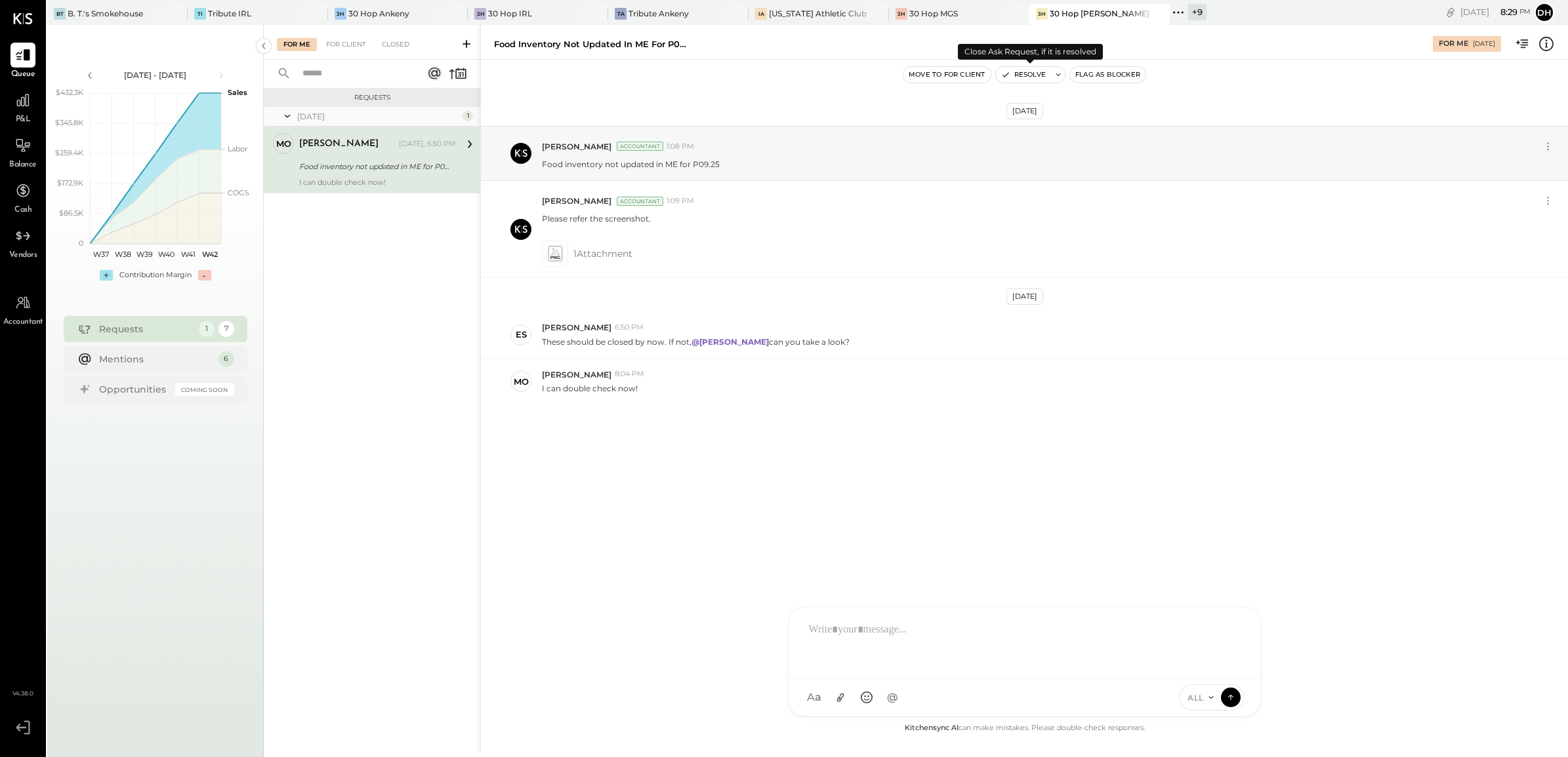
drag, startPoint x: 1044, startPoint y: 76, endPoint x: 978, endPoint y: 100, distance: 70.2
click at [1044, 76] on button "Resolve" at bounding box center [1024, 75] width 55 height 15
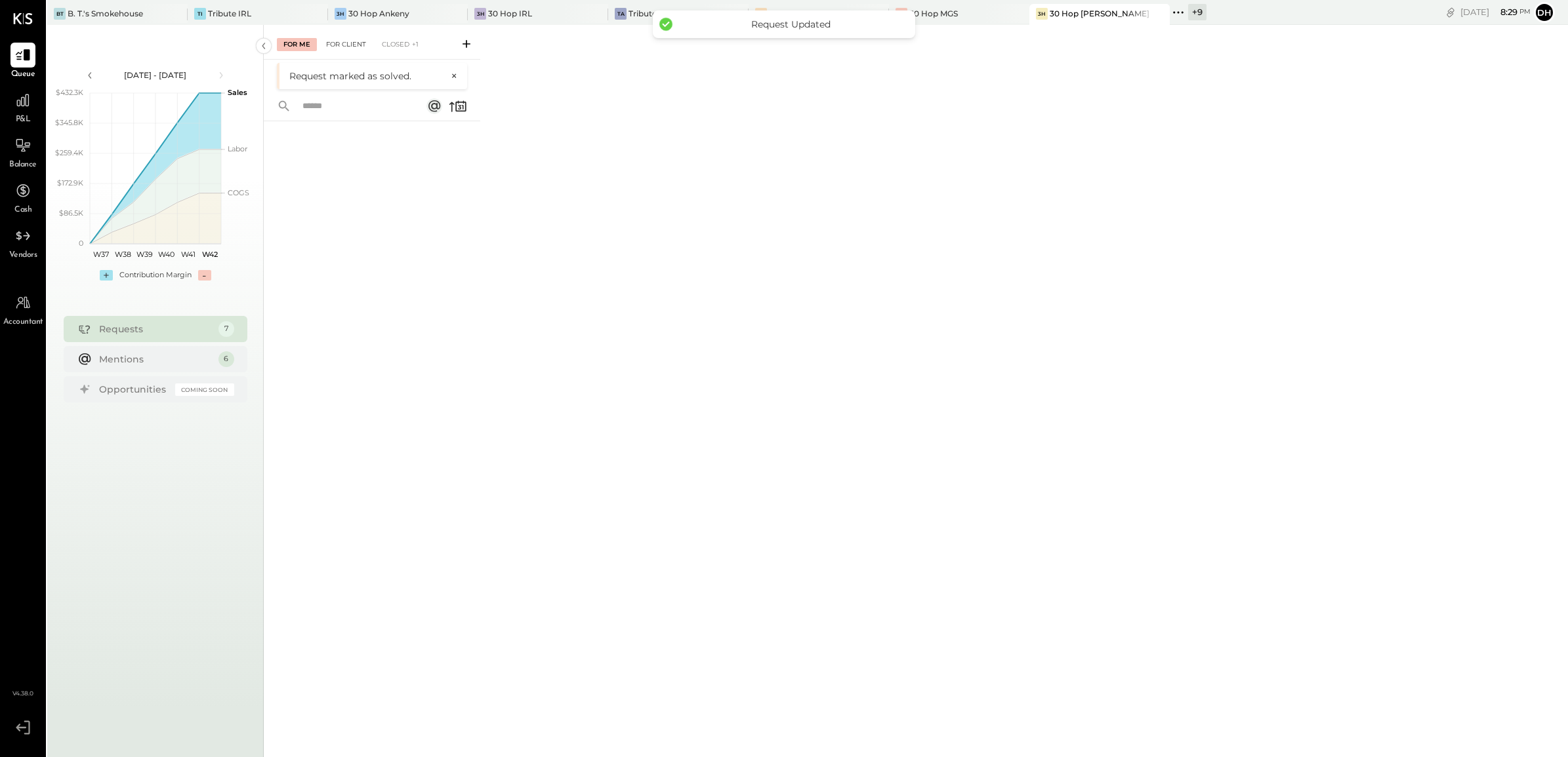
click at [350, 39] on div "For Client" at bounding box center [345, 44] width 53 height 13
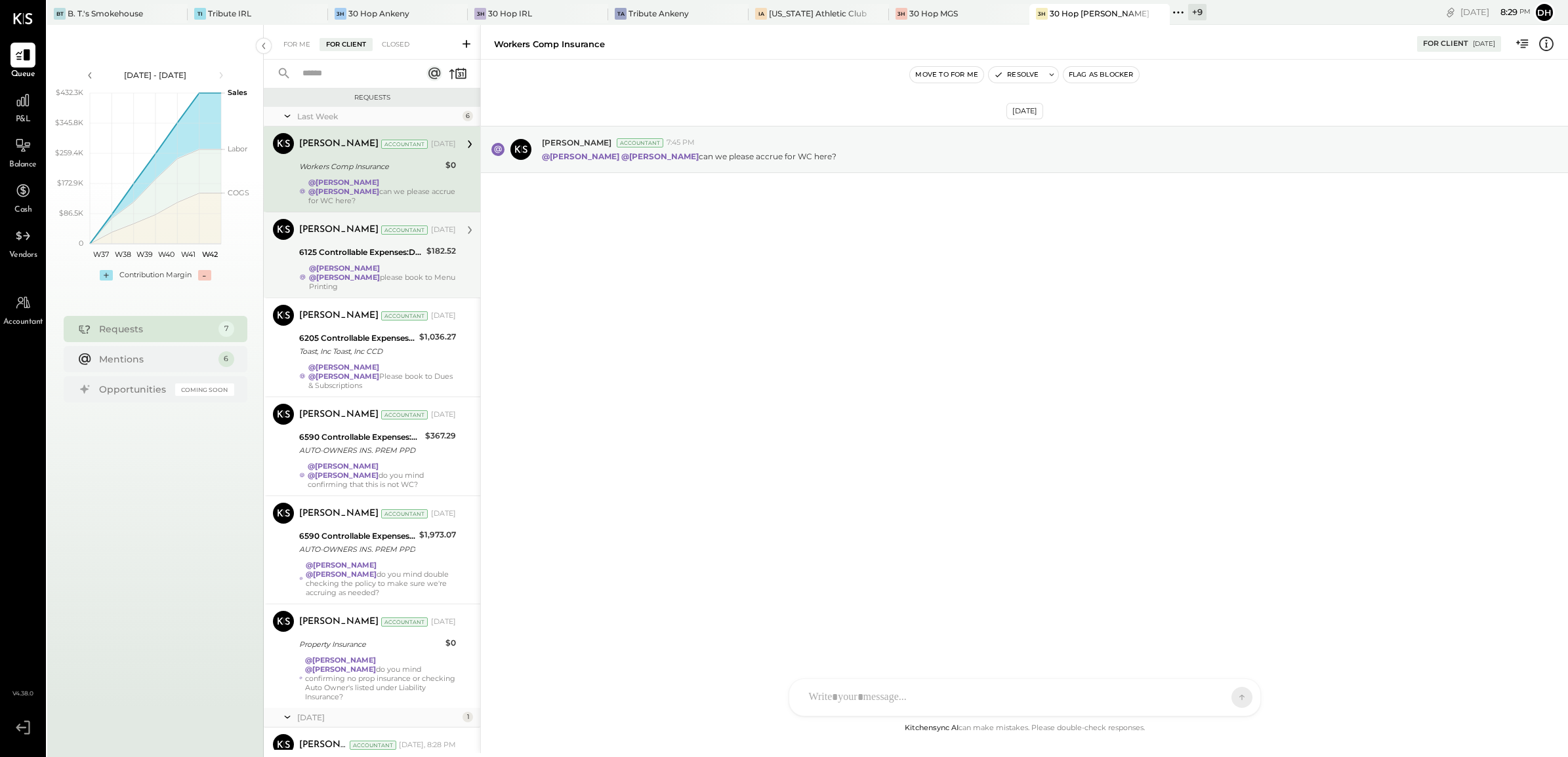
click at [277, 247] on div at bounding box center [281, 251] width 12 height 12
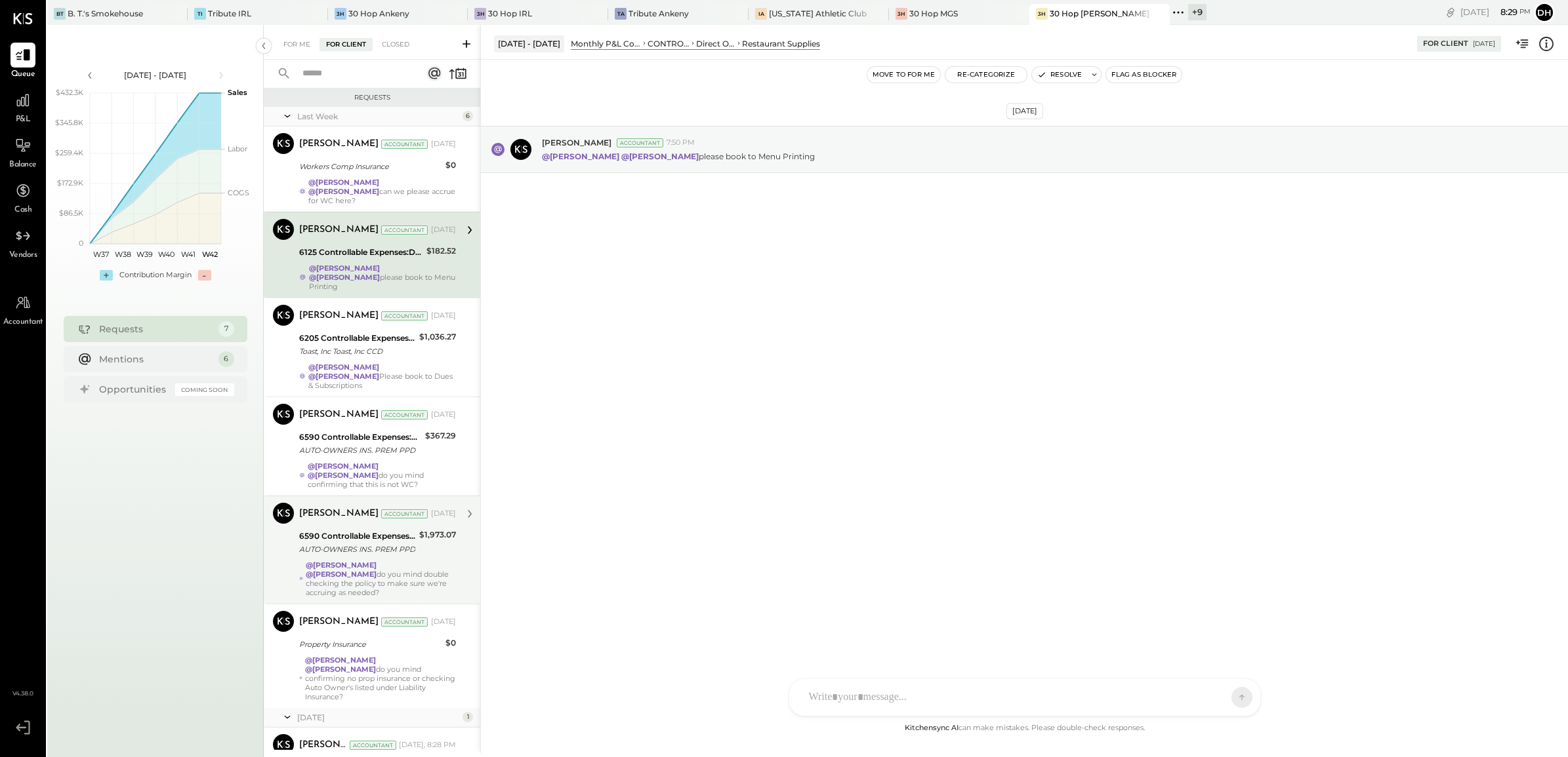
scroll to position [29, 0]
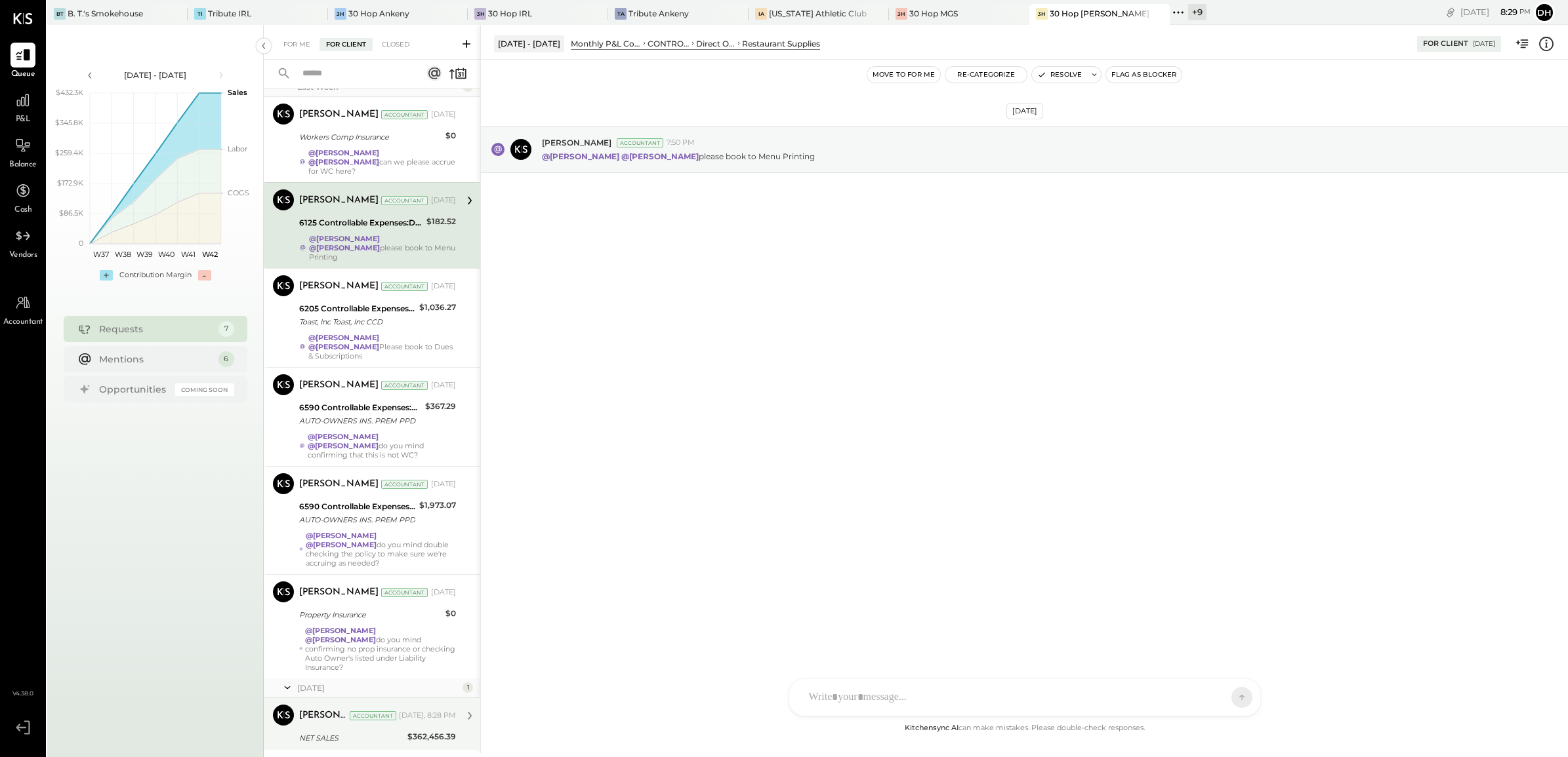
click at [321, 732] on div "NET SALES" at bounding box center [351, 738] width 105 height 13
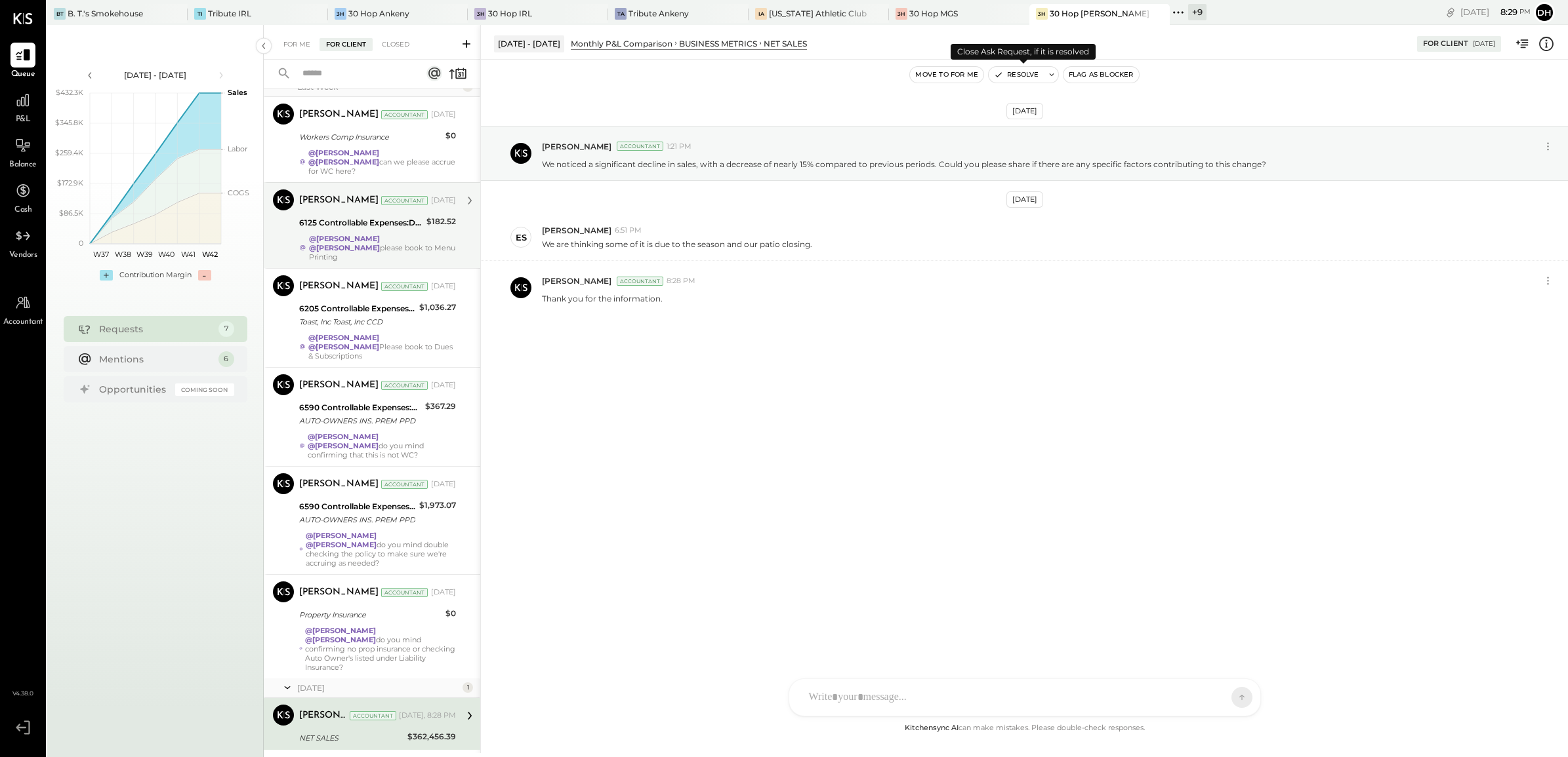
click at [1017, 76] on button "Resolve" at bounding box center [1016, 75] width 55 height 15
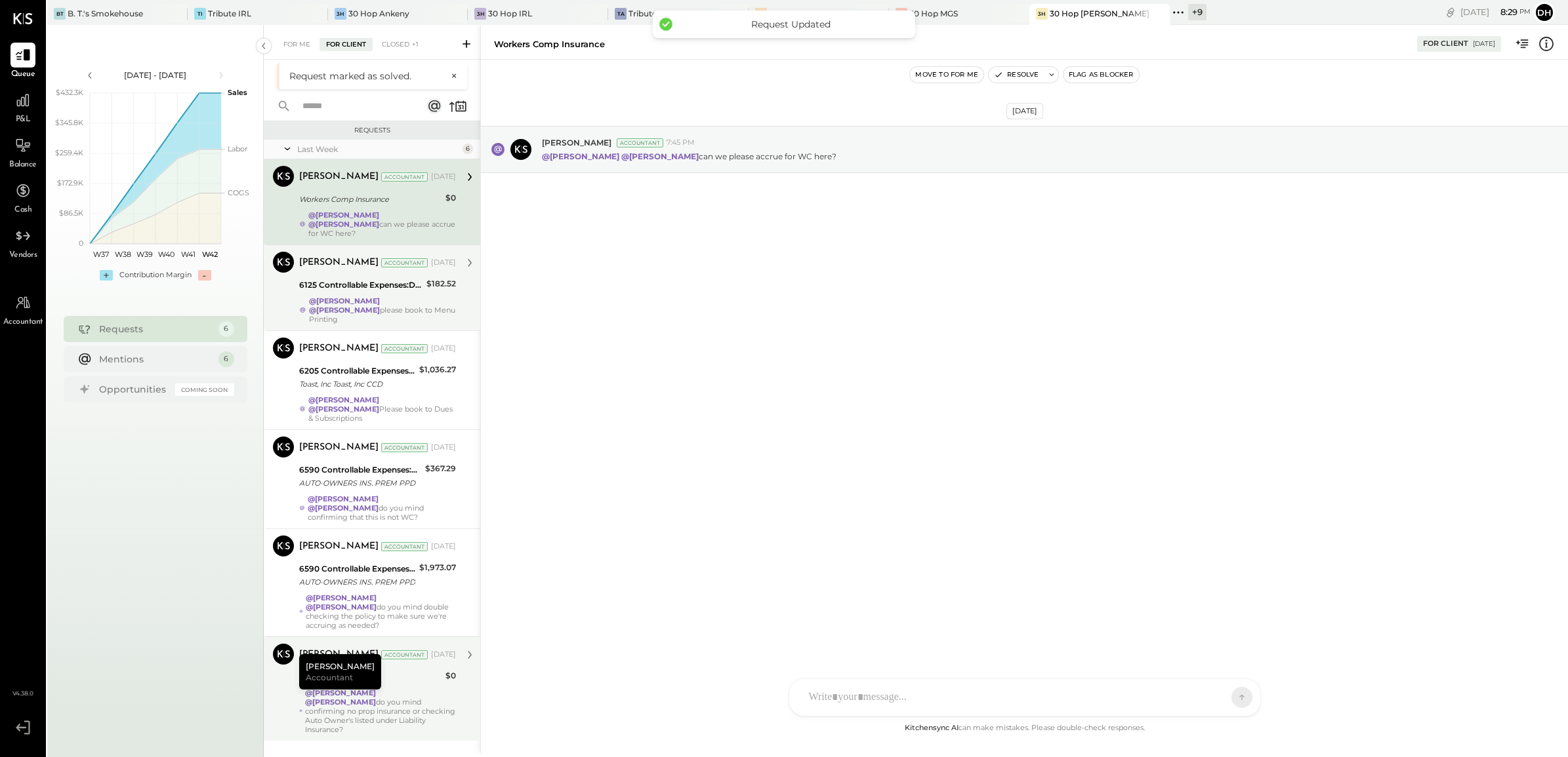
click at [288, 644] on div "[PERSON_NAME] Accountant [PERSON_NAME] Accountant [DATE] Property Insurance $0 …" at bounding box center [371, 689] width 216 height 105
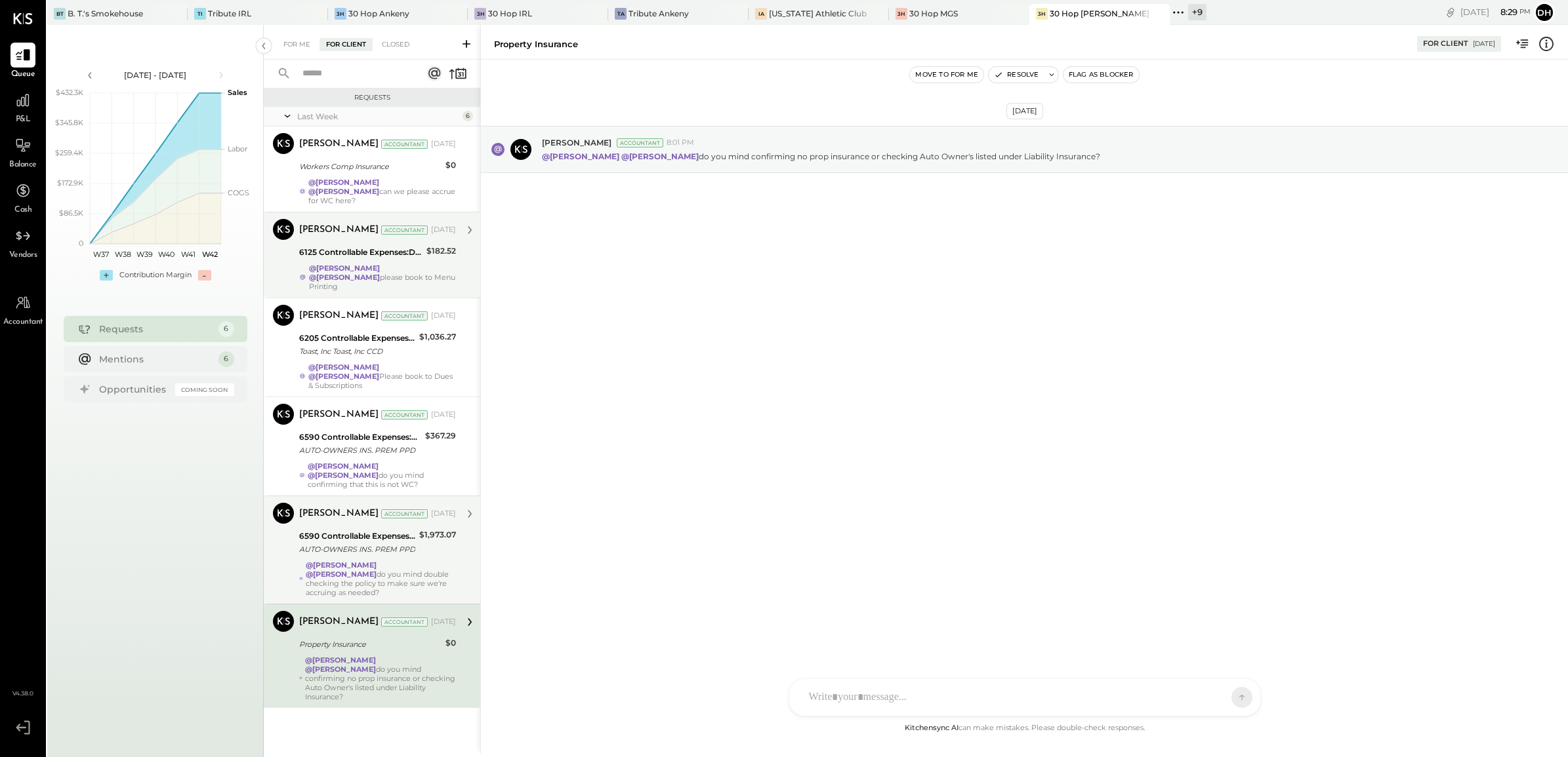
click at [283, 516] on div "[PERSON_NAME] Accountant [PERSON_NAME] Accountant [DATE] 6590 Controllable Expe…" at bounding box center [371, 549] width 216 height 108
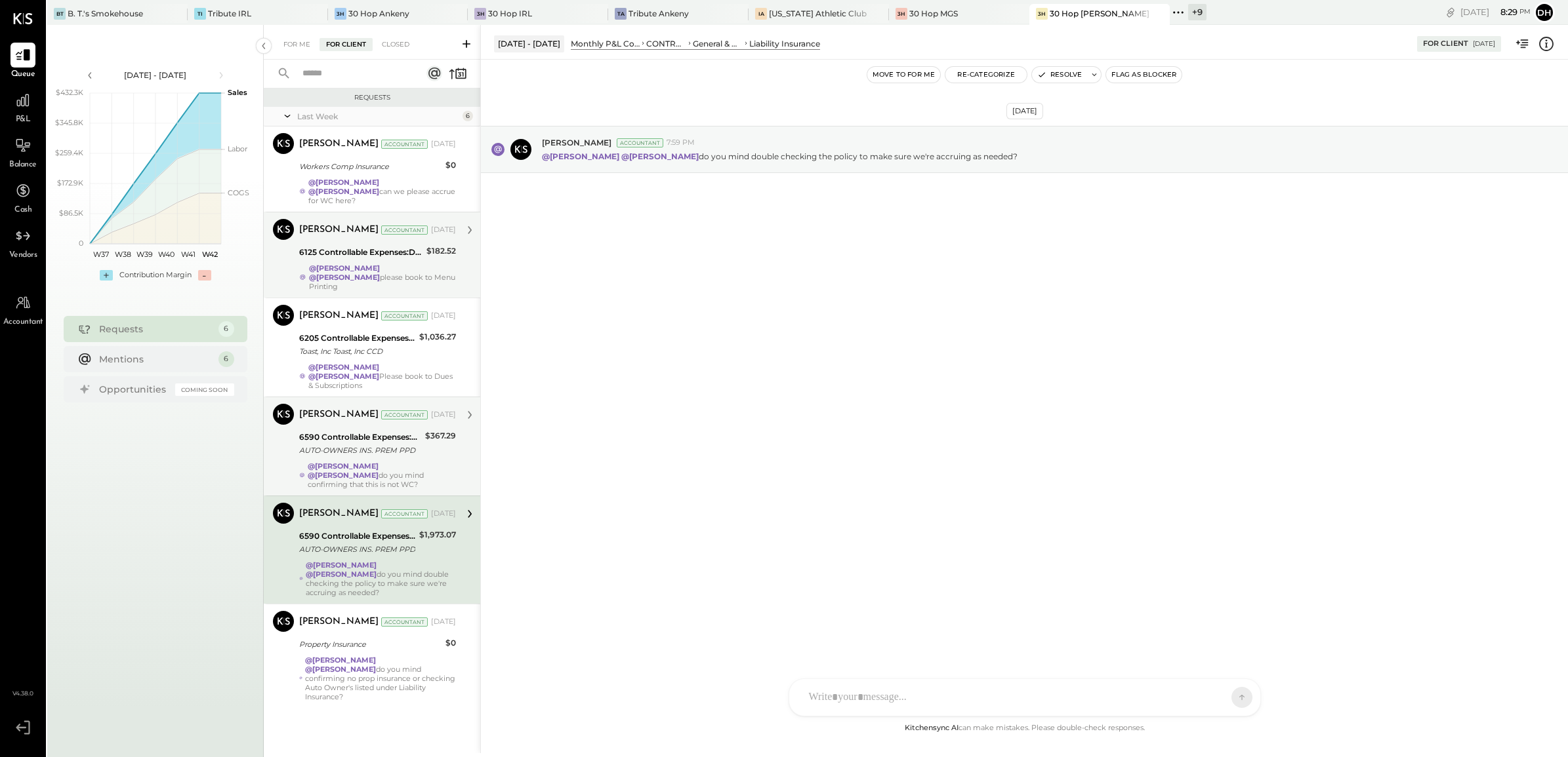
click at [277, 417] on div "[PERSON_NAME] Accountant [PERSON_NAME] Accountant [DATE] 6590 Controllable Expe…" at bounding box center [371, 446] width 216 height 99
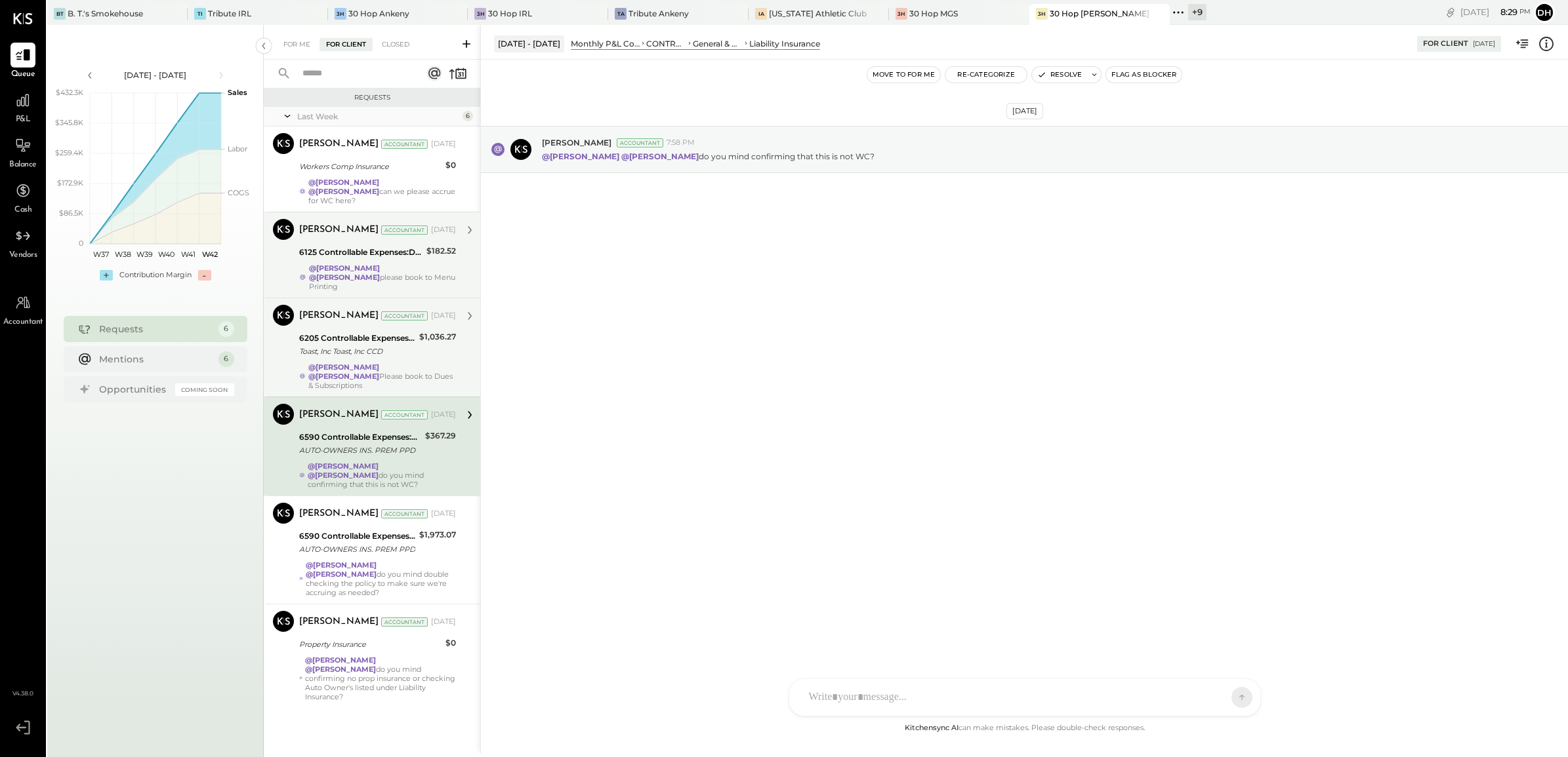
click at [279, 325] on div "[PERSON_NAME] Accountant [PERSON_NAME] Accountant [DATE] 6205 Controllable Expe…" at bounding box center [371, 347] width 216 height 99
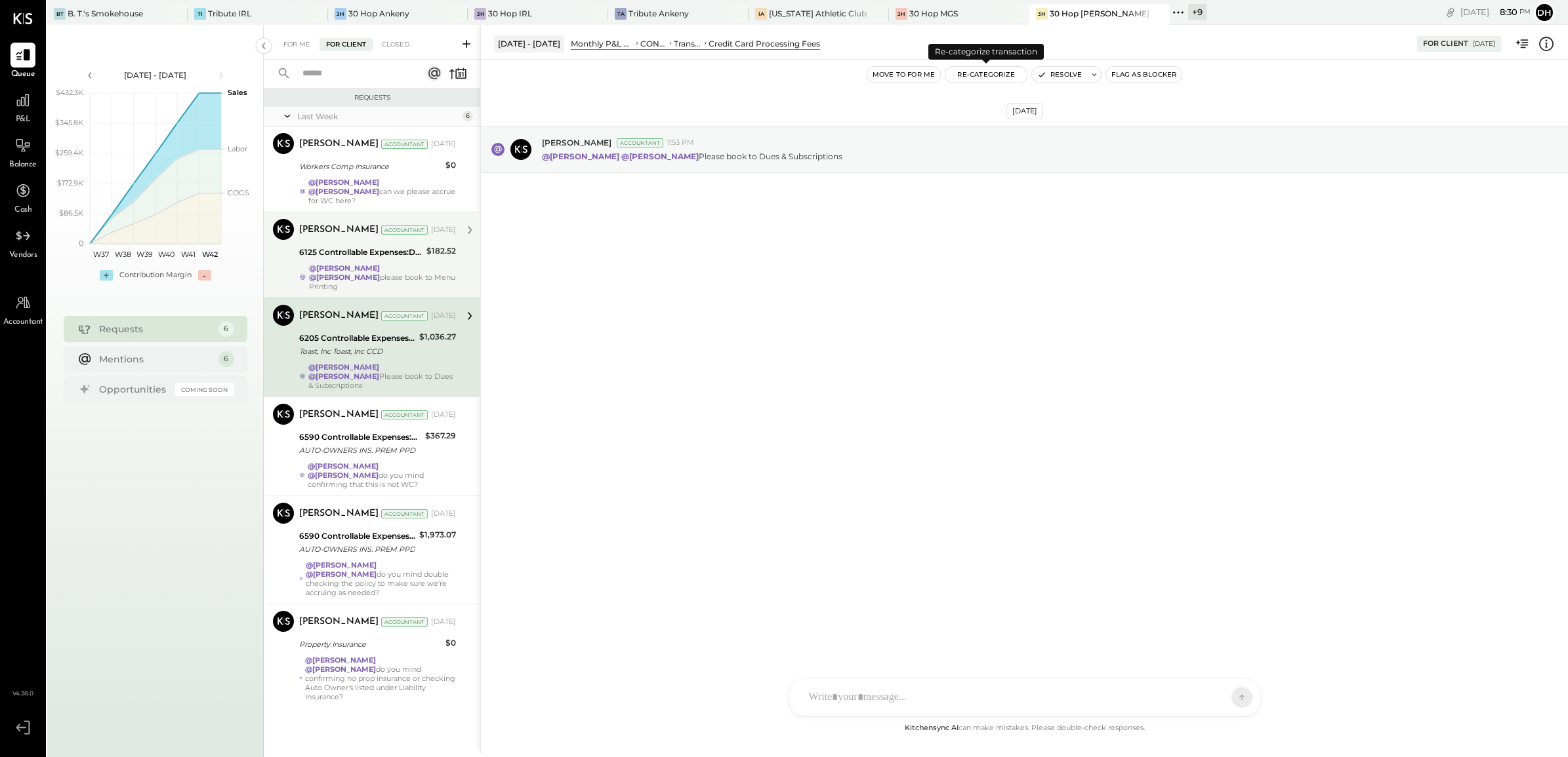
click at [976, 77] on button "Re-Categorize" at bounding box center [986, 75] width 82 height 15
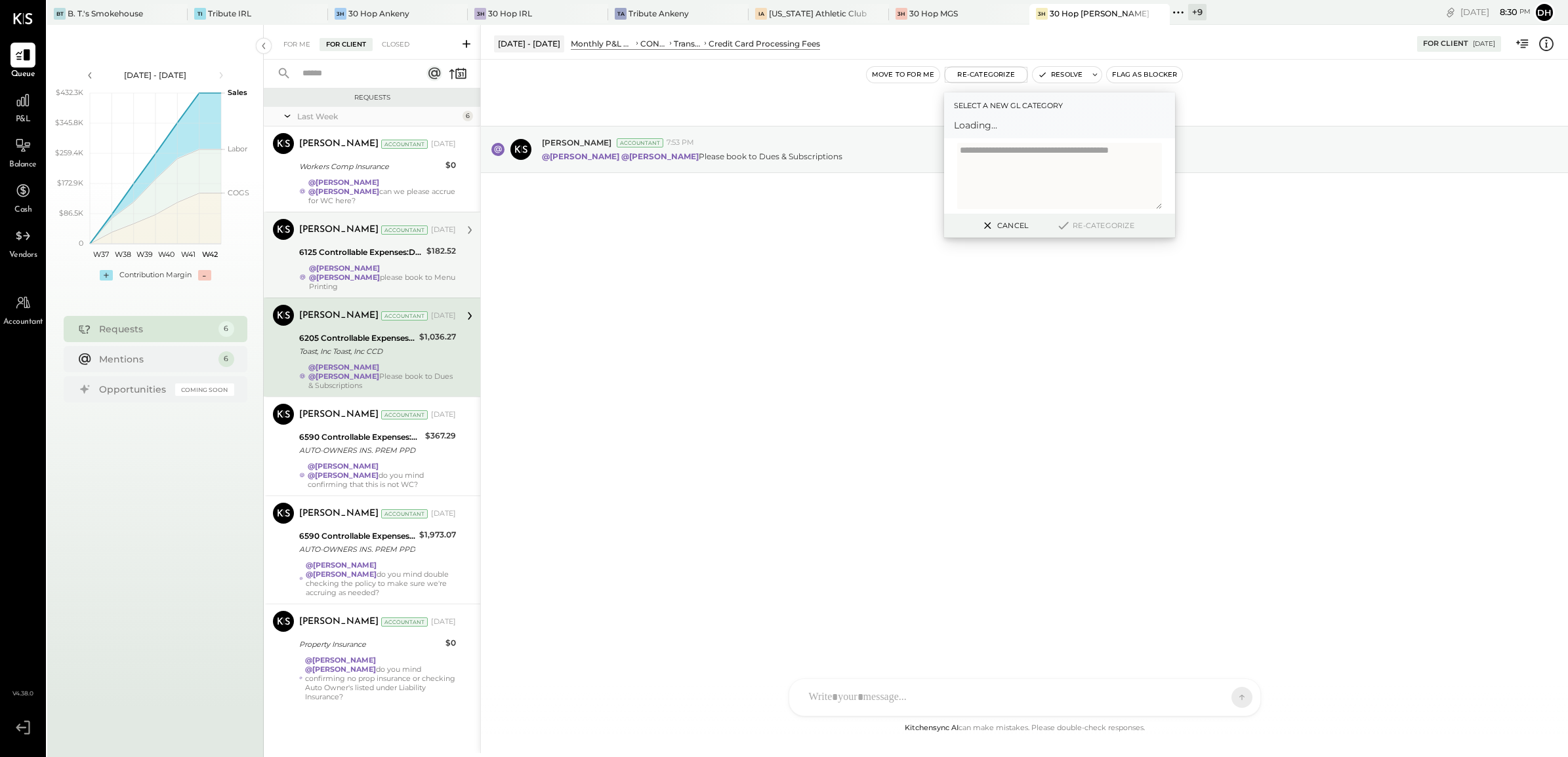
click at [989, 122] on span "Loading..." at bounding box center [1059, 125] width 211 height 13
click at [1001, 104] on label "Select a new gl category" at bounding box center [1059, 105] width 211 height 13
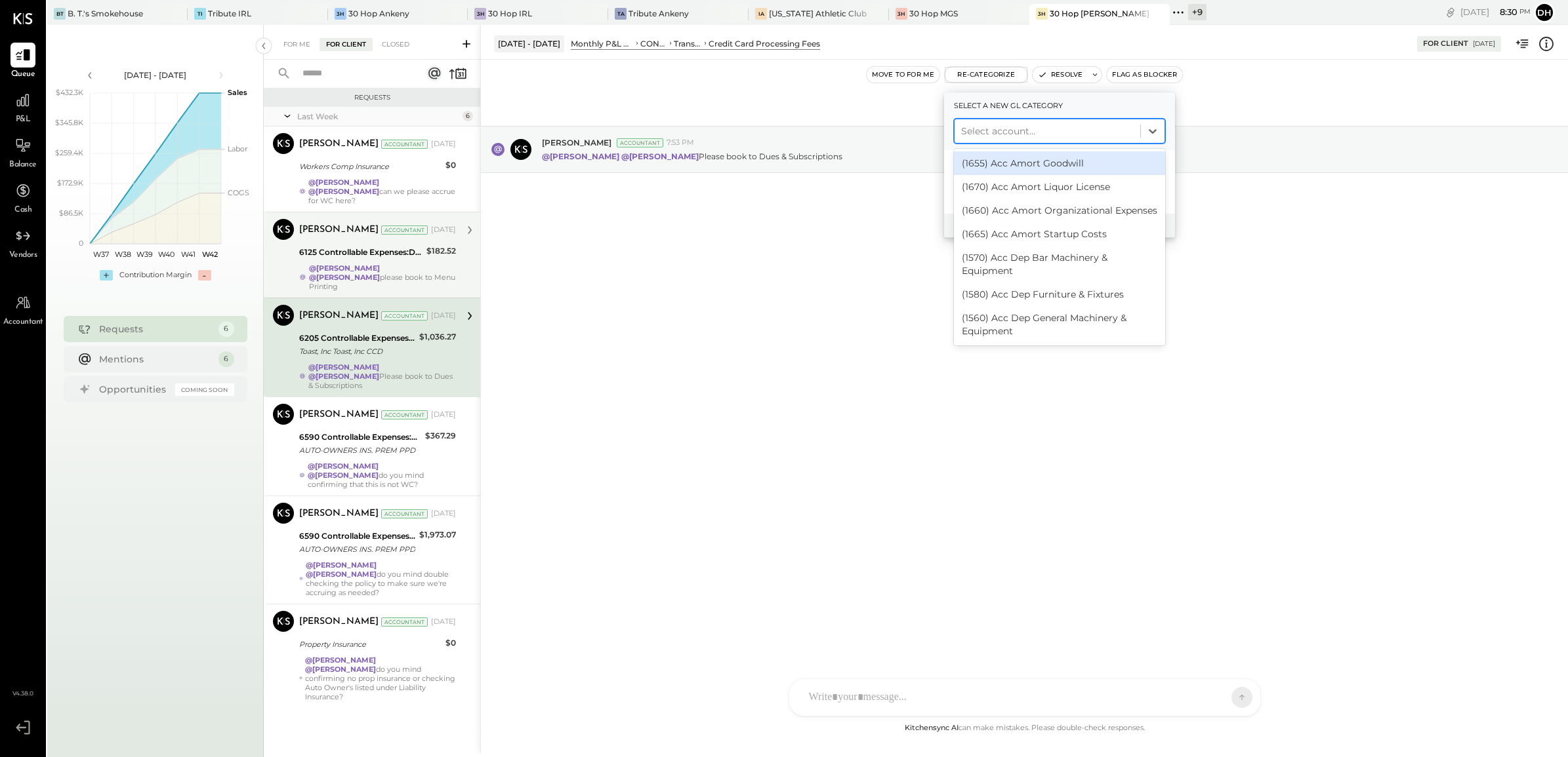
click at [995, 123] on div at bounding box center [1047, 131] width 172 height 15
type input "****"
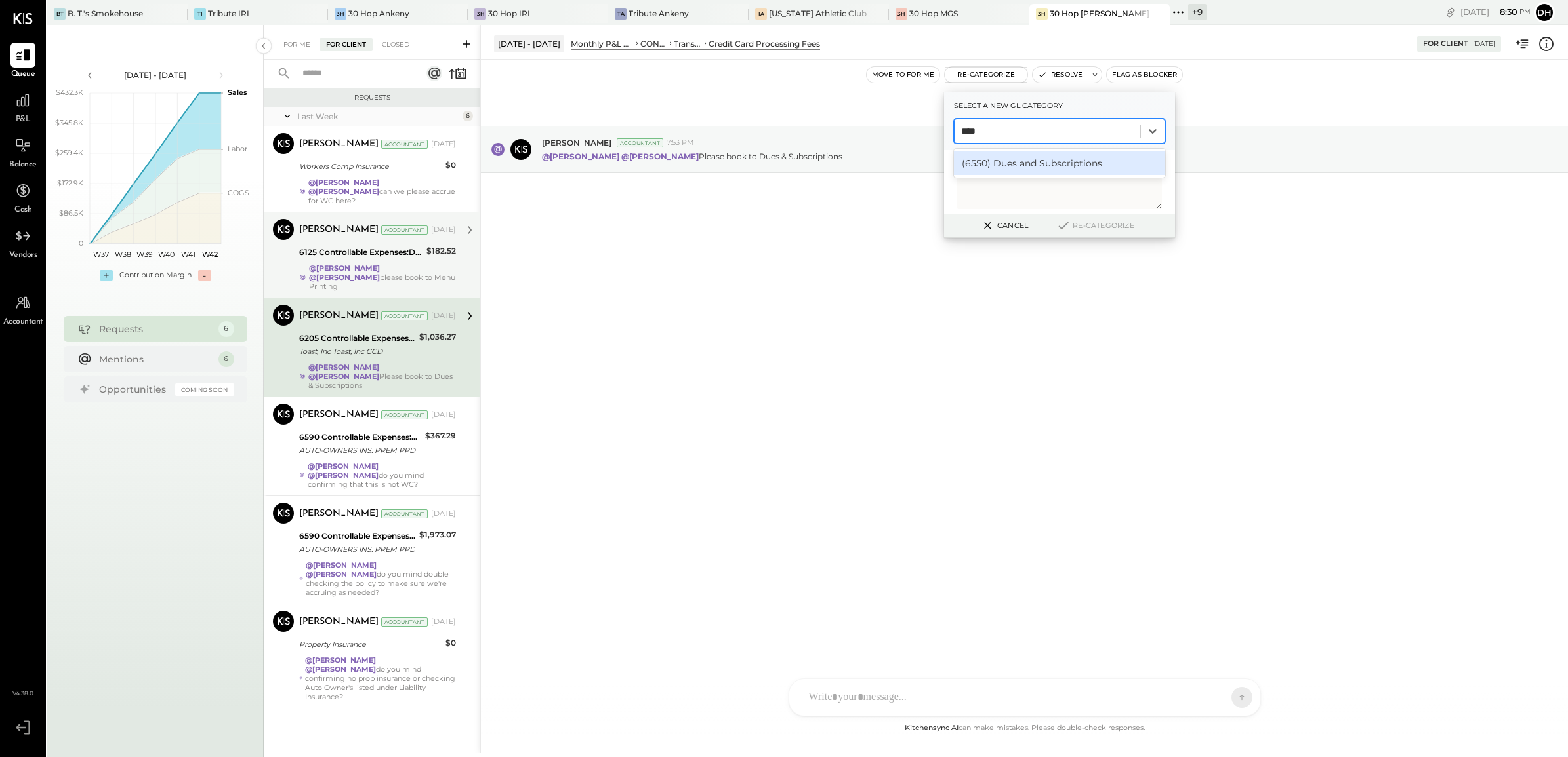
click at [1007, 165] on div "(6550) Dues and Subscriptions" at bounding box center [1059, 163] width 211 height 24
click at [1083, 234] on div "Cancel Re-Categorize" at bounding box center [1059, 226] width 231 height 25
click at [1087, 221] on button "Re-Categorize" at bounding box center [1094, 225] width 87 height 15
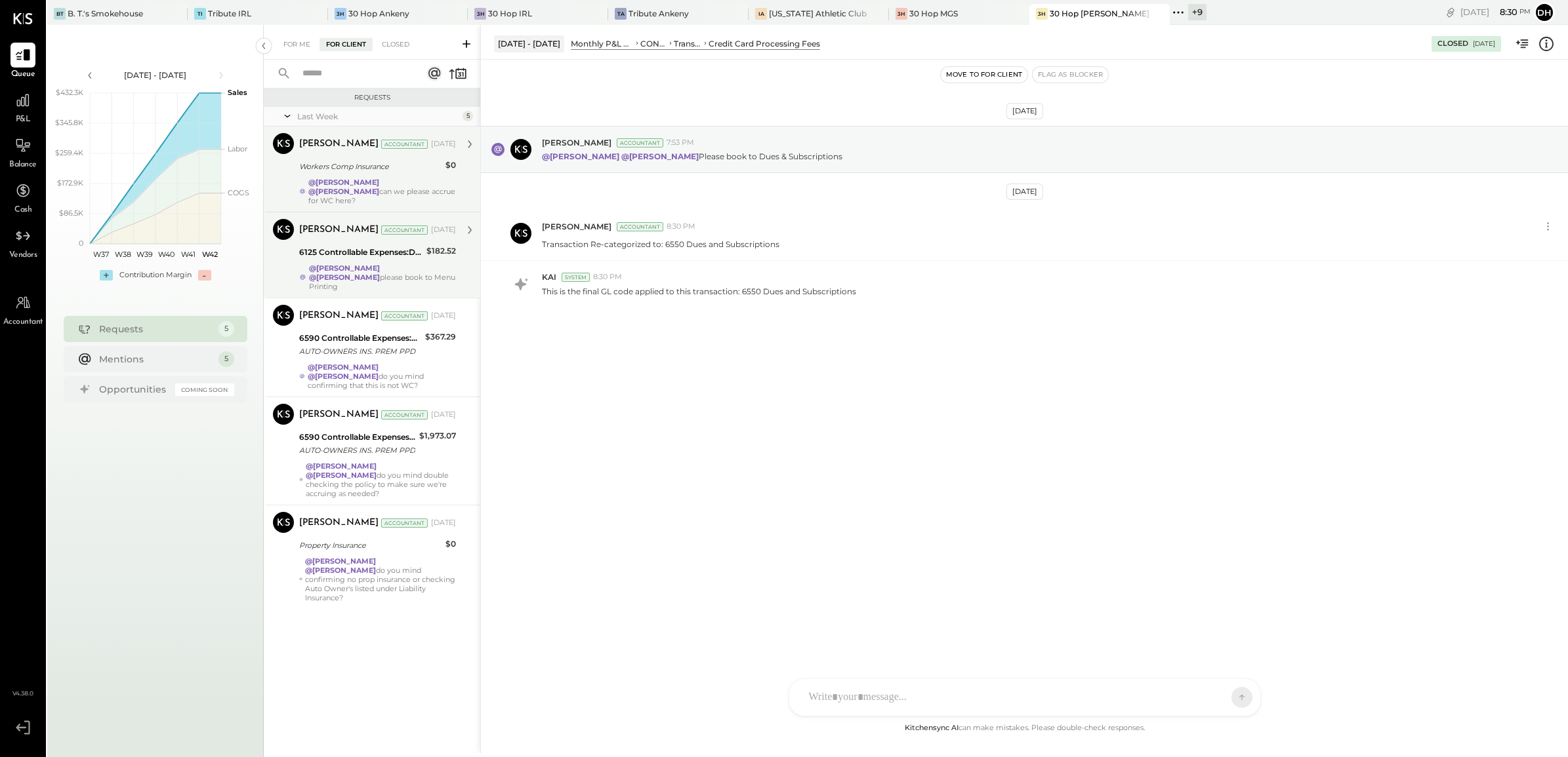
click at [278, 178] on div "[PERSON_NAME] Accountant [PERSON_NAME] Accountant [DATE] Workers Comp Insurance…" at bounding box center [371, 169] width 216 height 85
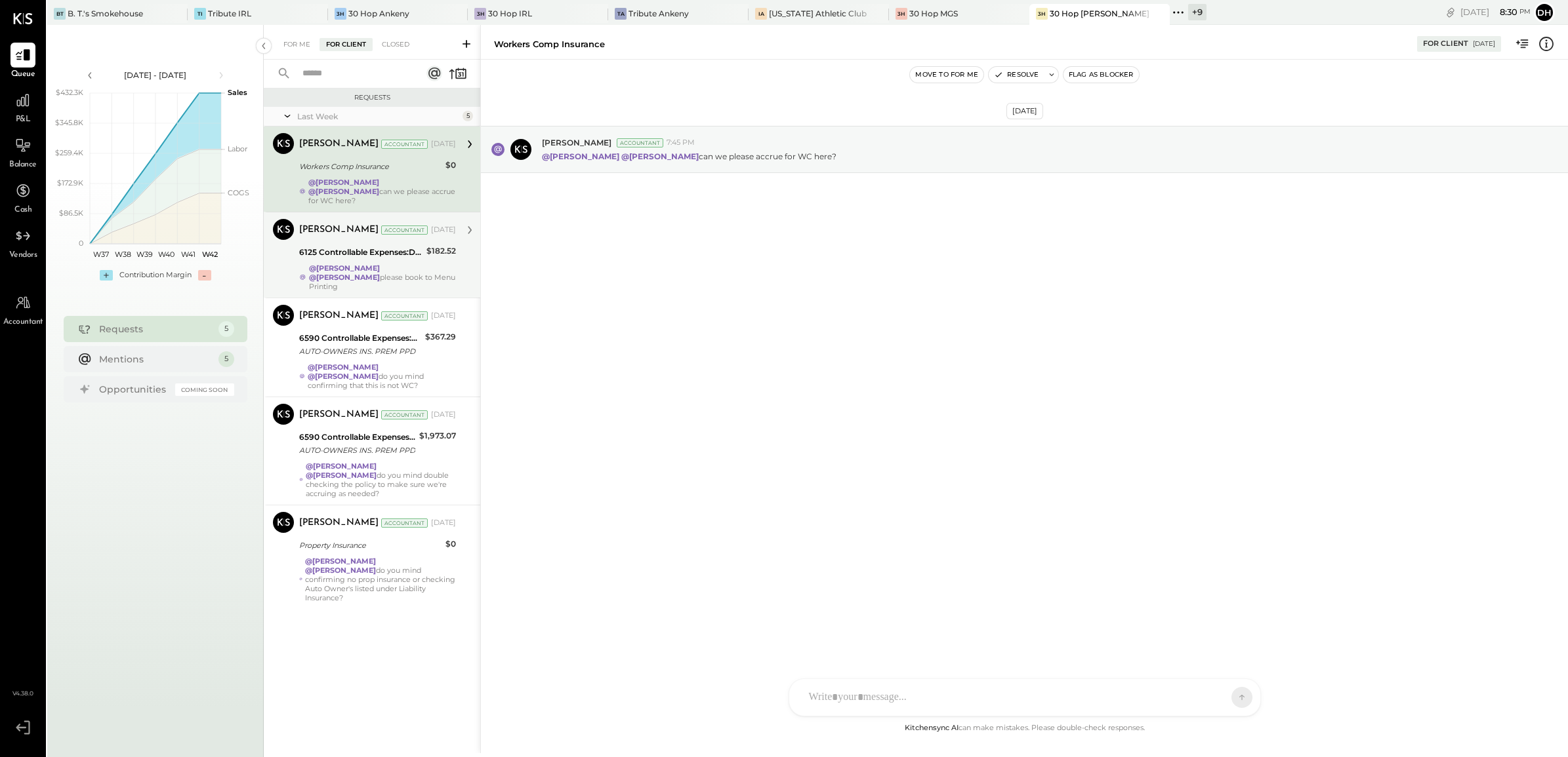
click at [272, 249] on div "[PERSON_NAME] Accountant [PERSON_NAME] Accountant [DATE] 6125 Controllable Expe…" at bounding box center [371, 254] width 216 height 86
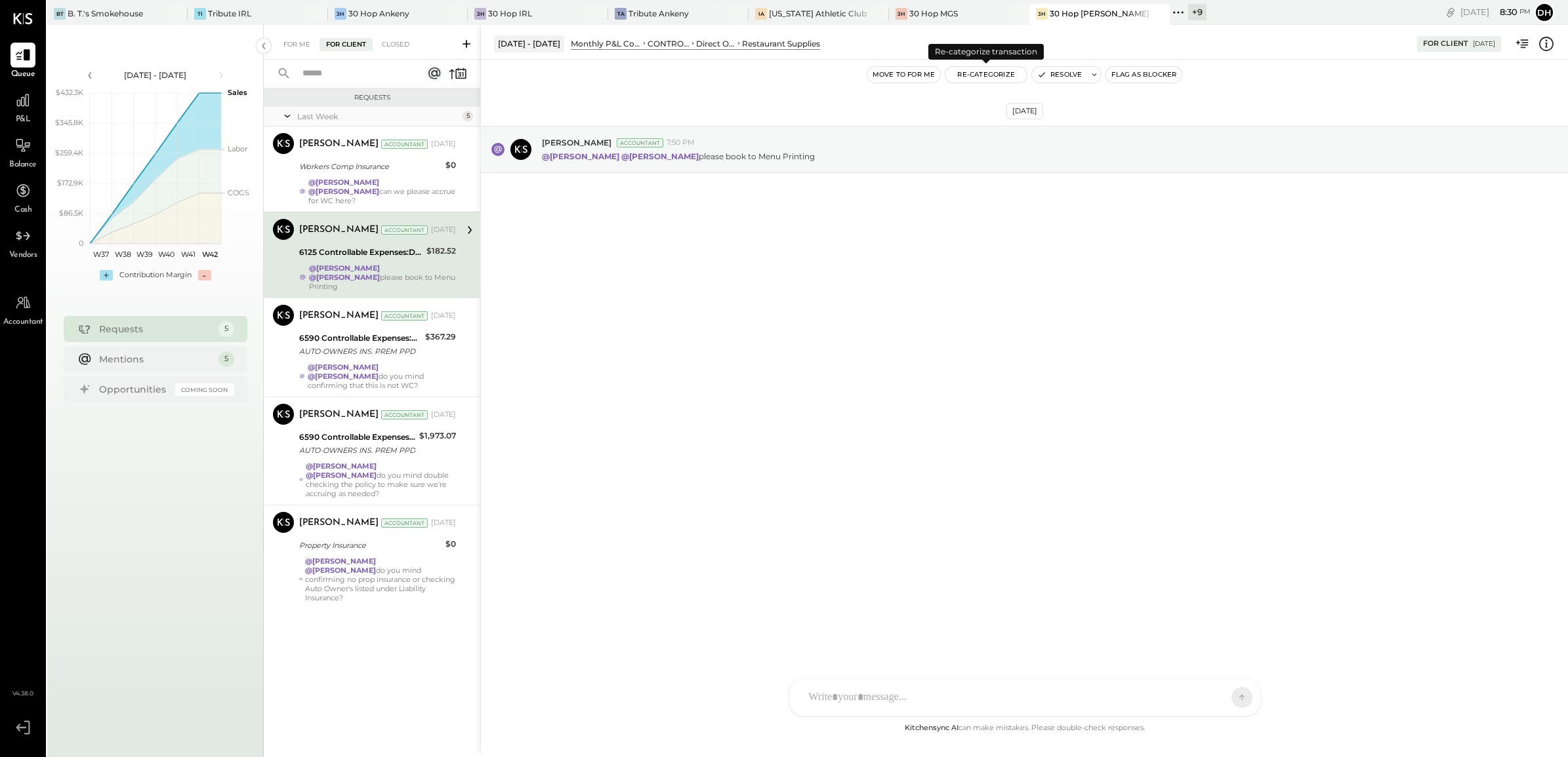
click at [984, 75] on button "Re-Categorize" at bounding box center [986, 75] width 82 height 15
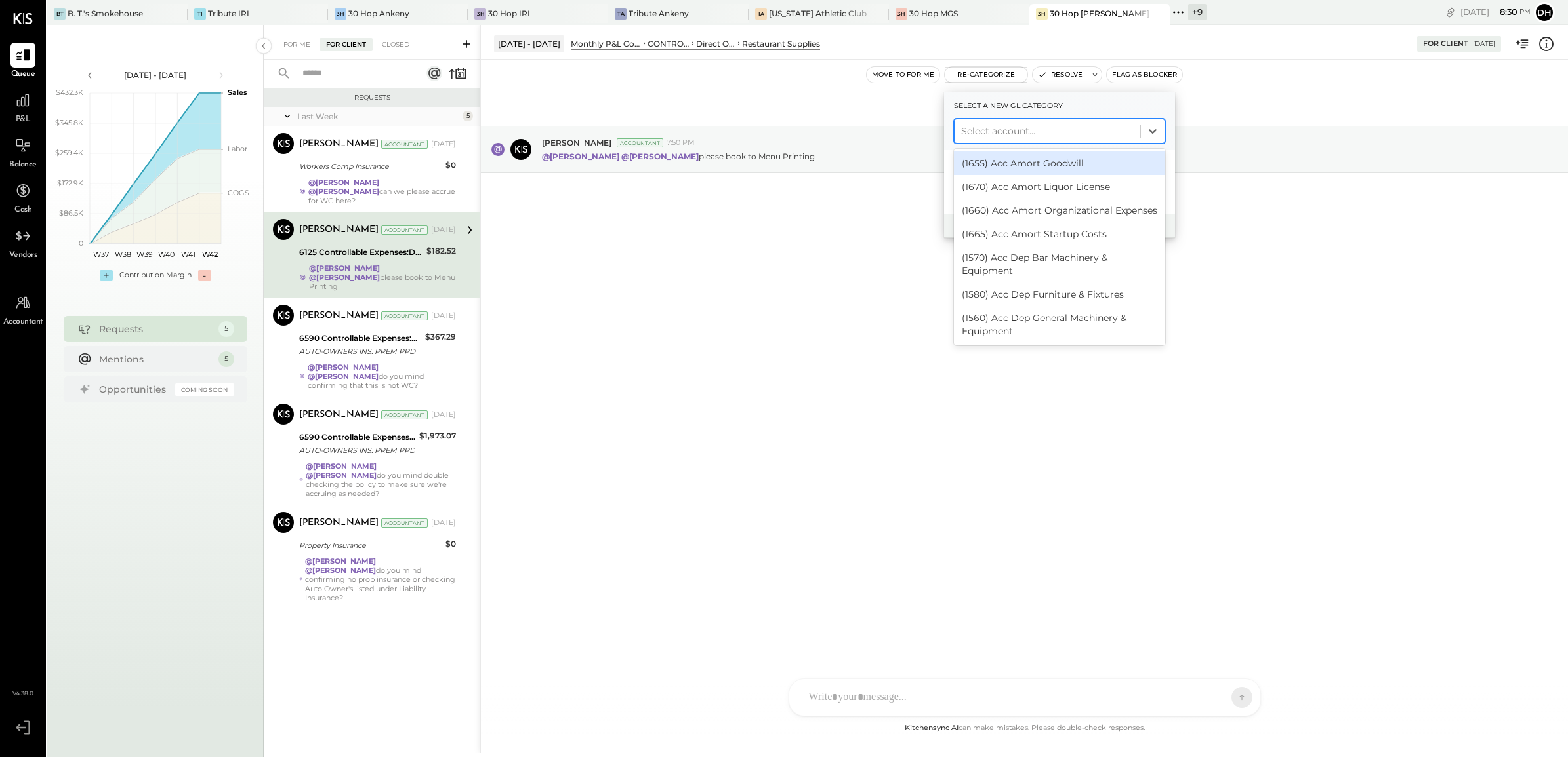
click at [1008, 135] on div at bounding box center [1047, 131] width 172 height 15
type input "****"
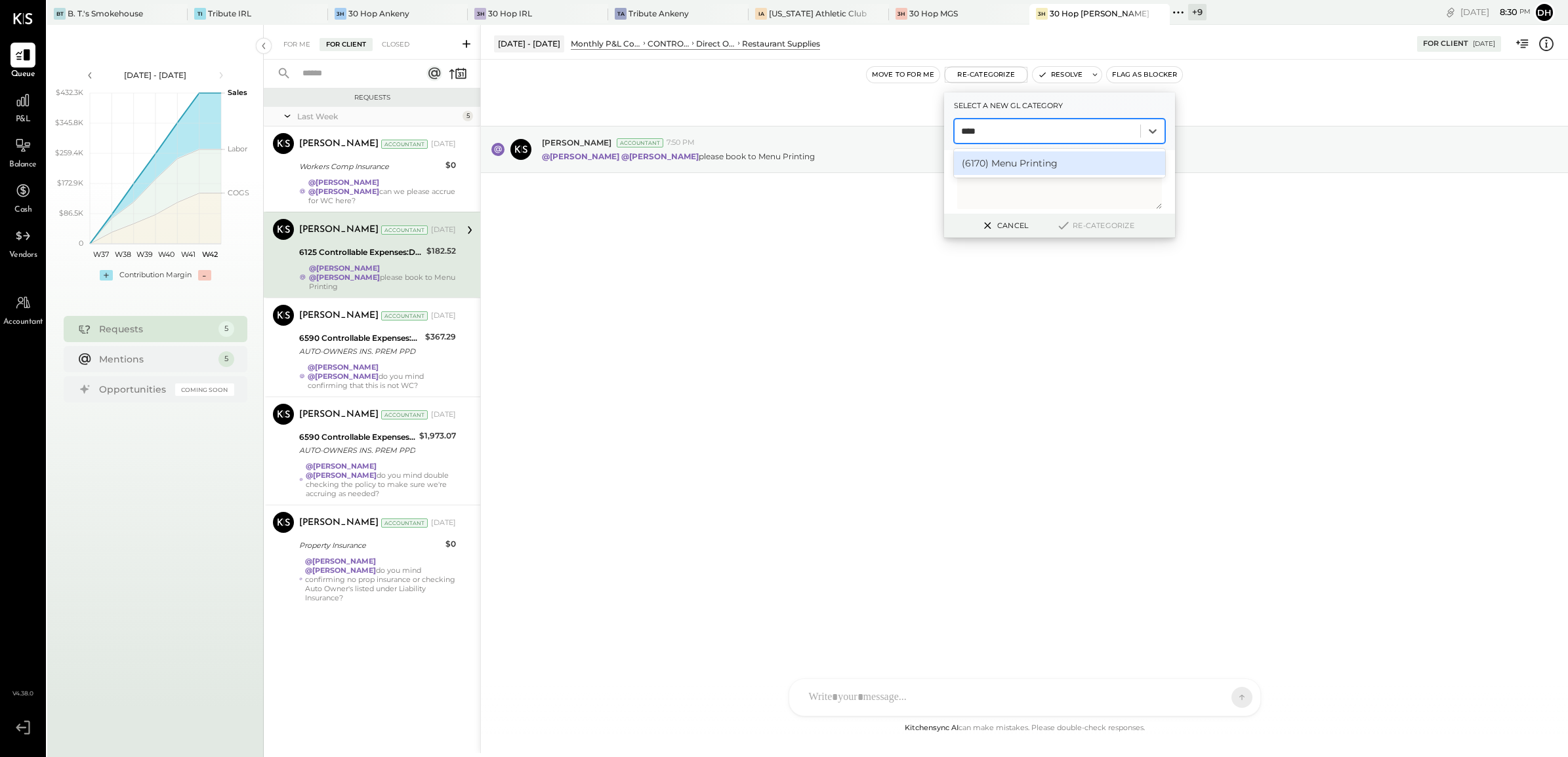
click at [1014, 159] on div "(6170) Menu Printing" at bounding box center [1059, 163] width 211 height 24
click at [1095, 221] on button "Re-Categorize" at bounding box center [1094, 225] width 87 height 15
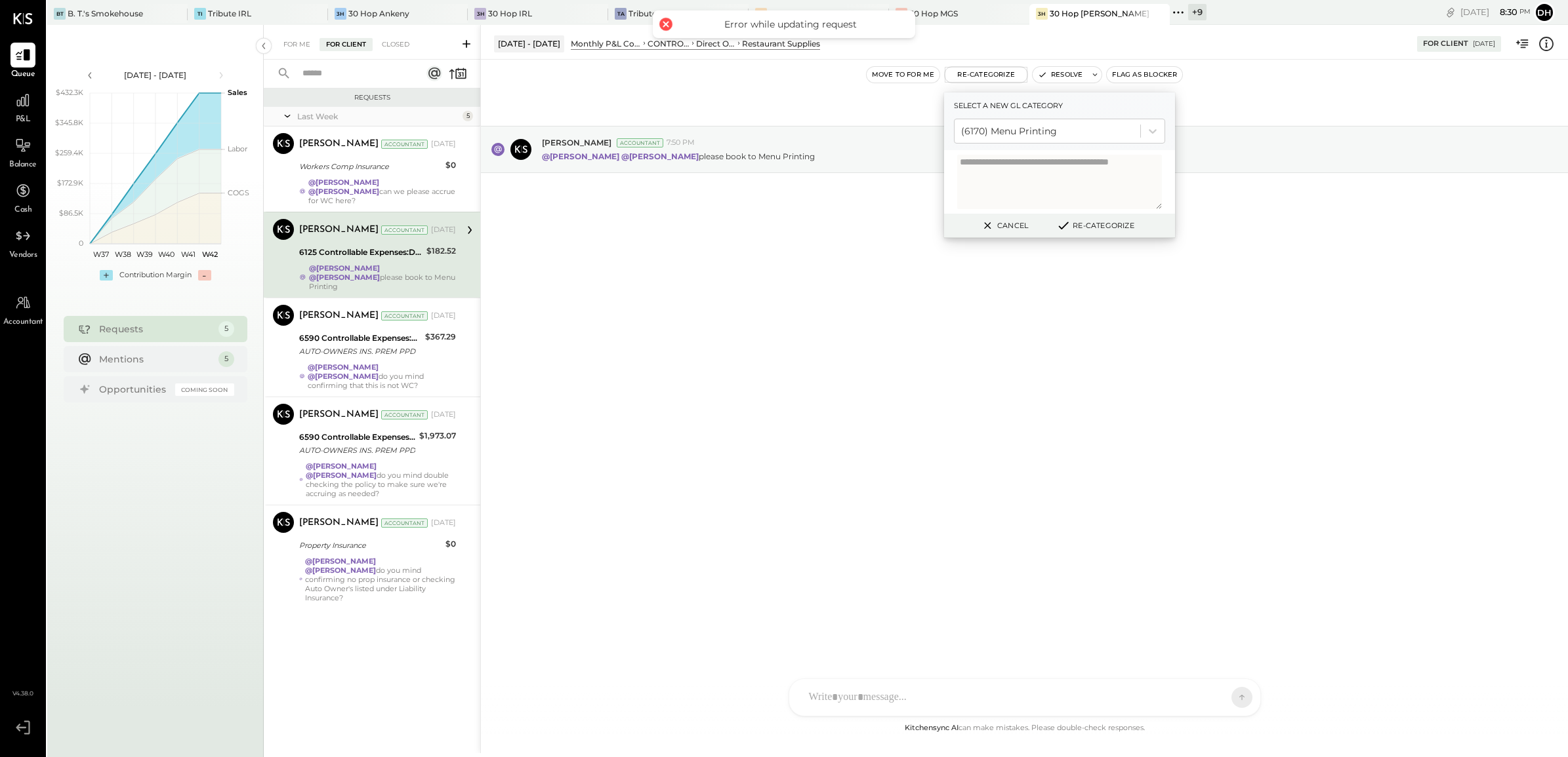
click at [850, 321] on div "[DATE] [PERSON_NAME] Accountant 7:50 PM @[PERSON_NAME] @[PERSON_NAME] please bo…" at bounding box center [1024, 390] width 1087 height 661
click at [1170, 14] on icon at bounding box center [1178, 12] width 17 height 17
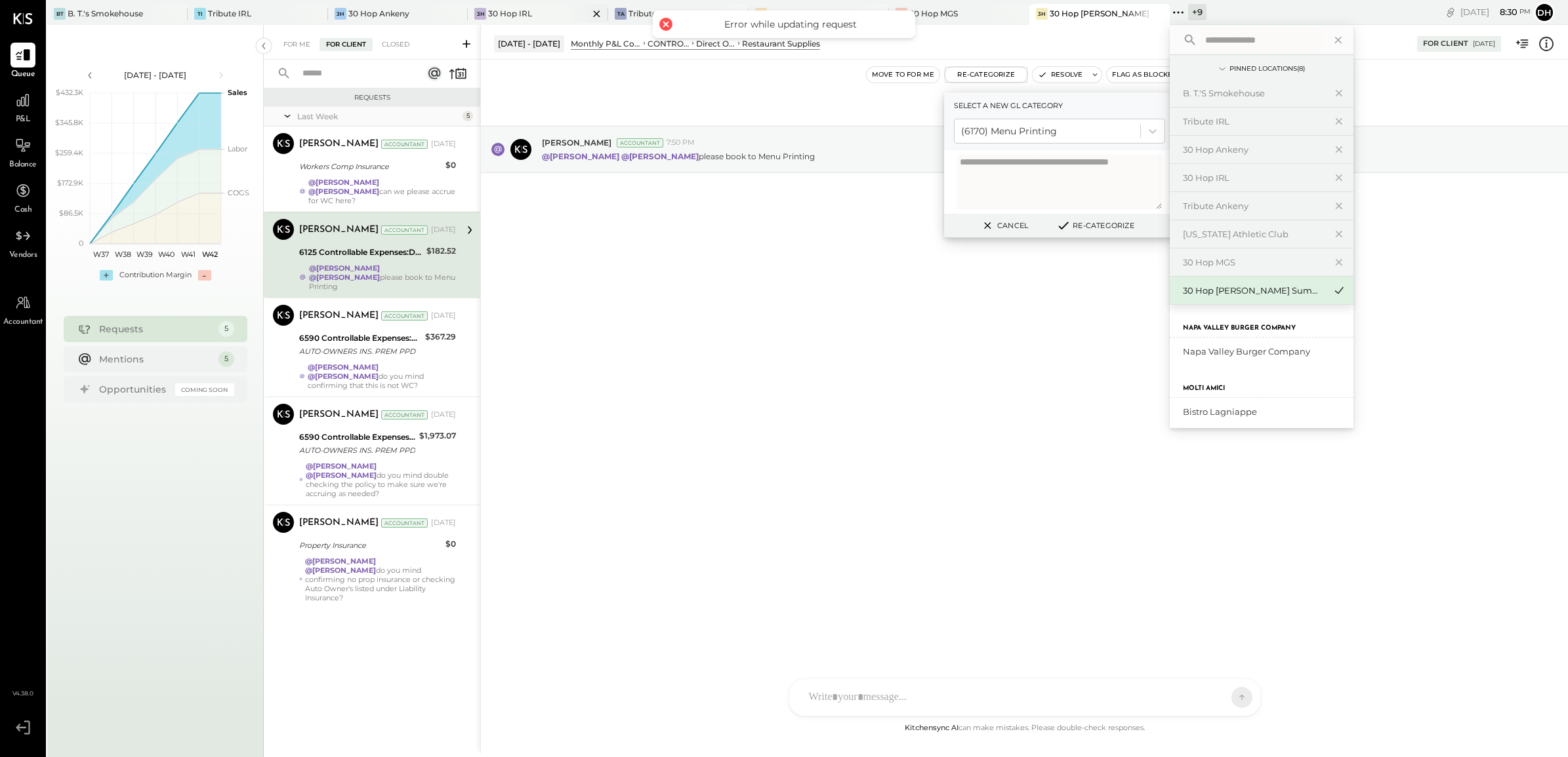
click at [520, 7] on div "3H 30 Hop IRL" at bounding box center [538, 14] width 141 height 21
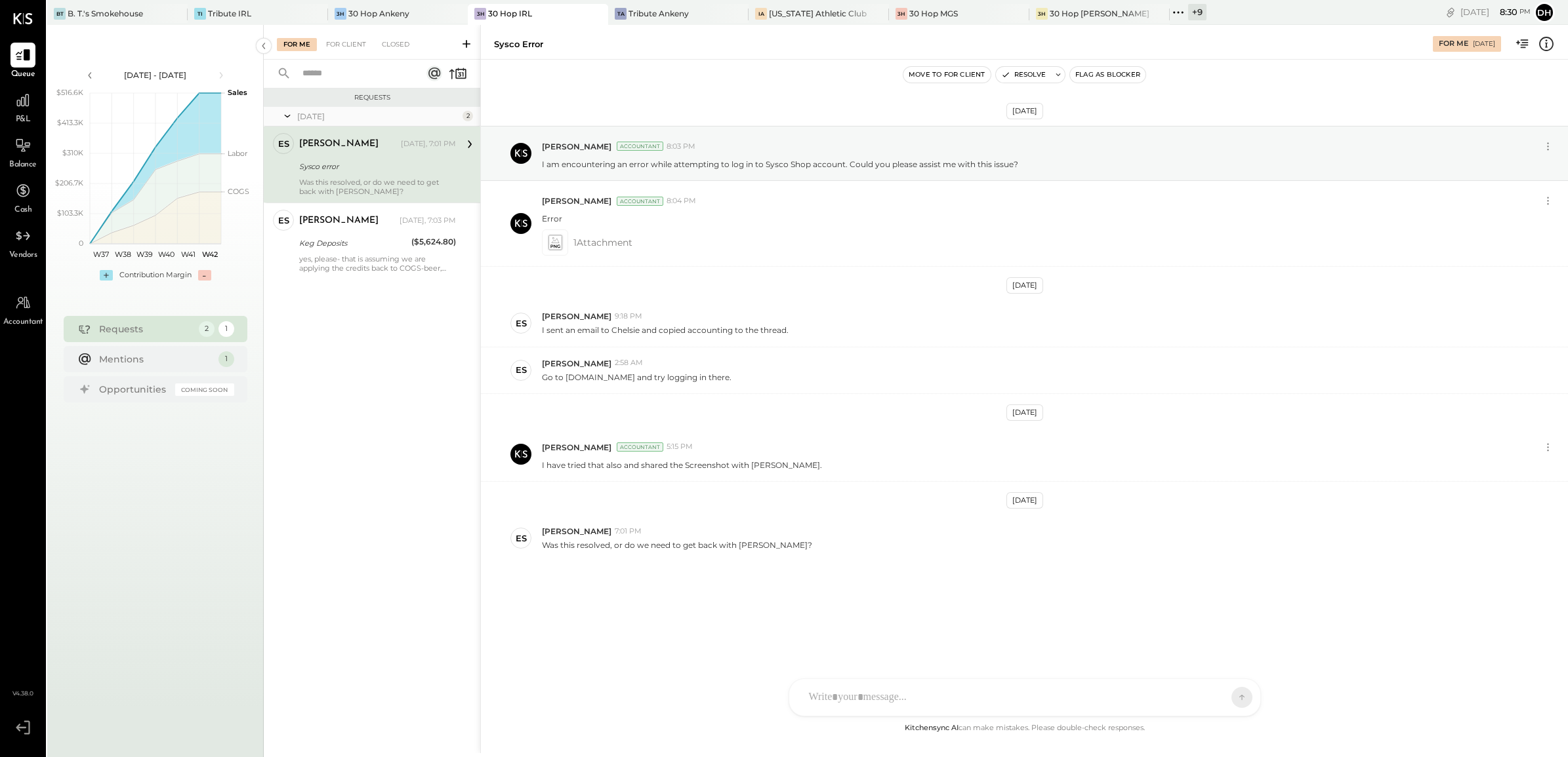
click at [343, 160] on div "Sysco error" at bounding box center [375, 166] width 153 height 13
click at [850, 696] on div "AM [PERSON_NAME] [PERSON_NAME] MW [PERSON_NAME] ES [PERSON_NAME] BF [PERSON_NAM…" at bounding box center [1024, 662] width 472 height 109
click at [364, 234] on div "[PERSON_NAME] [DATE], 7:03 PM Keg Deposits ($5,624.80) yes, please- that is ass…" at bounding box center [378, 241] width 157 height 63
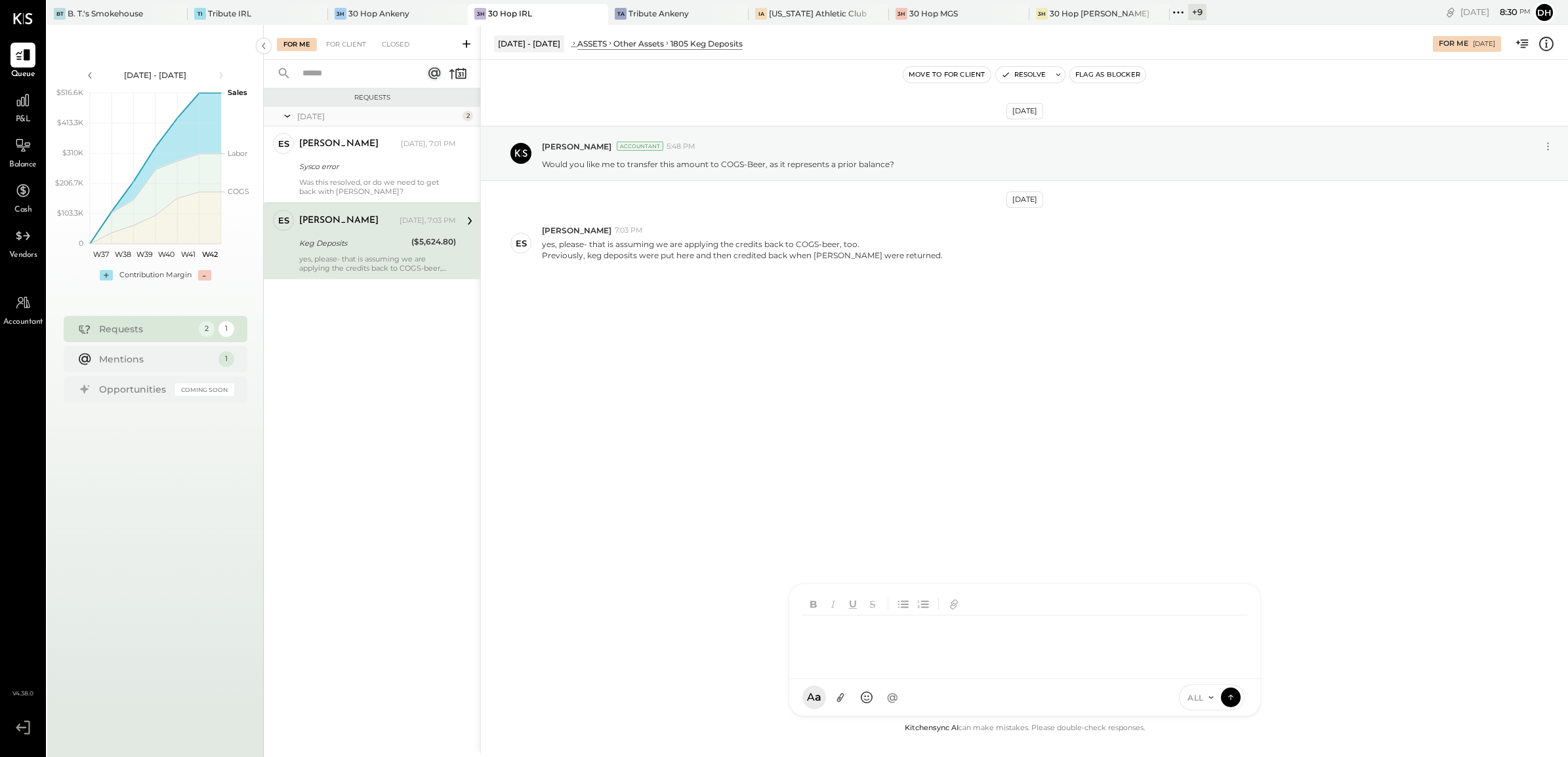
click at [884, 698] on div "AM [PERSON_NAME] [PERSON_NAME] MW [PERSON_NAME] ES [PERSON_NAME] BF [PERSON_NAM…" at bounding box center [1024, 649] width 472 height 133
click at [854, 636] on div at bounding box center [1024, 642] width 444 height 52
click at [1234, 693] on icon at bounding box center [1230, 696] width 12 height 13
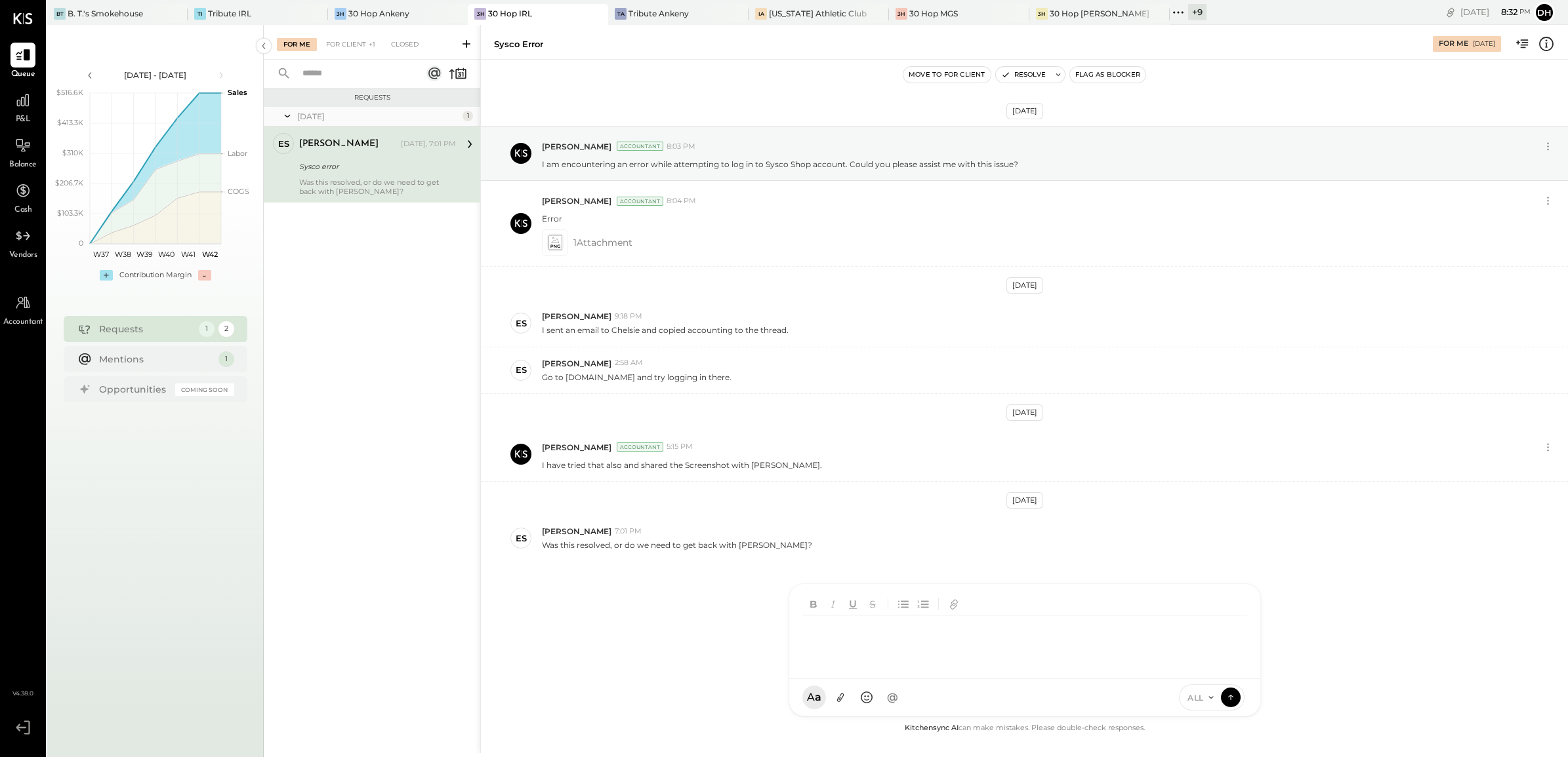
click at [316, 158] on div "Sysco error" at bounding box center [375, 166] width 153 height 15
click at [171, 362] on div "Mentions" at bounding box center [155, 358] width 113 height 13
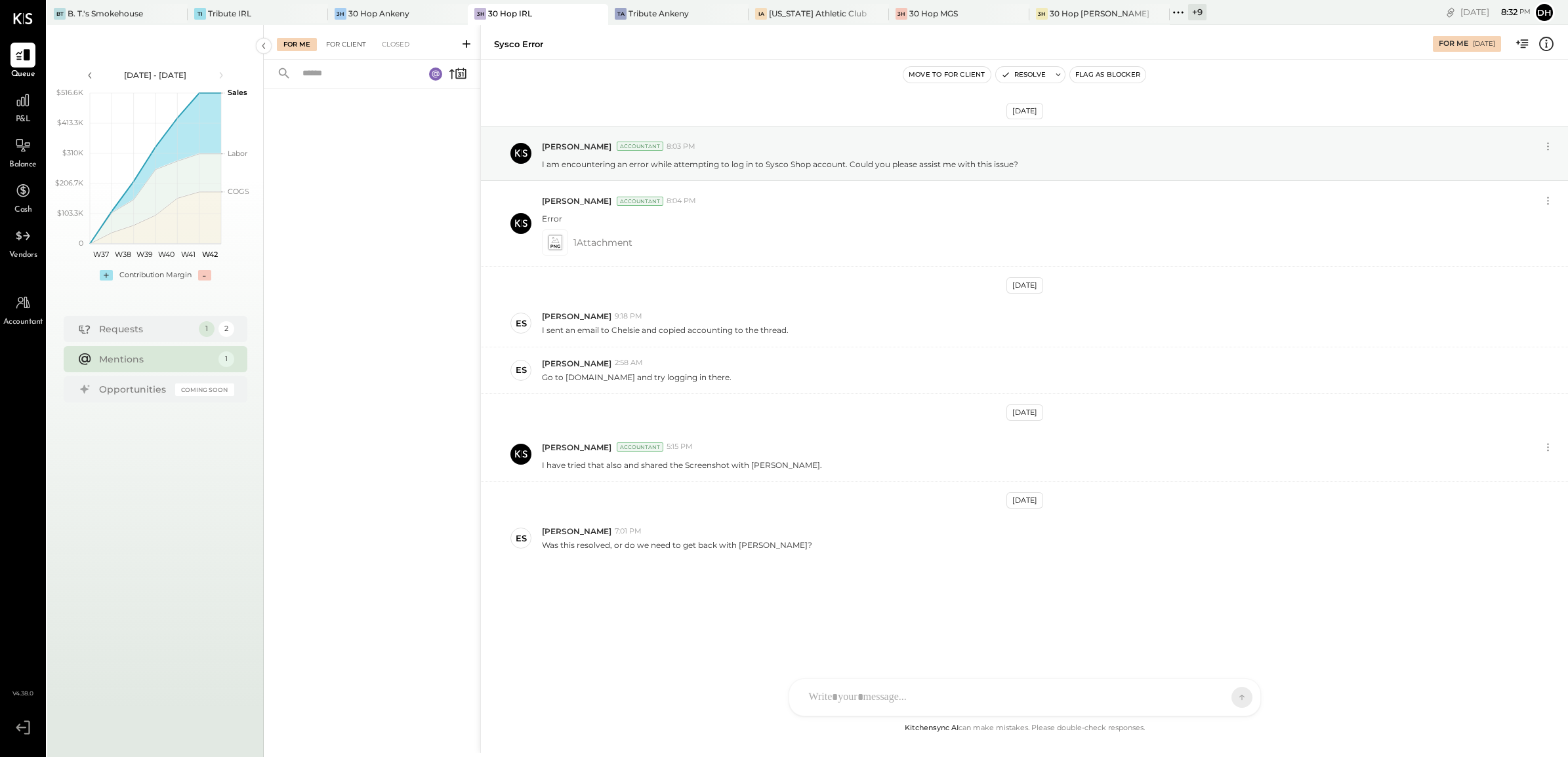
click at [355, 43] on div "For Client" at bounding box center [345, 44] width 53 height 13
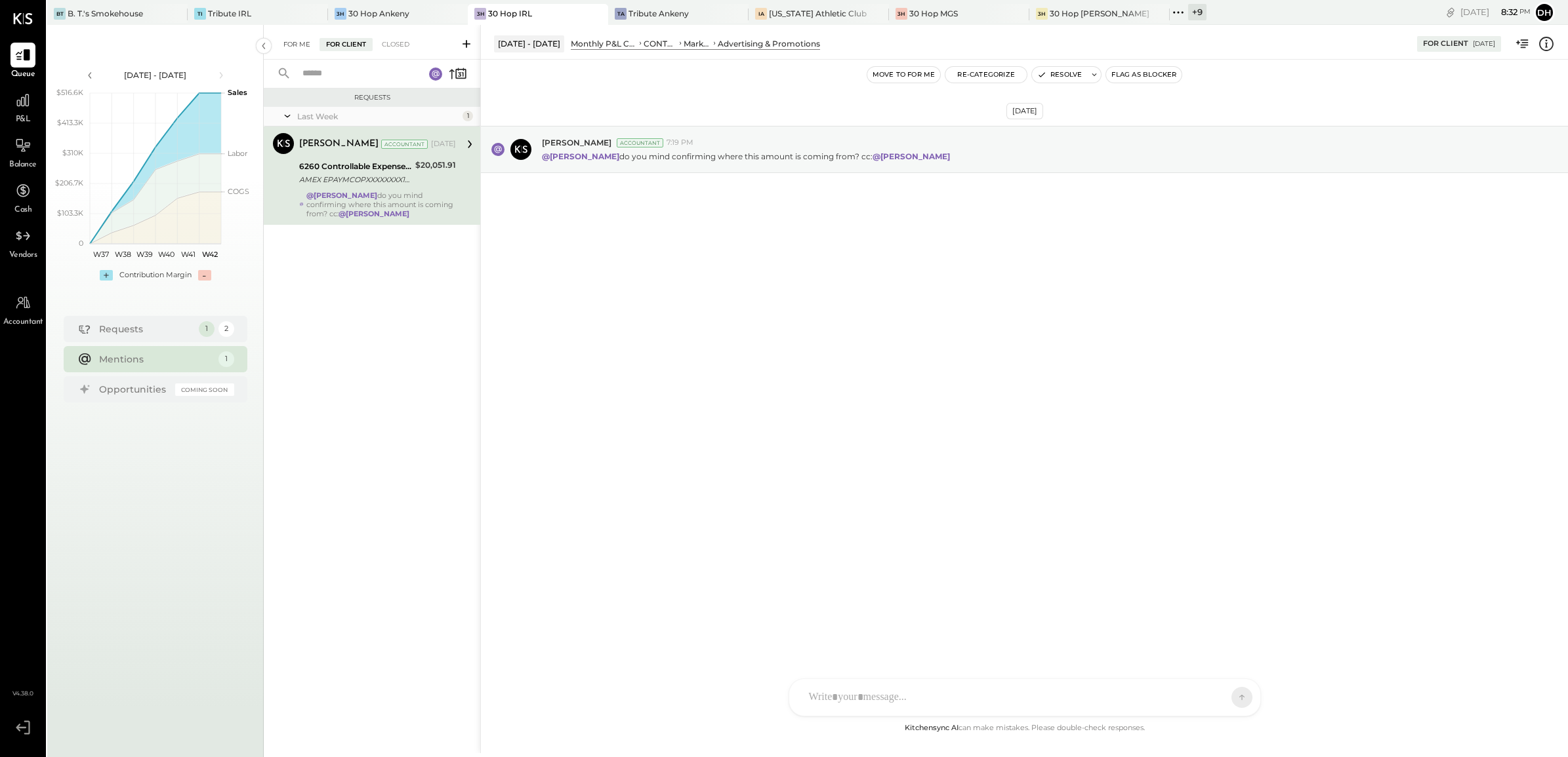
click at [287, 44] on div "For Me" at bounding box center [297, 44] width 40 height 13
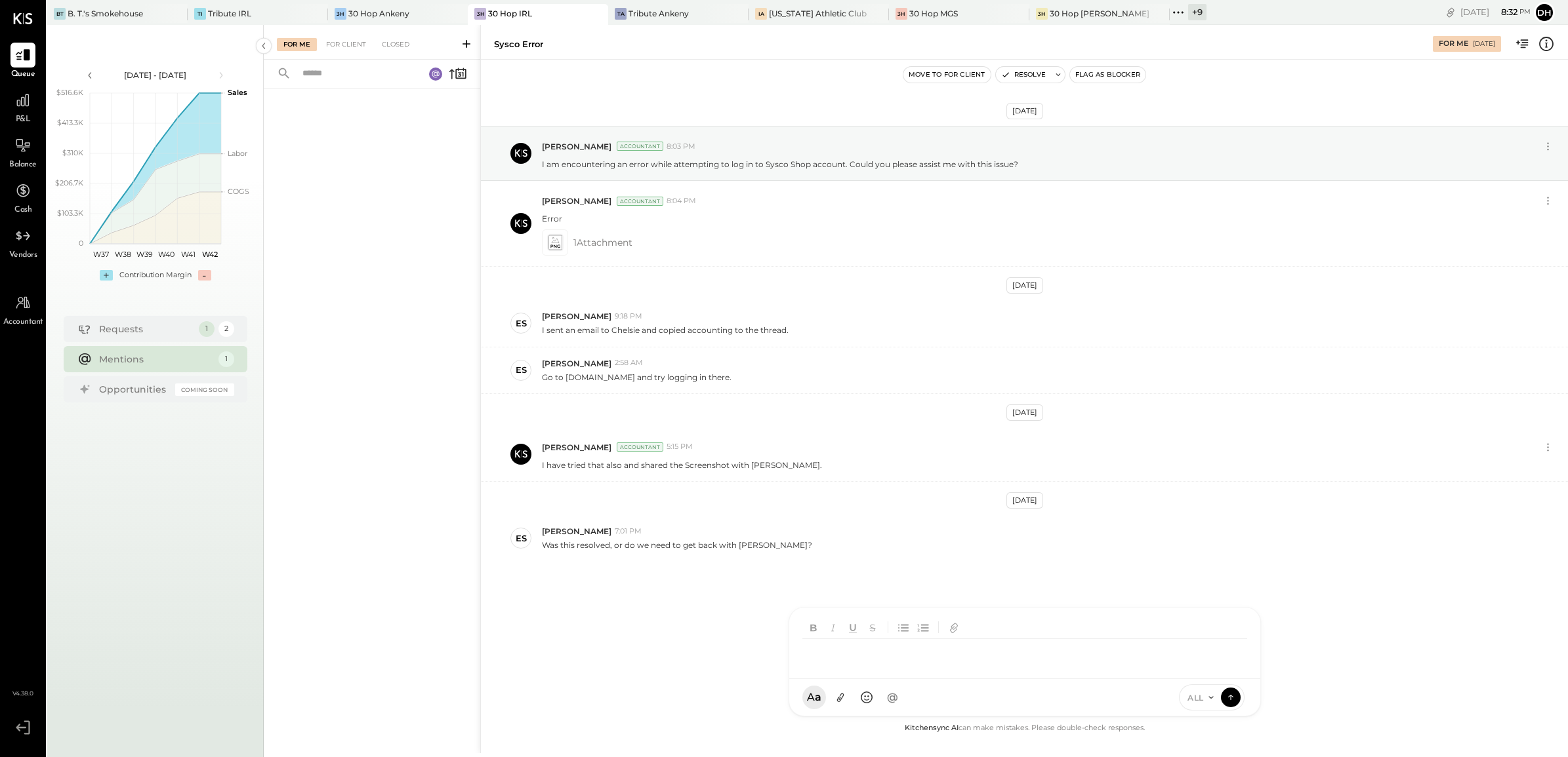
click at [847, 668] on div at bounding box center [1013, 654] width 421 height 29
click at [890, 648] on div at bounding box center [1024, 642] width 444 height 52
click at [1230, 693] on icon at bounding box center [1230, 696] width 12 height 13
click at [378, 8] on div "30 Hop Ankeny" at bounding box center [378, 13] width 61 height 11
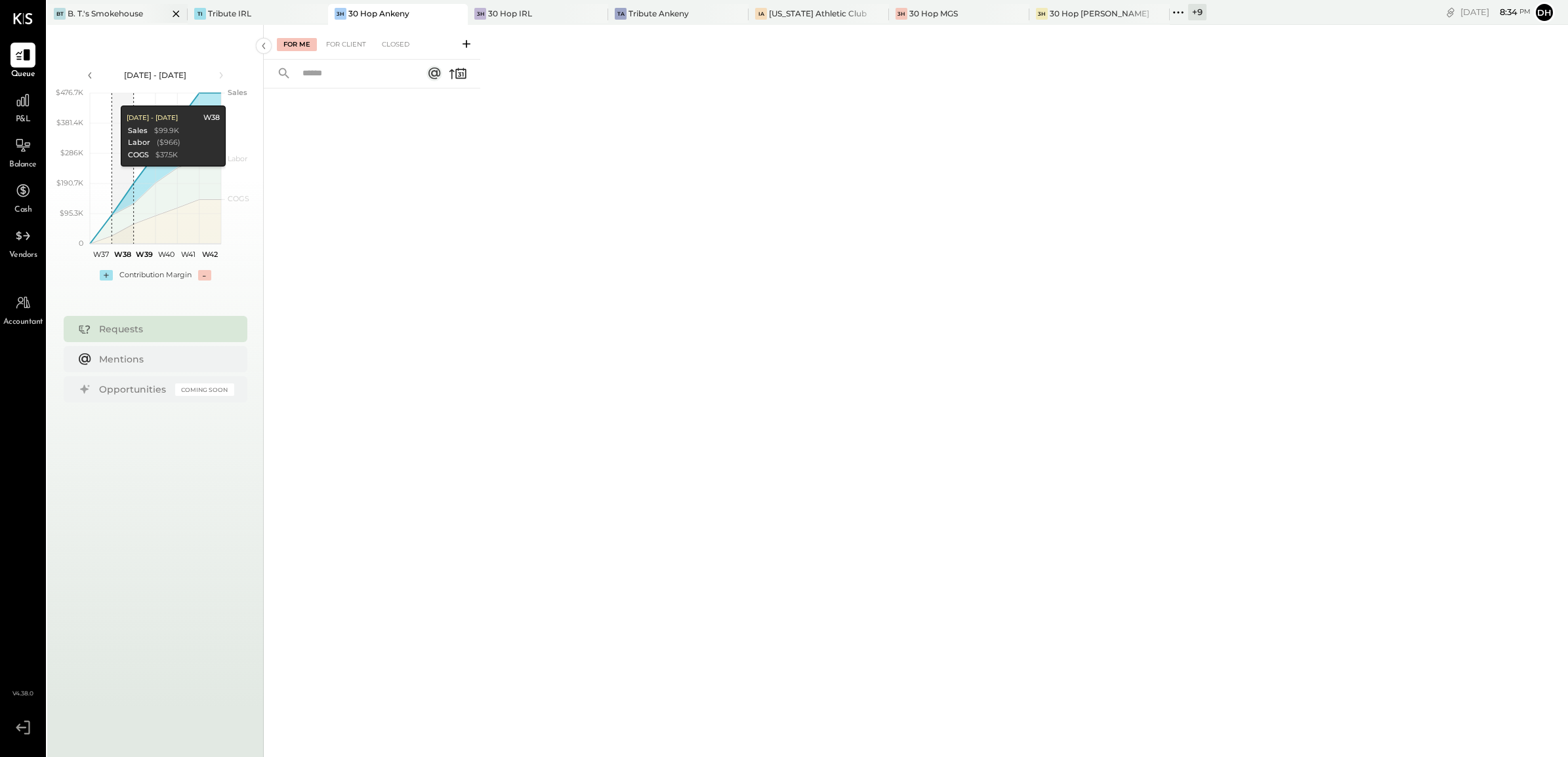
click at [168, 11] on icon at bounding box center [175, 14] width 16 height 15
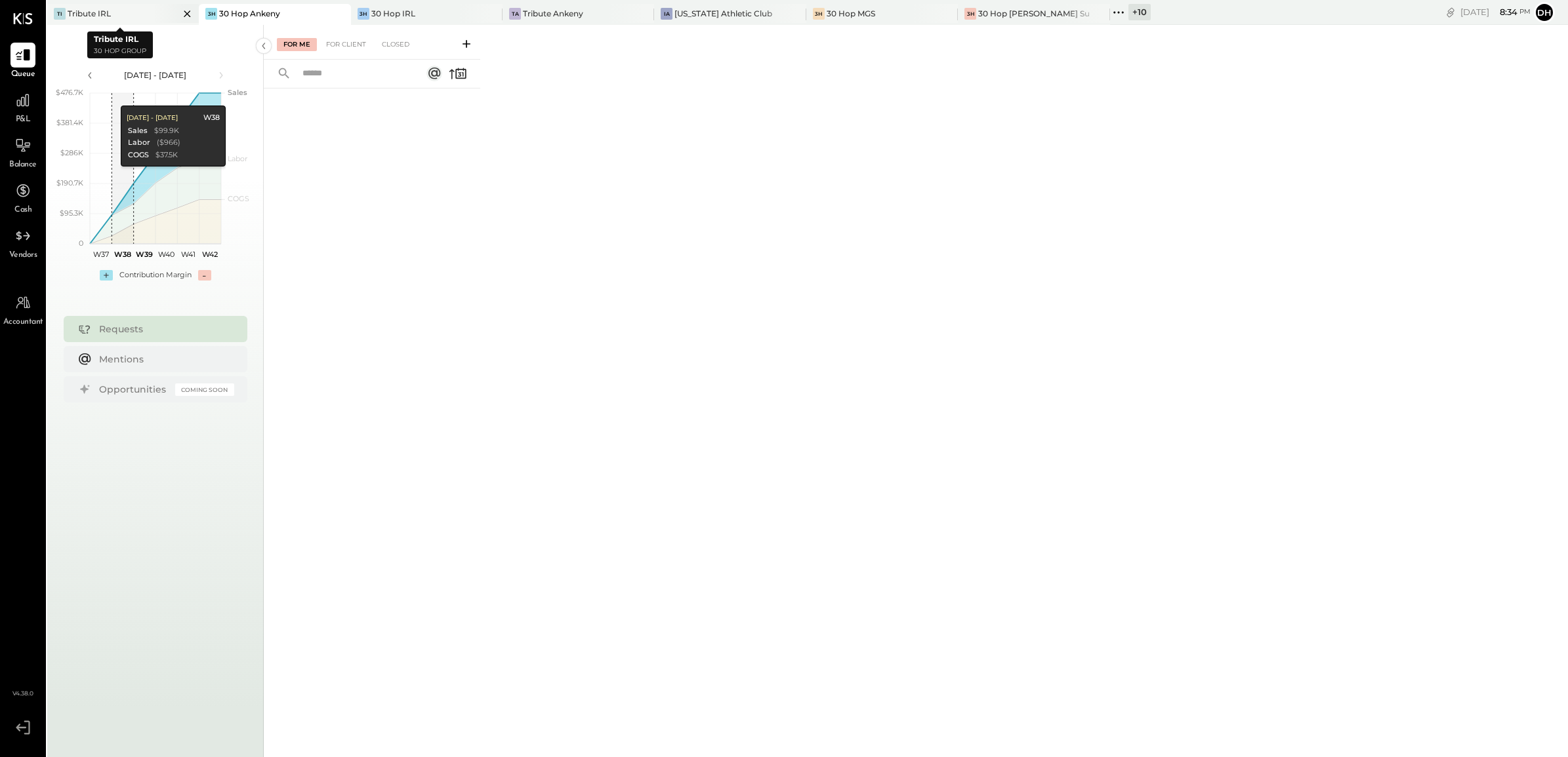
click at [136, 5] on div "TI Tribute IRL" at bounding box center [122, 14] width 151 height 21
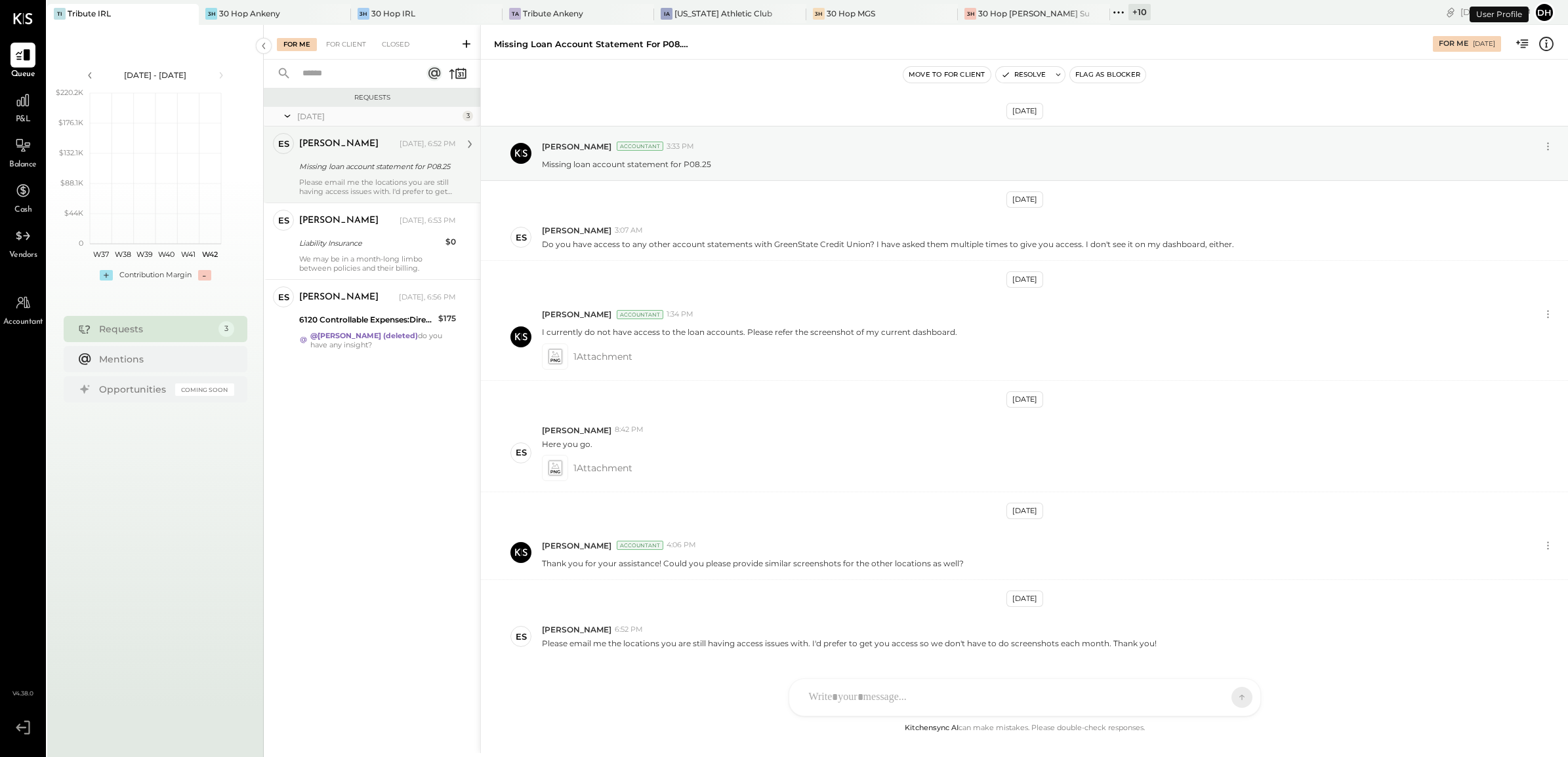
scroll to position [40, 0]
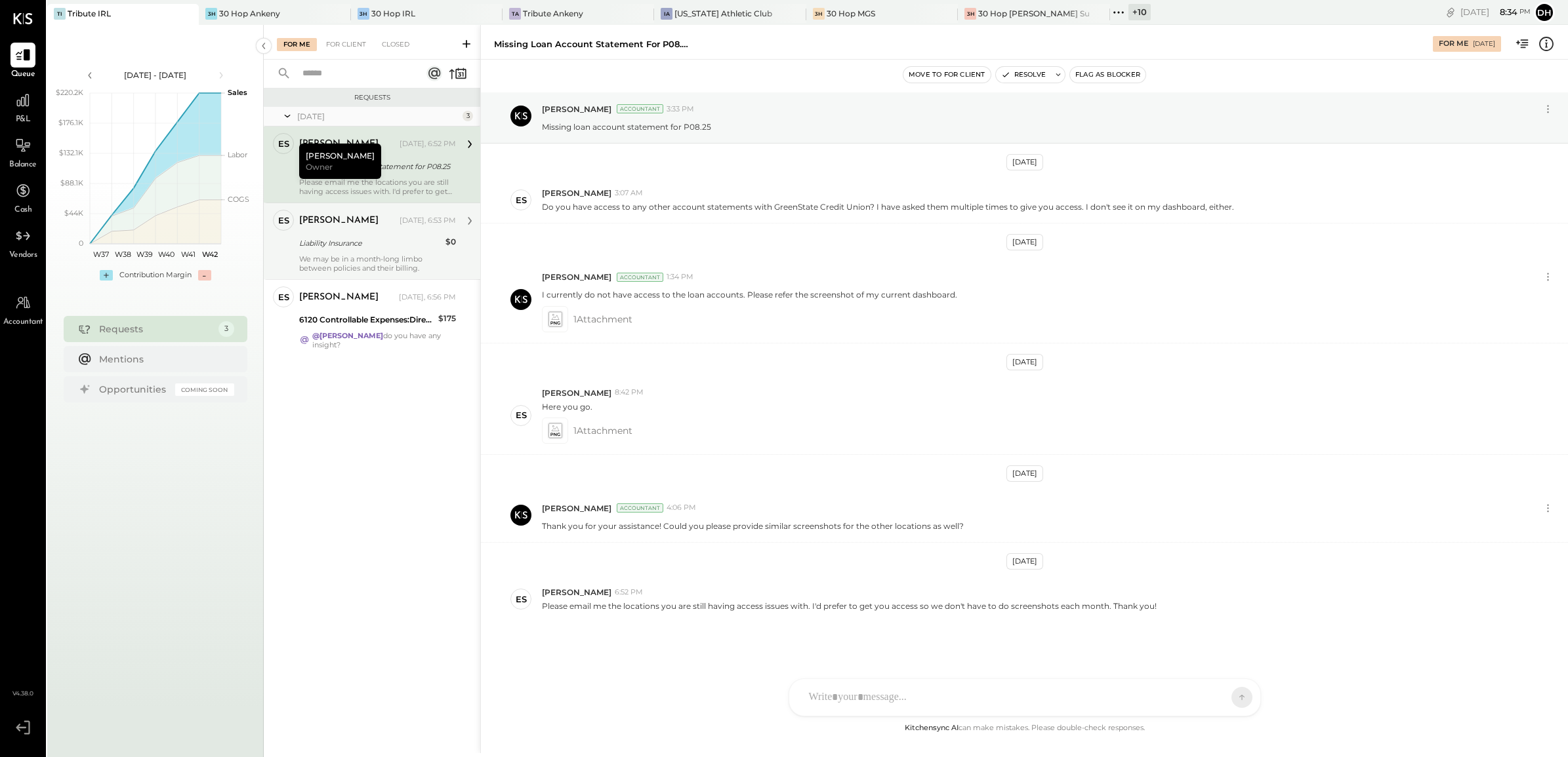
click at [430, 241] on div "Liability Insurance" at bounding box center [370, 243] width 142 height 13
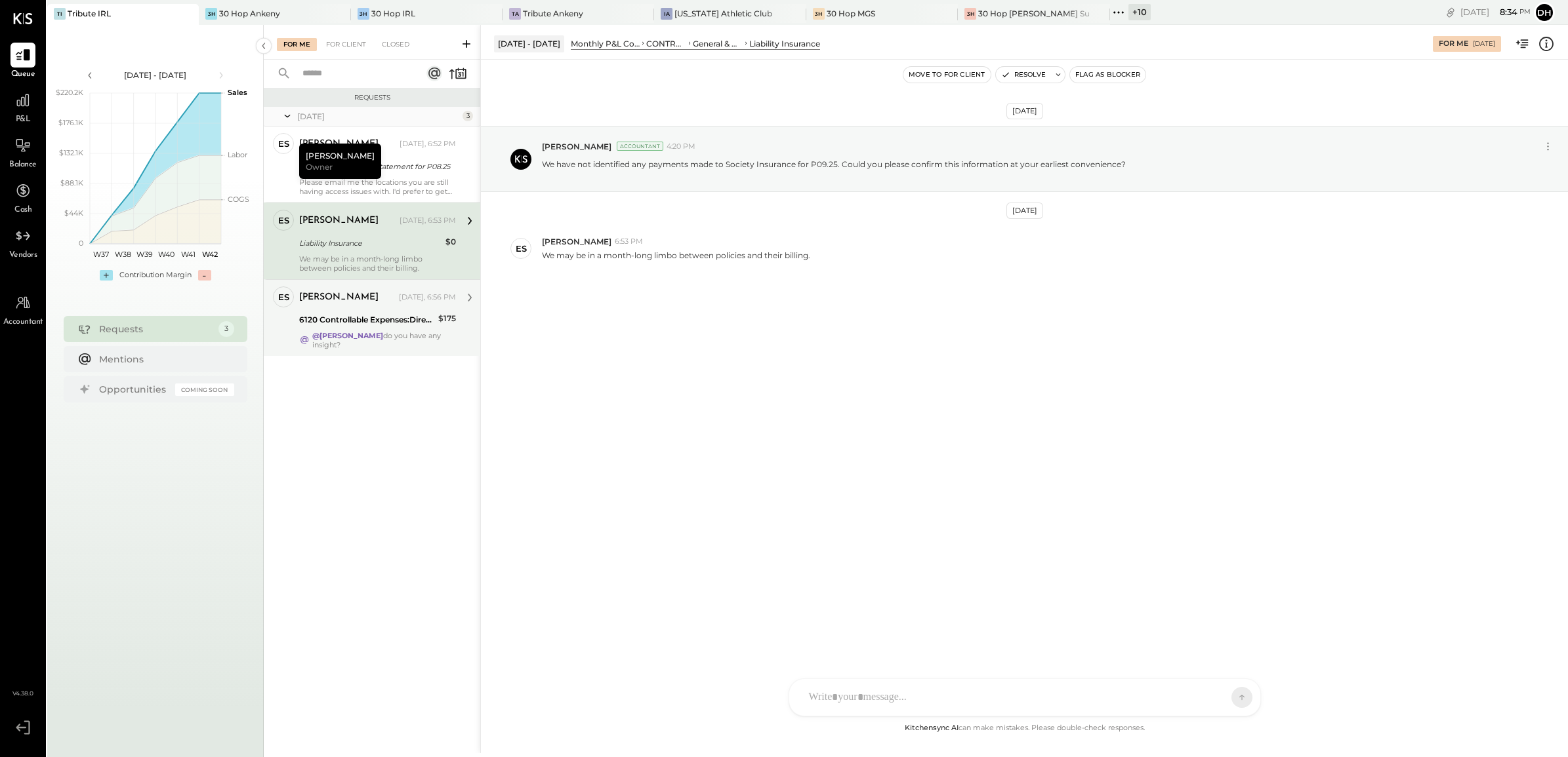
click at [288, 317] on div "ES [PERSON_NAME] Owner" at bounding box center [283, 305] width 32 height 38
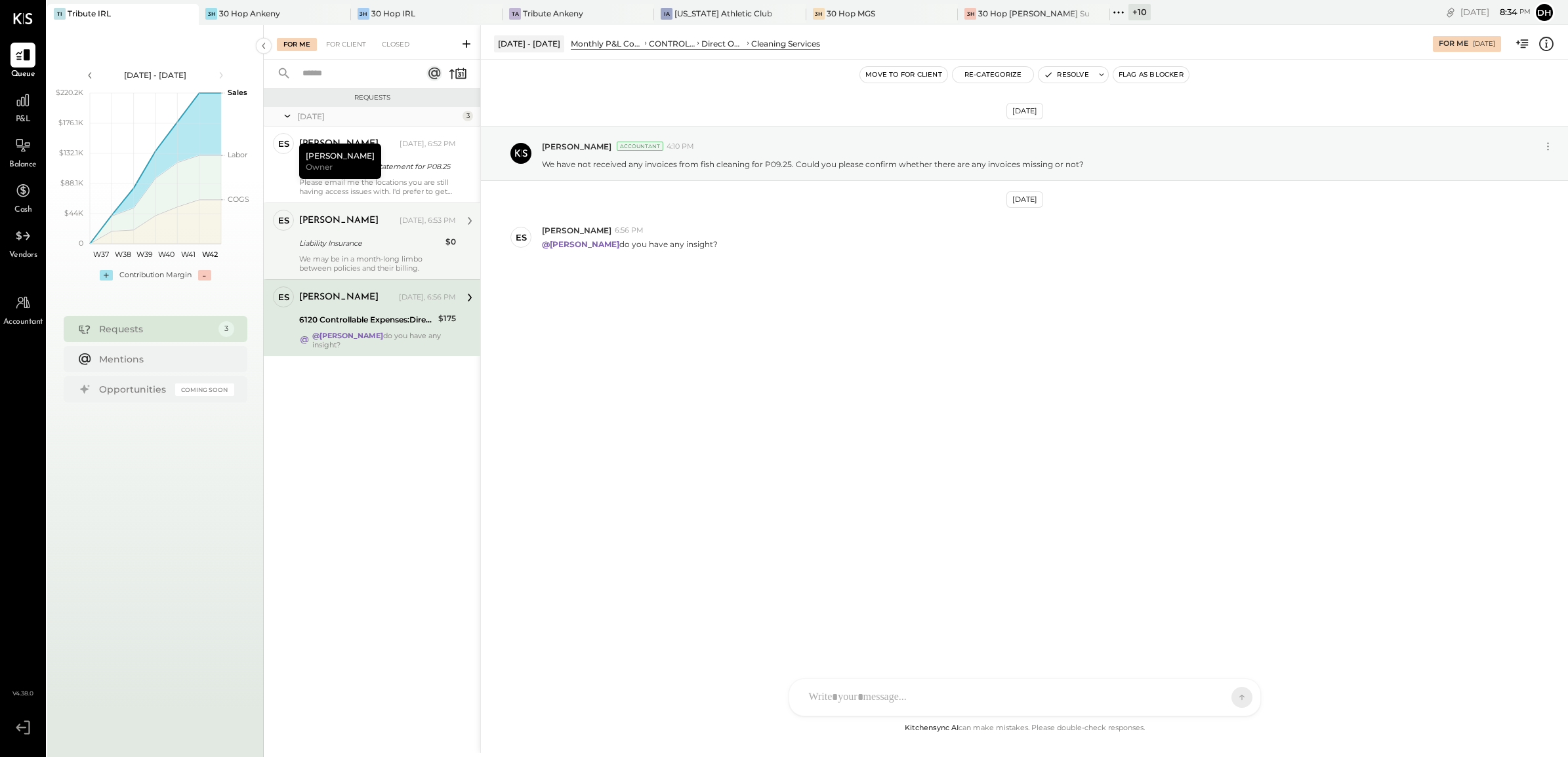
click at [299, 243] on div "Liability Insurance" at bounding box center [370, 243] width 142 height 13
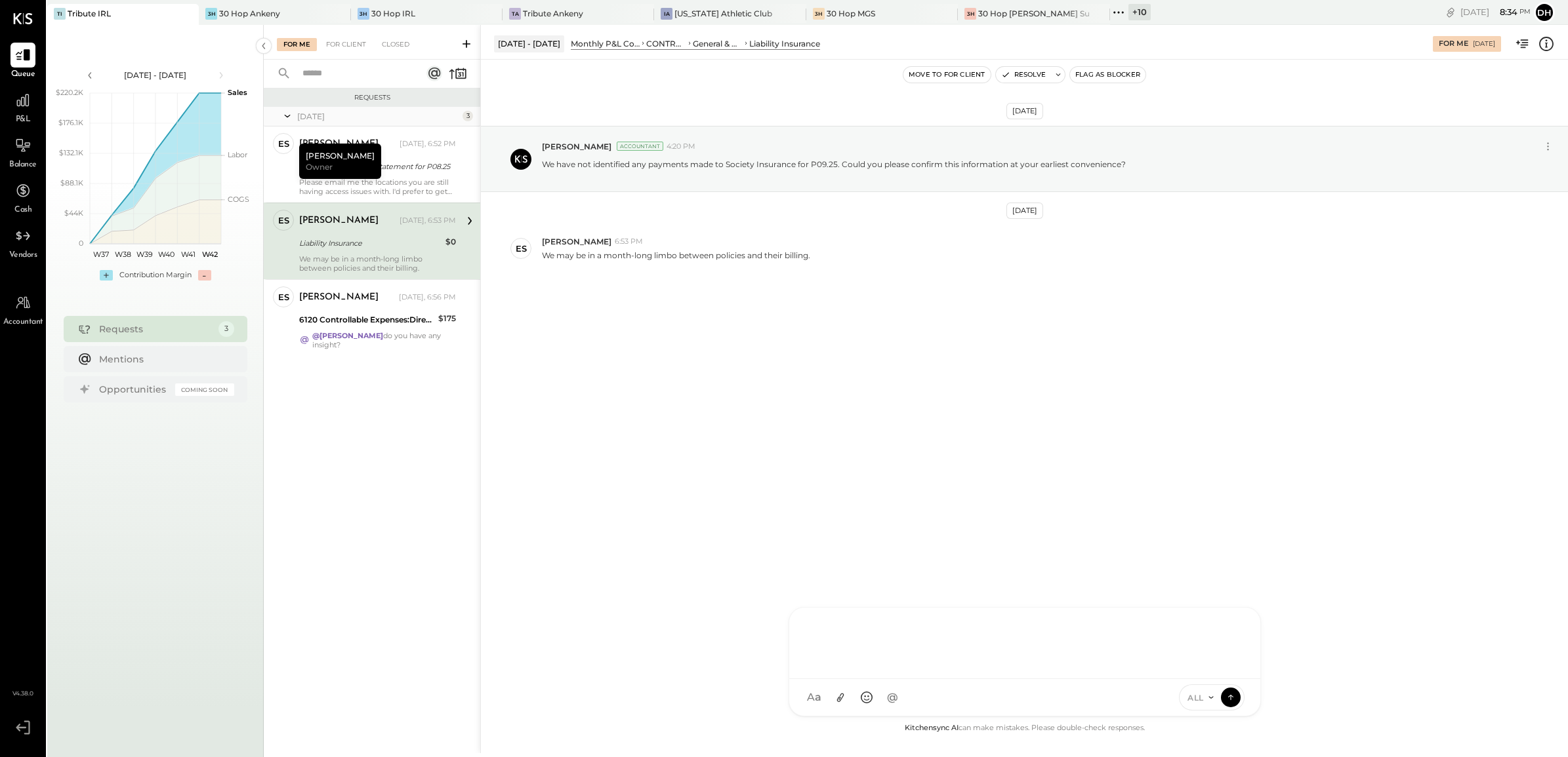
click at [838, 687] on div "AM [PERSON_NAME] [PERSON_NAME] DB [PERSON_NAME] ES [PERSON_NAME] BF [PERSON_NAM…" at bounding box center [1024, 662] width 472 height 109
click at [864, 640] on div at bounding box center [1024, 642] width 444 height 52
click at [1224, 689] on button at bounding box center [1230, 697] width 20 height 20
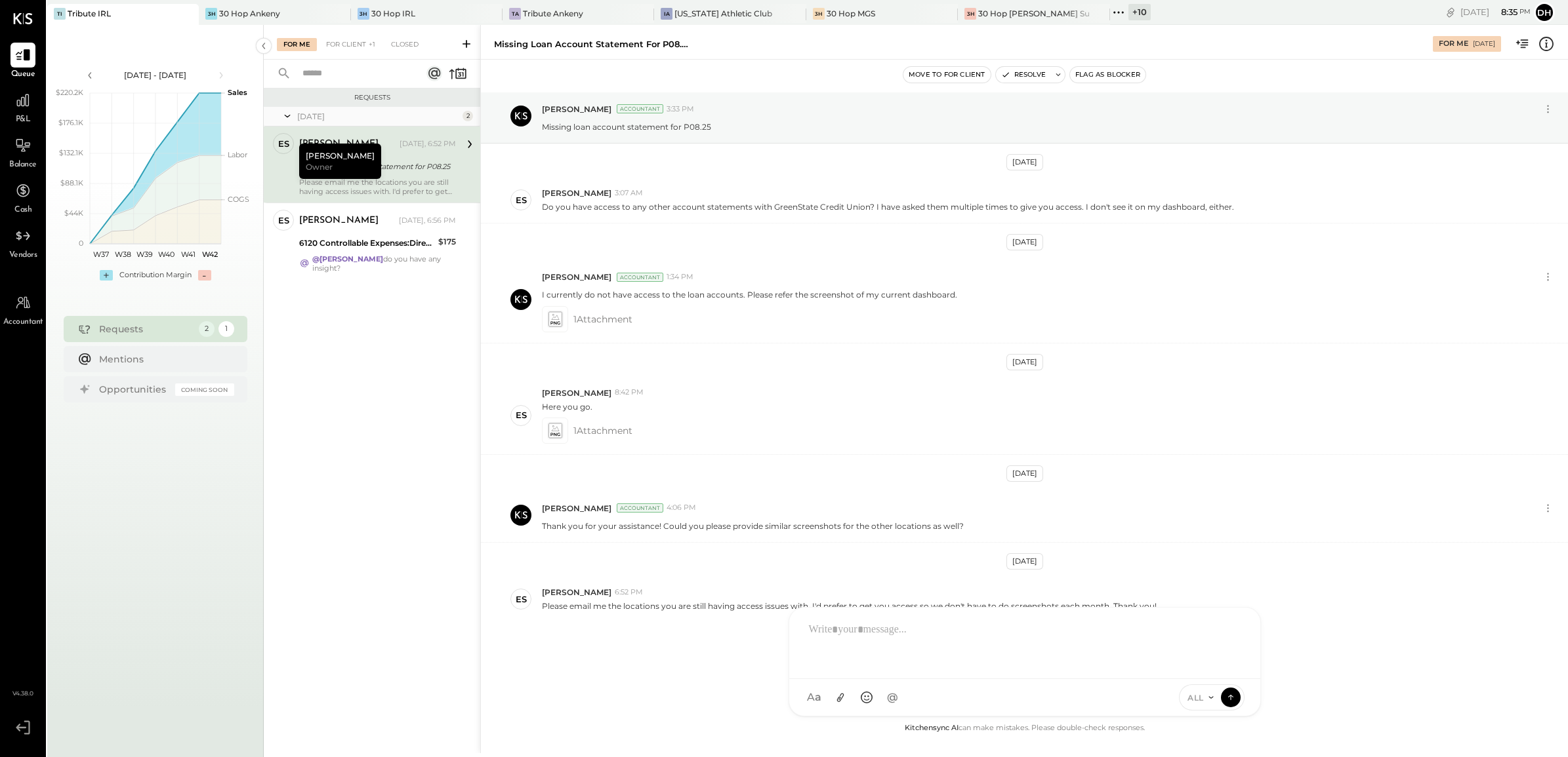
click at [394, 167] on div "Missing loan account statement for P08.25" at bounding box center [375, 166] width 153 height 13
click at [832, 689] on div at bounding box center [1024, 698] width 471 height 37
click at [886, 636] on div "**********" at bounding box center [1024, 642] width 444 height 52
click at [698, 656] on div "[DATE] [PERSON_NAME] Accountant 3:33 PM Missing loan account statement for P08.…" at bounding box center [1024, 406] width 1087 height 628
drag, startPoint x: 894, startPoint y: 637, endPoint x: 787, endPoint y: 631, distance: 107.2
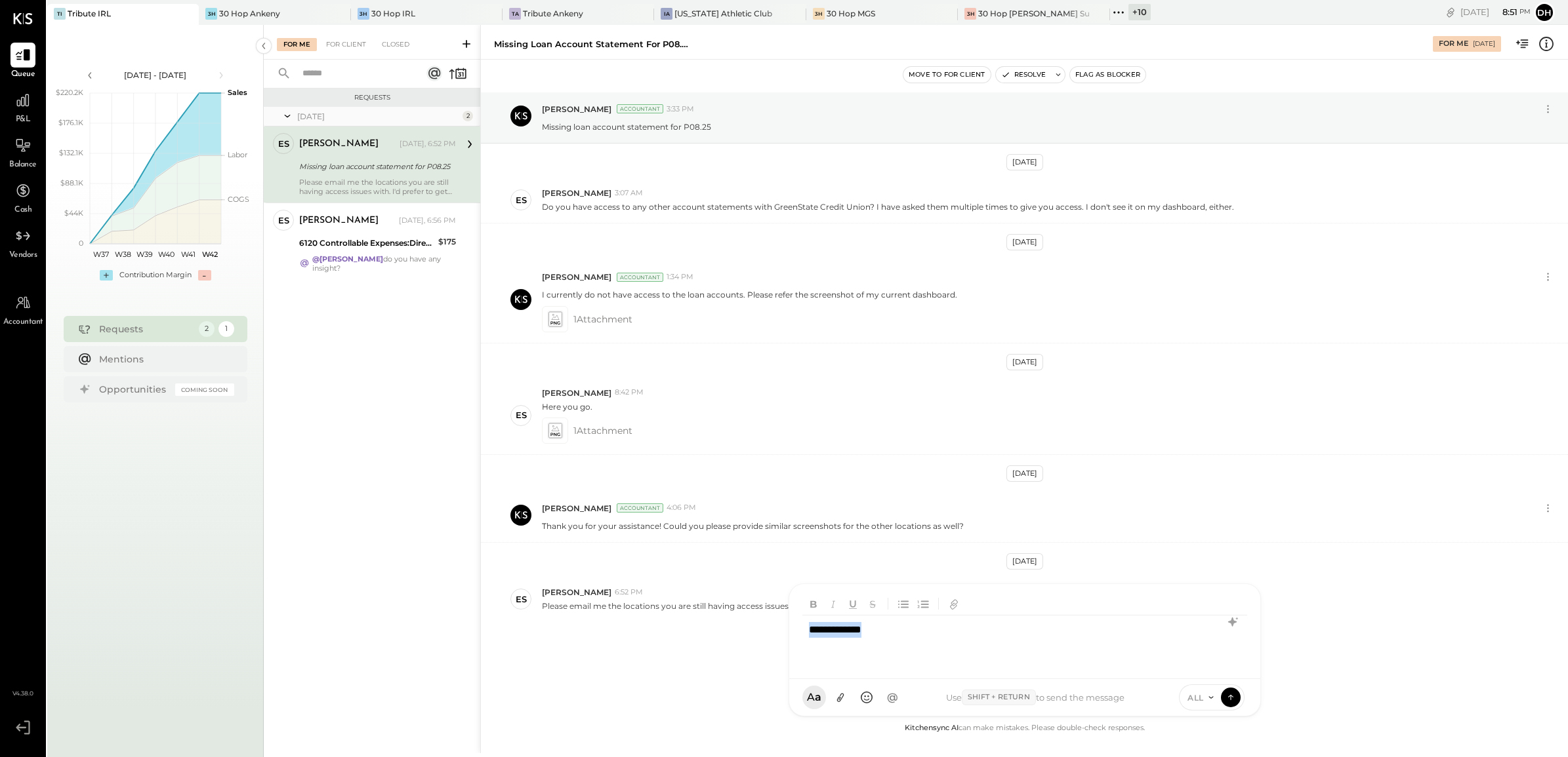
click at [788, 631] on div "**********" at bounding box center [1024, 649] width 472 height 133
click at [695, 663] on div "[DATE] [PERSON_NAME] Accountant 3:33 PM Missing loan account statement for P08.…" at bounding box center [1024, 406] width 1087 height 628
click at [863, 687] on div at bounding box center [1013, 698] width 421 height 29
click at [1237, 612] on div at bounding box center [1024, 603] width 444 height 24
click at [1233, 615] on icon at bounding box center [1232, 622] width 15 height 15
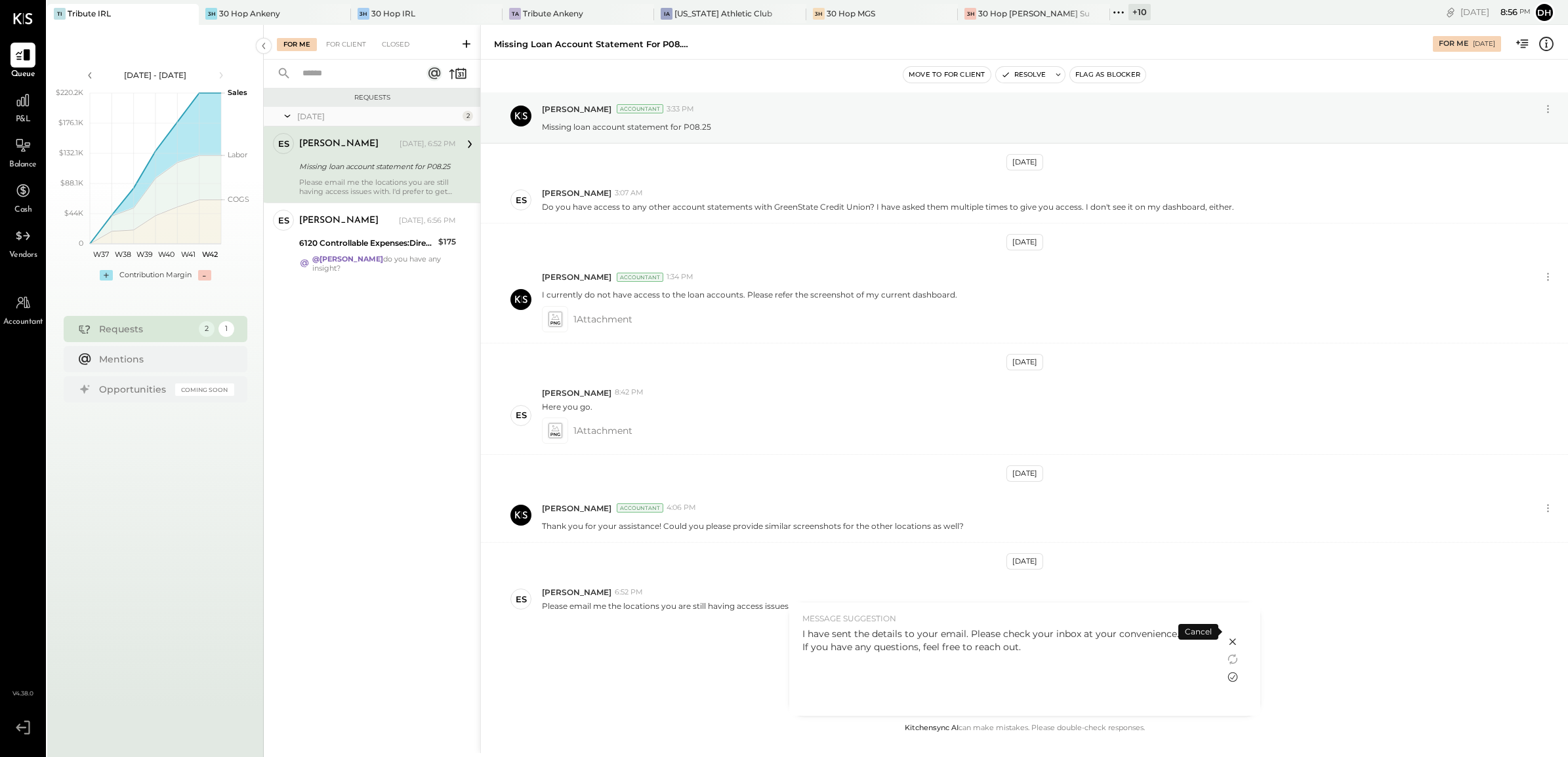
click at [1230, 676] on icon at bounding box center [1232, 677] width 15 height 15
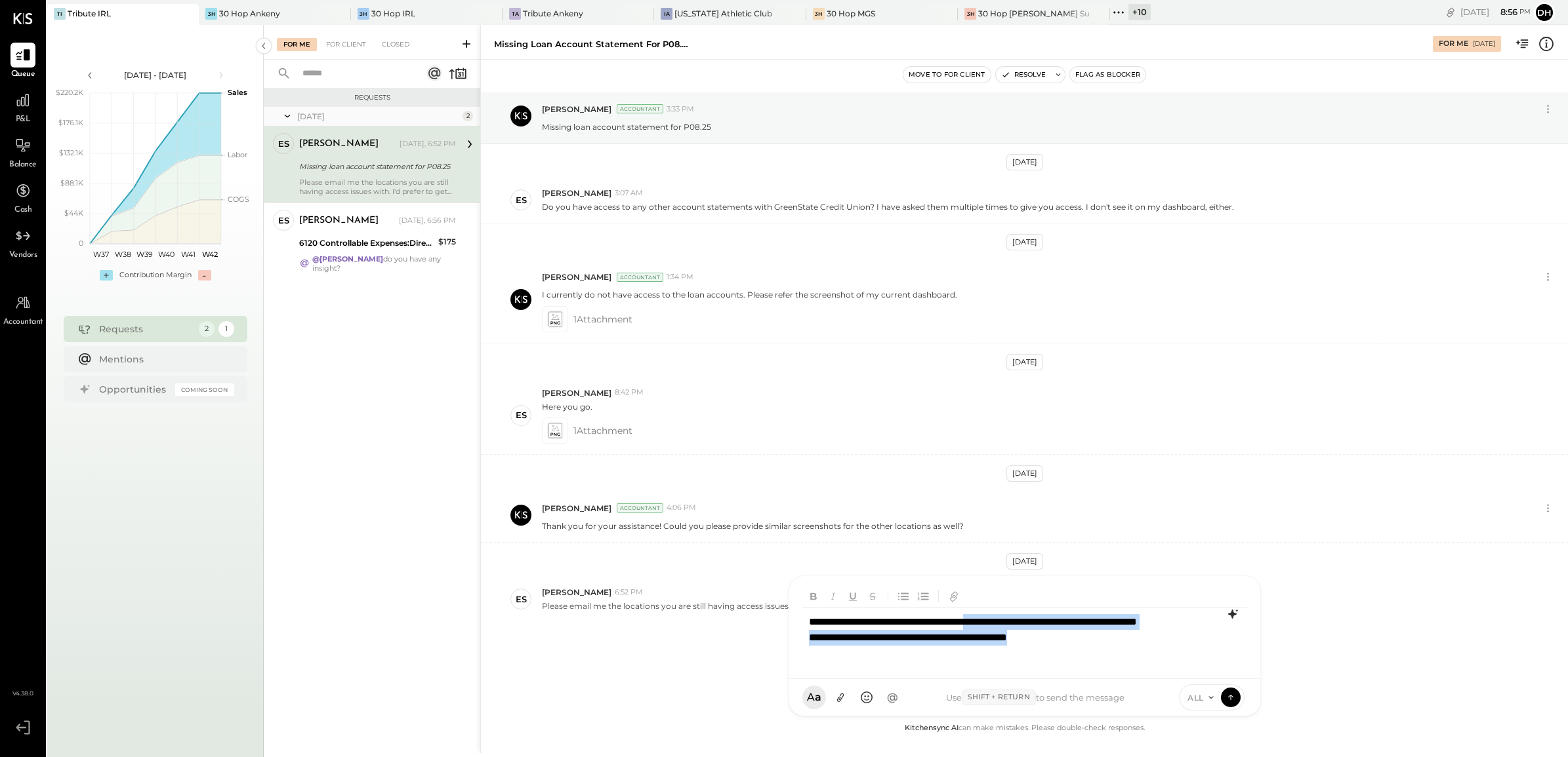
drag, startPoint x: 1057, startPoint y: 652, endPoint x: 998, endPoint y: 617, distance: 68.6
click at [998, 617] on div "**********" at bounding box center [1024, 638] width 444 height 60
drag, startPoint x: 1233, startPoint y: 696, endPoint x: 1109, endPoint y: 712, distance: 125.0
click at [1233, 696] on icon at bounding box center [1230, 697] width 12 height 13
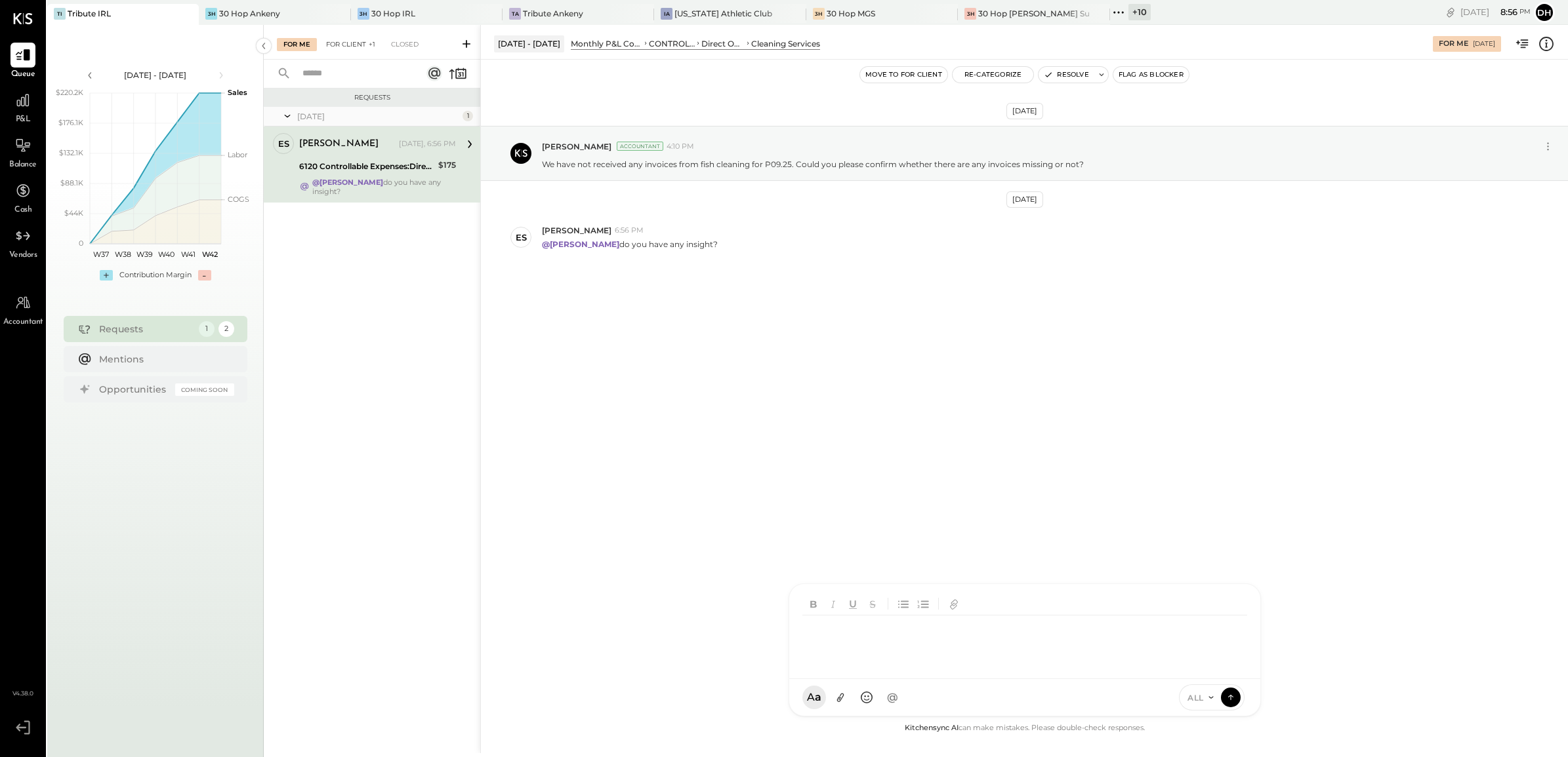
click at [345, 47] on div "For Client +1" at bounding box center [350, 44] width 62 height 13
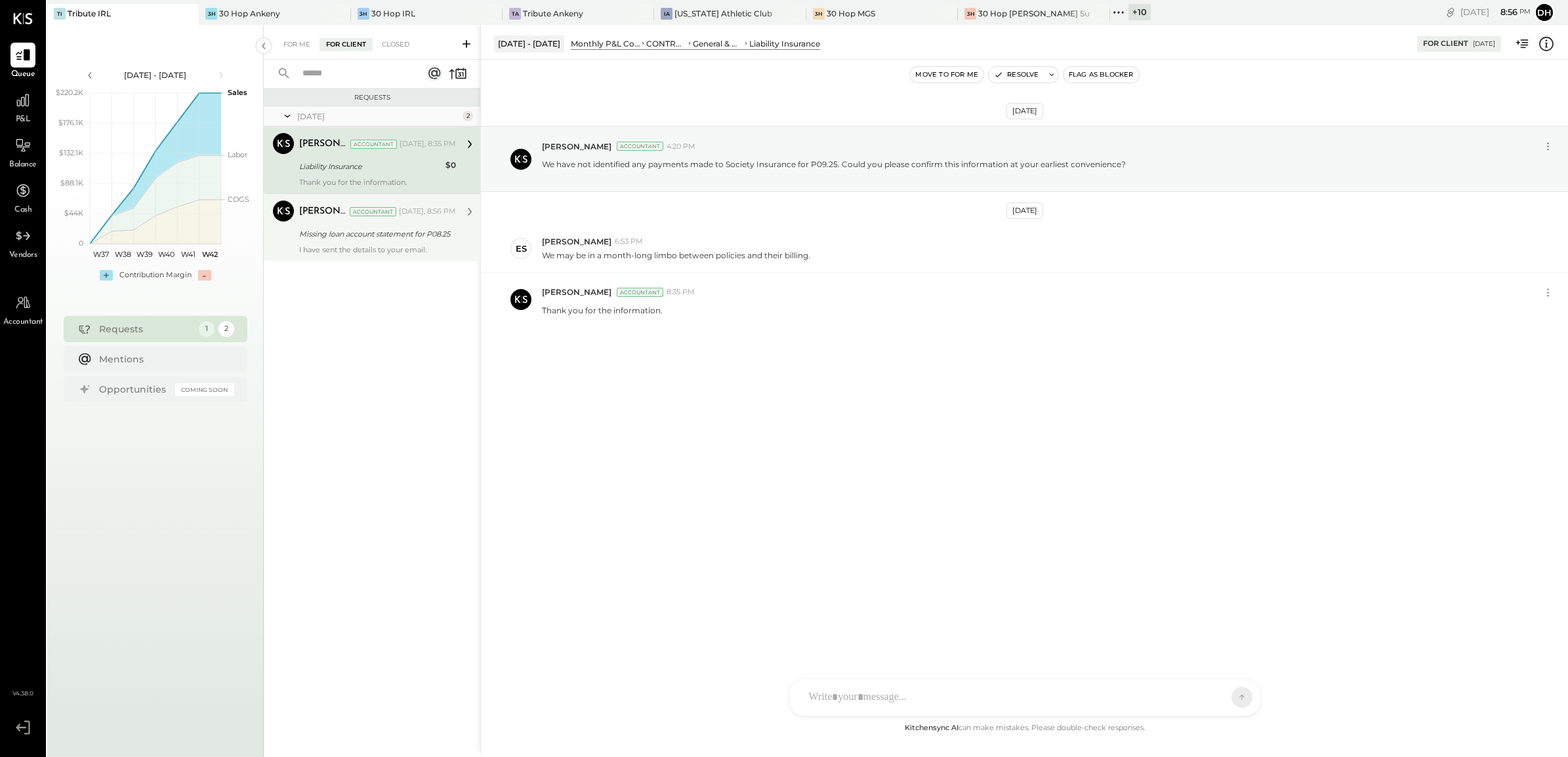
click at [342, 243] on div "[PERSON_NAME] Accountant [DATE], 8:56 PM Missing loan account statement for P08…" at bounding box center [378, 227] width 157 height 54
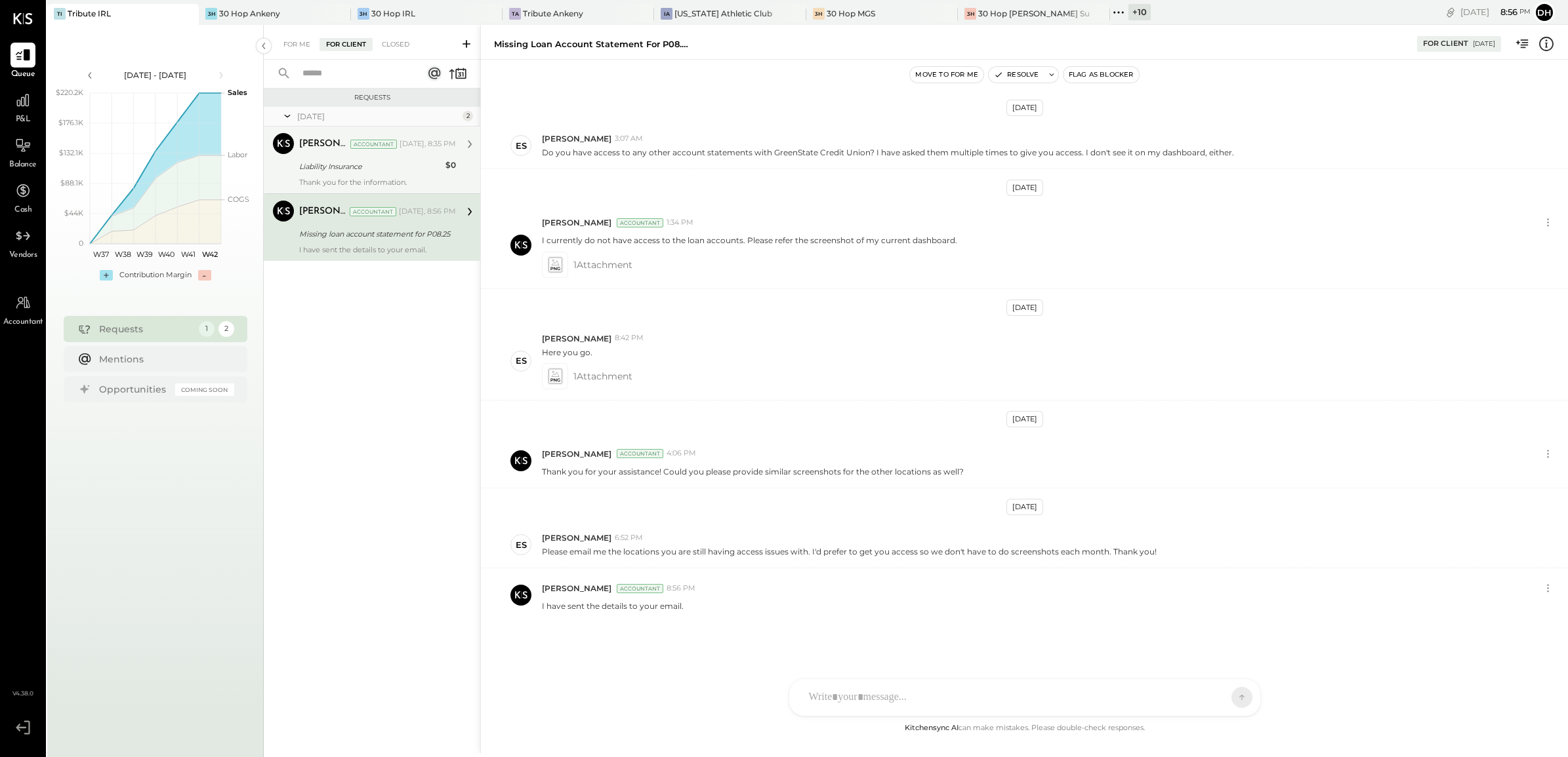
click at [323, 165] on div "Liability Insurance" at bounding box center [370, 166] width 142 height 13
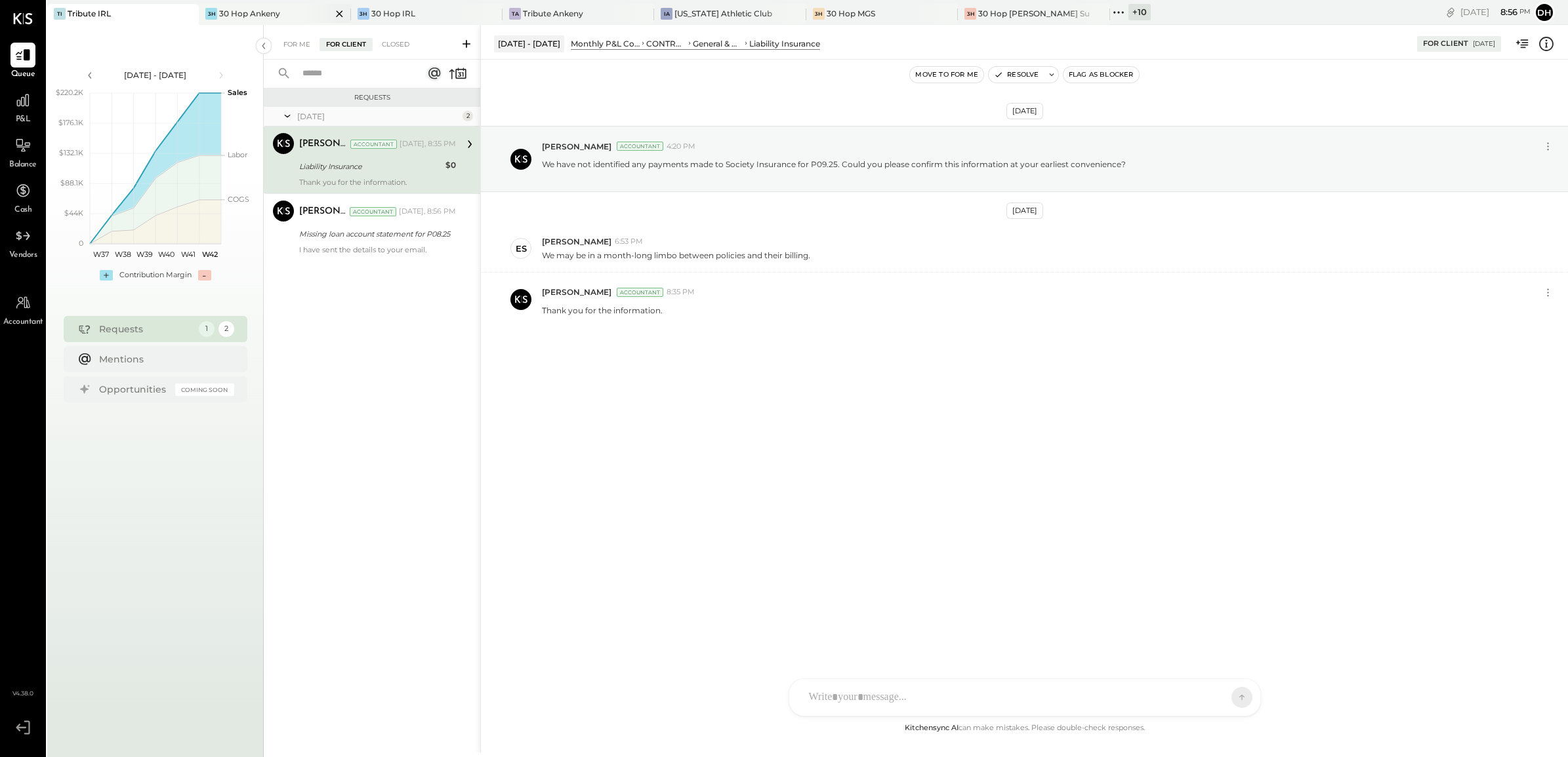
click at [264, 17] on div "30 Hop Ankeny" at bounding box center [249, 13] width 61 height 11
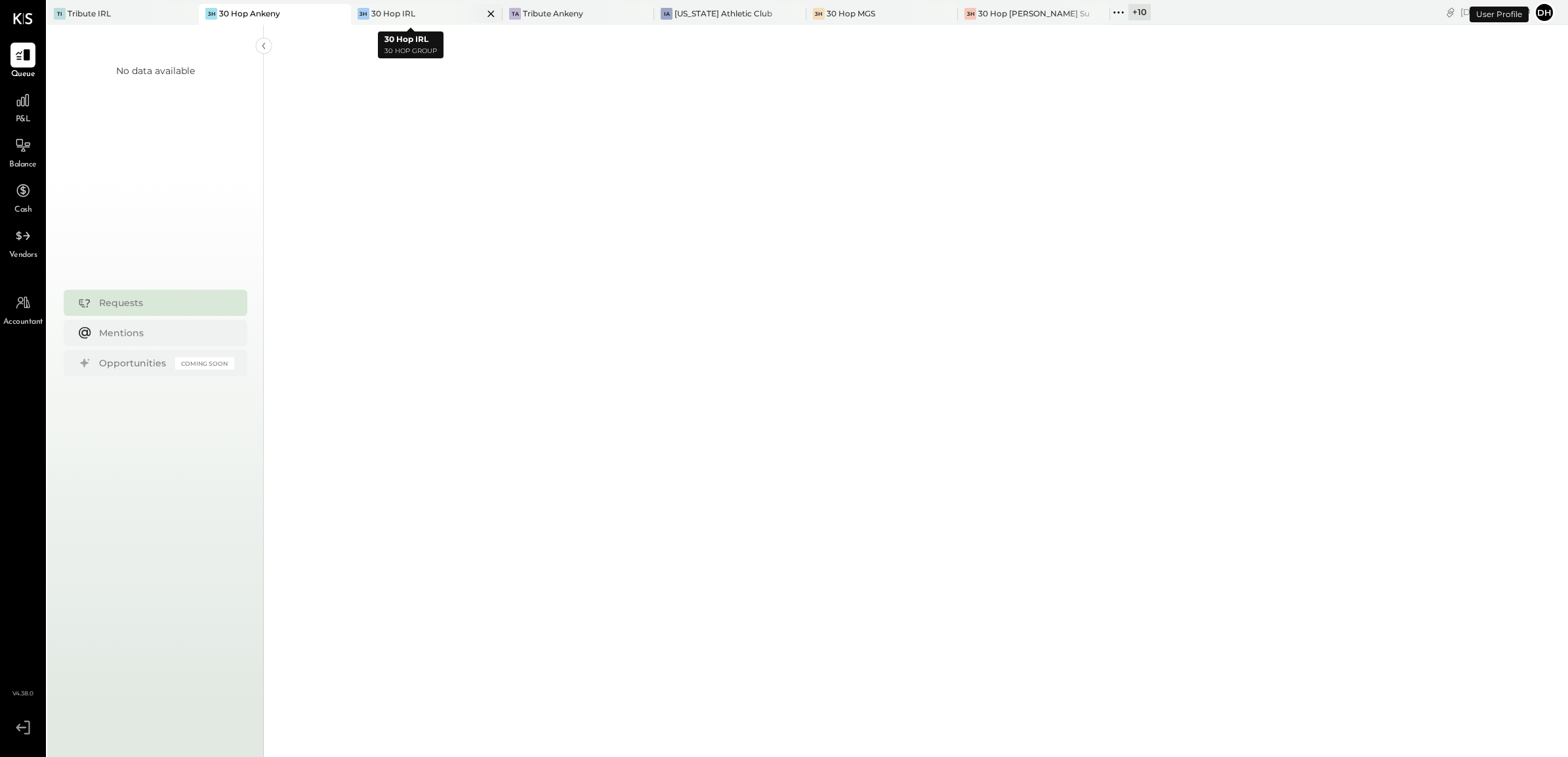
click at [394, 11] on div "30 Hop IRL" at bounding box center [393, 13] width 44 height 11
